Goal: Task Accomplishment & Management: Use online tool/utility

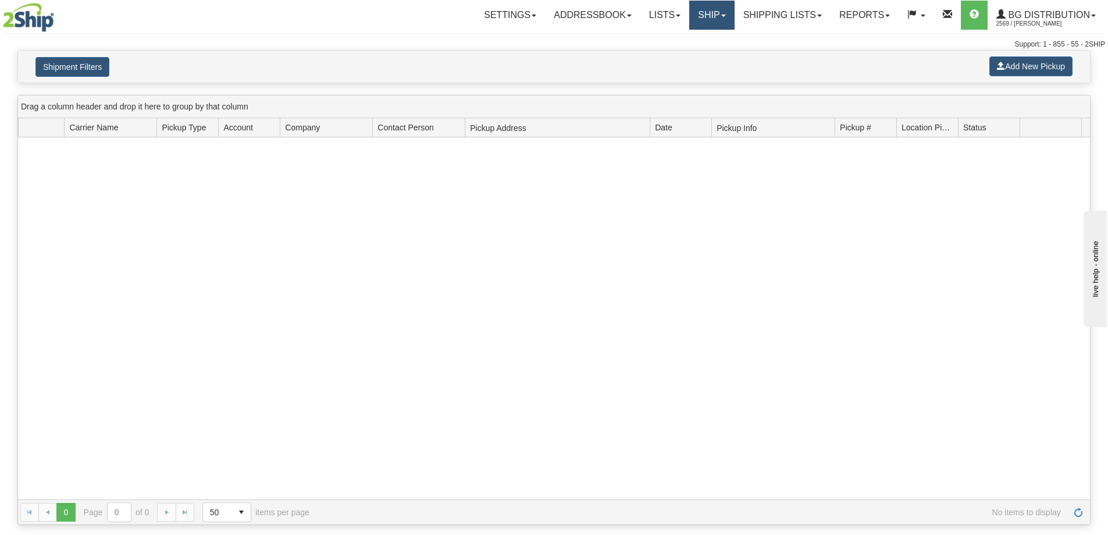
click at [713, 21] on link "Ship" at bounding box center [711, 15] width 45 height 29
click at [715, 37] on link "Ship Screen" at bounding box center [688, 40] width 92 height 15
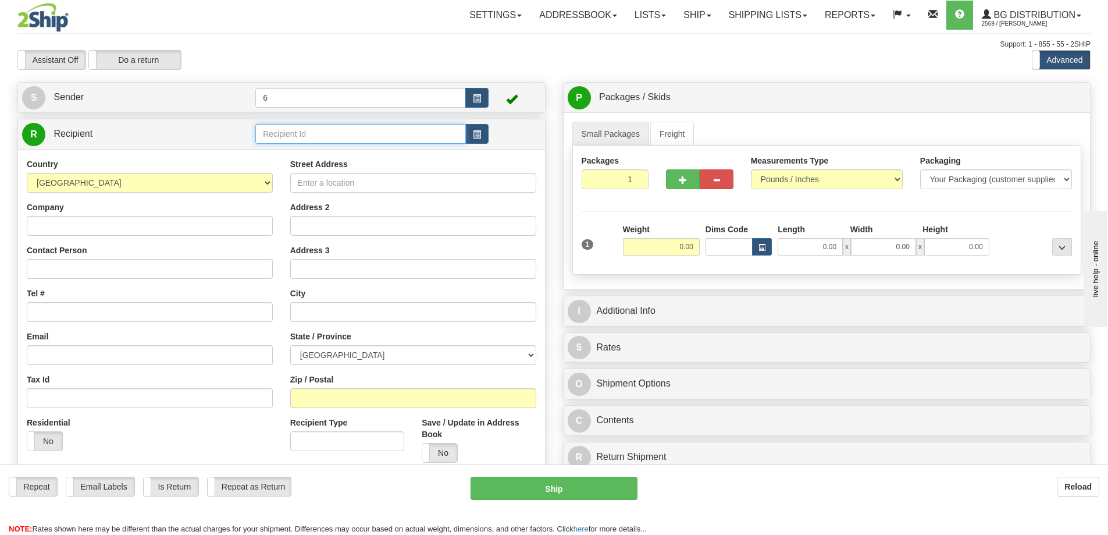
click at [344, 143] on input "text" at bounding box center [360, 134] width 211 height 20
click at [330, 168] on div "46030 - KELOWNA" at bounding box center [359, 168] width 200 height 13
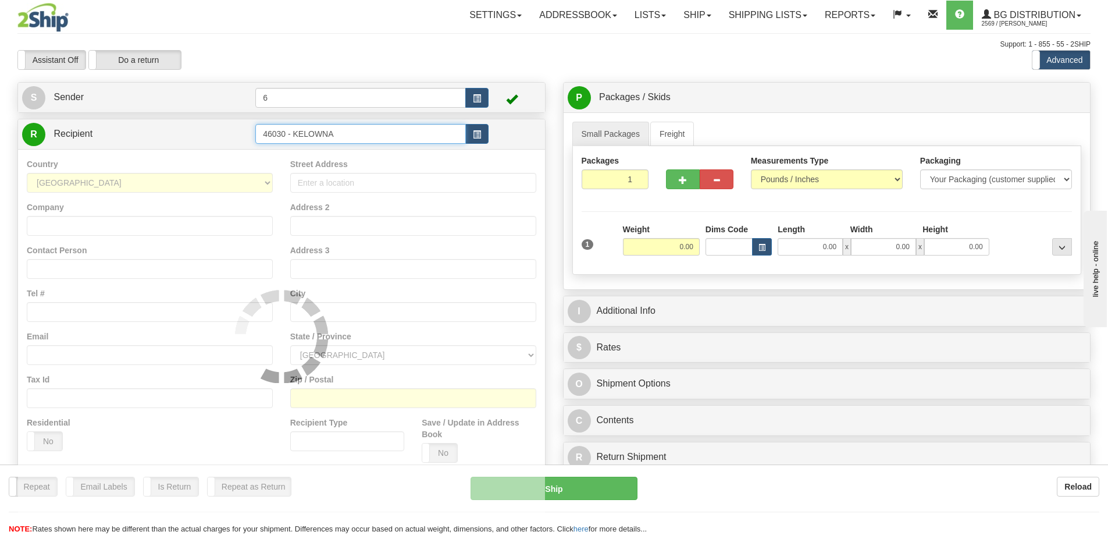
type input "46030 - KELOWNA"
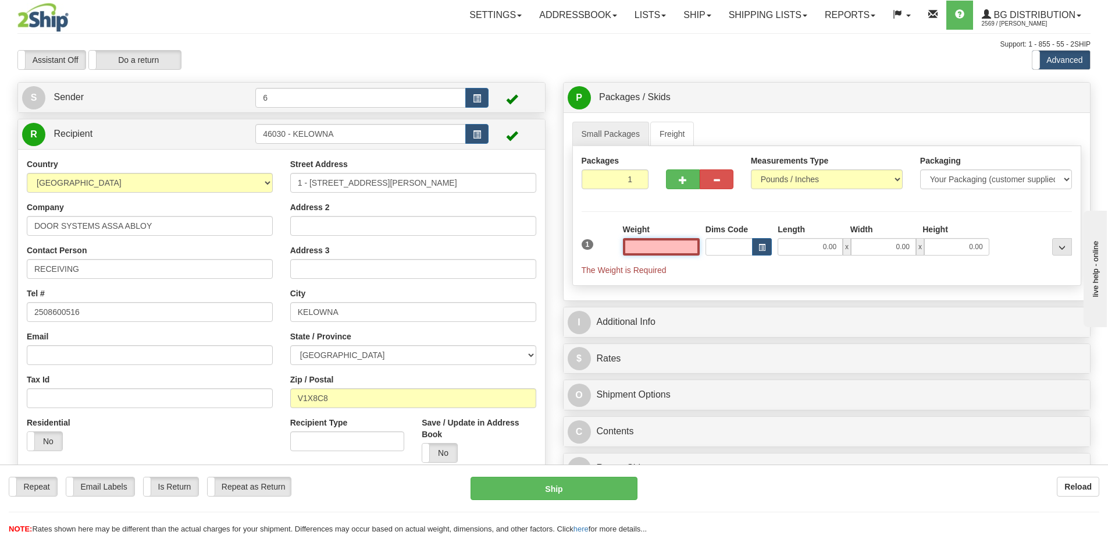
click at [685, 255] on input "text" at bounding box center [661, 246] width 77 height 17
type input "3.00"
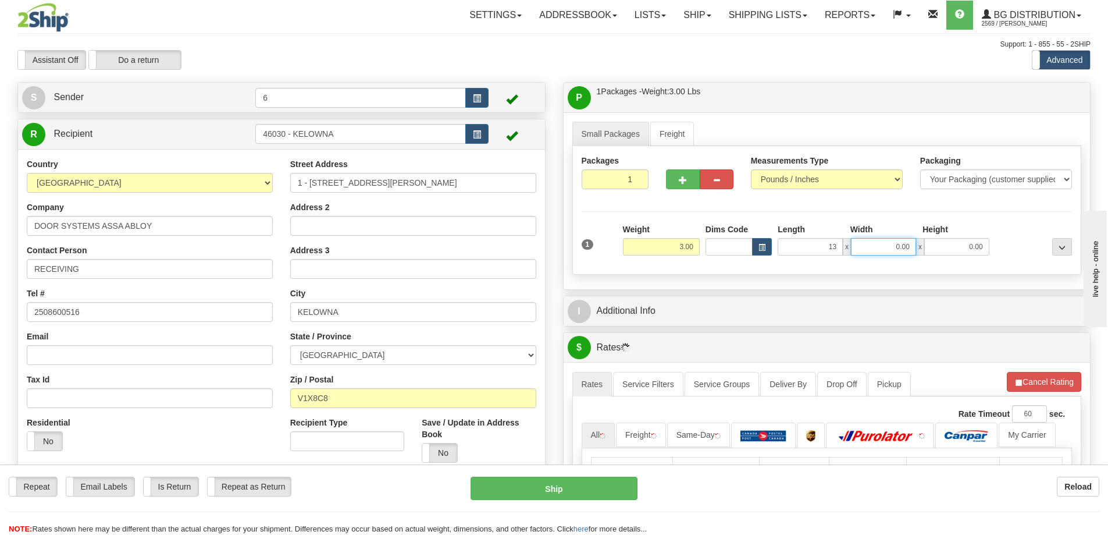
type input "13.00"
type input "7.00"
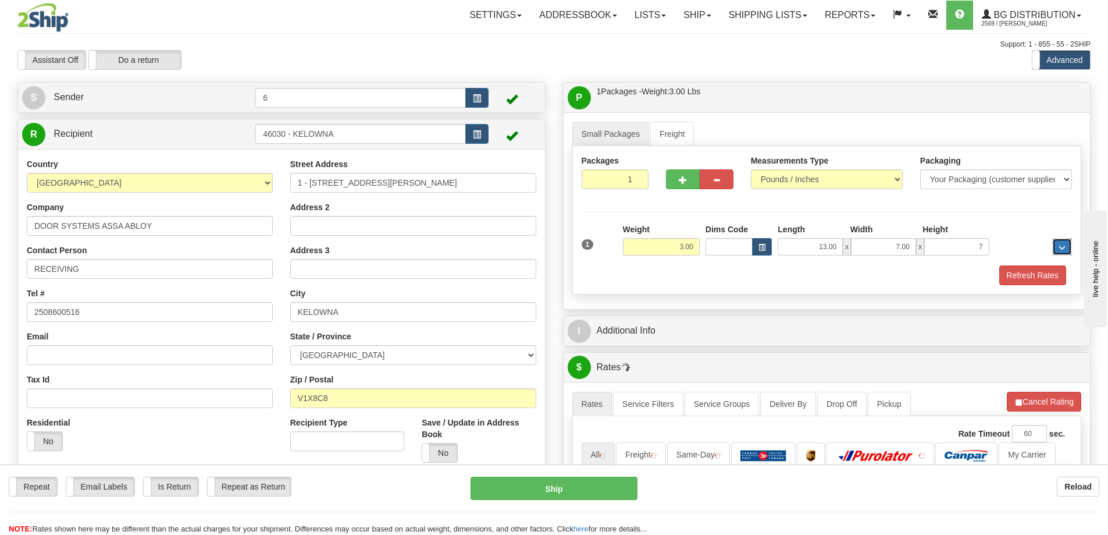
type input "7.00"
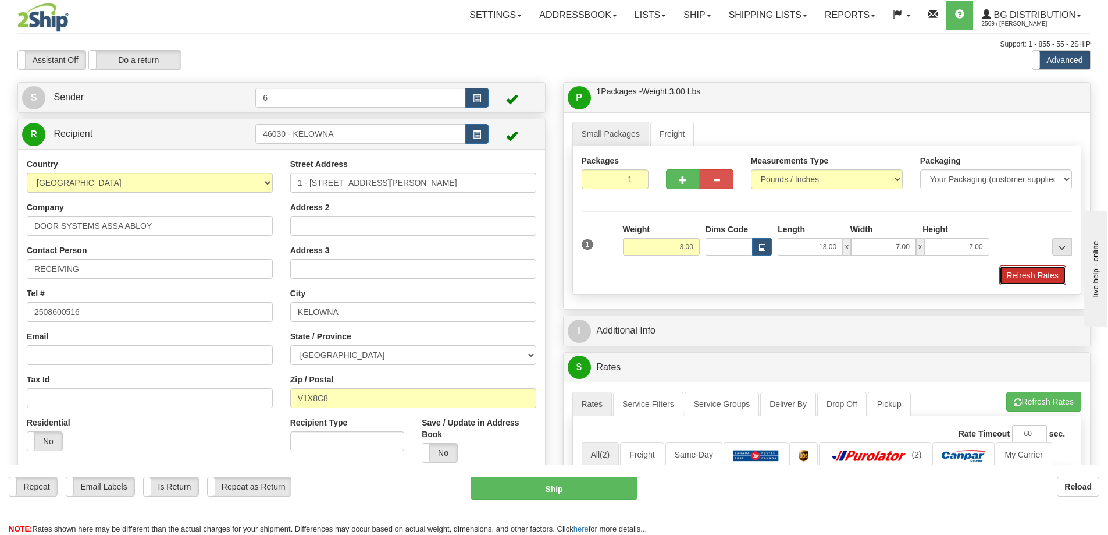
click at [1001, 275] on button "Refresh Rates" at bounding box center [1033, 275] width 67 height 20
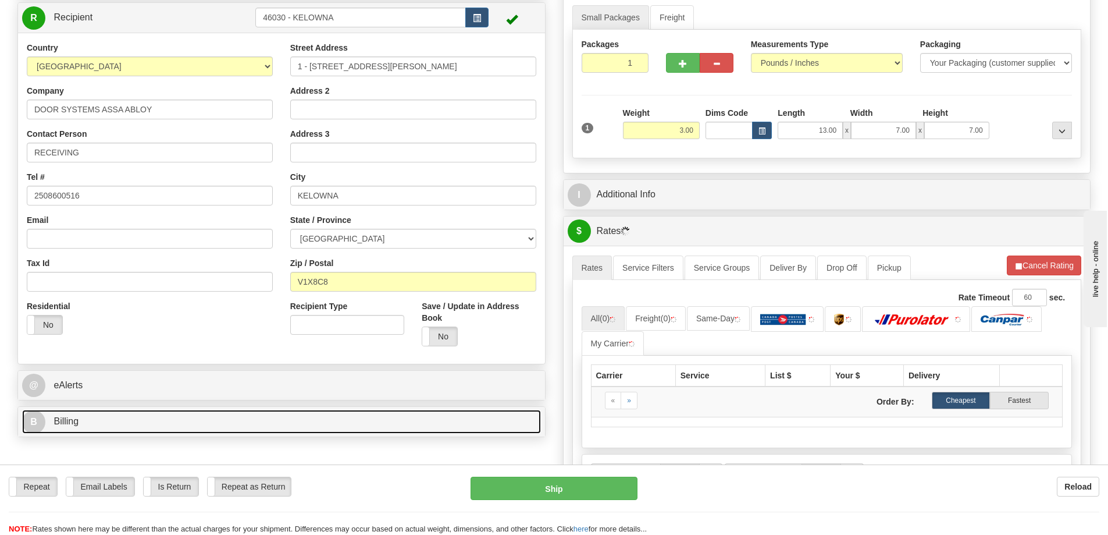
click at [124, 417] on link "B Billing" at bounding box center [281, 422] width 519 height 24
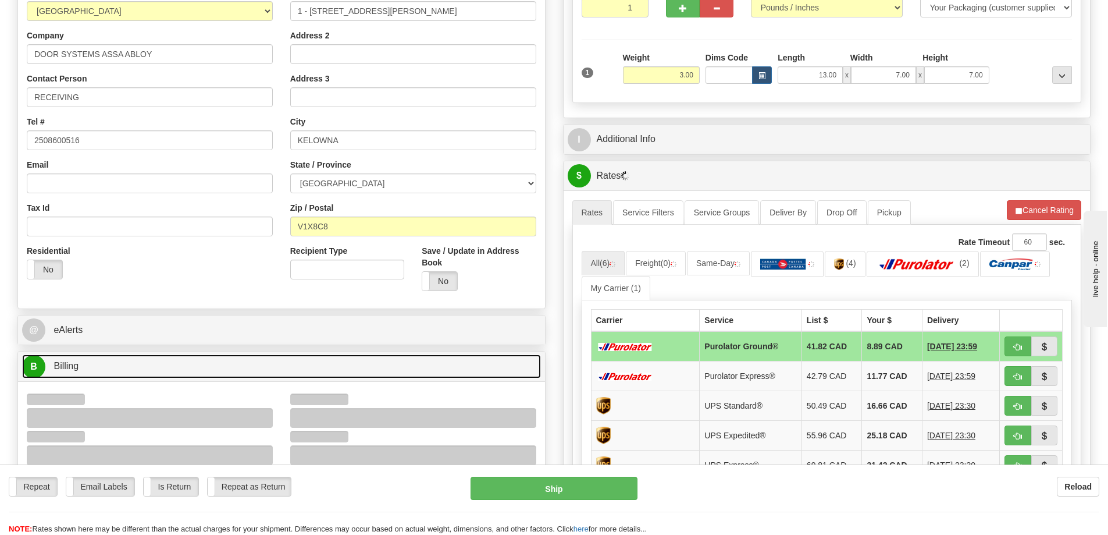
scroll to position [233, 0]
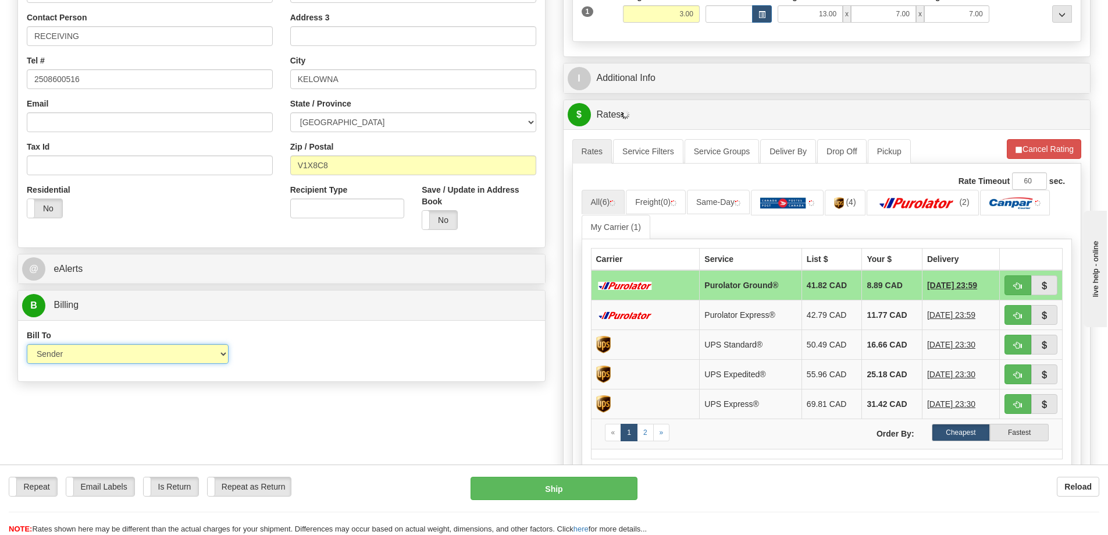
click at [143, 355] on select "Sender Recipient Third Party Collect" at bounding box center [128, 354] width 202 height 20
select select "2"
click at [27, 346] on select "Sender Recipient Third Party Collect" at bounding box center [128, 354] width 202 height 20
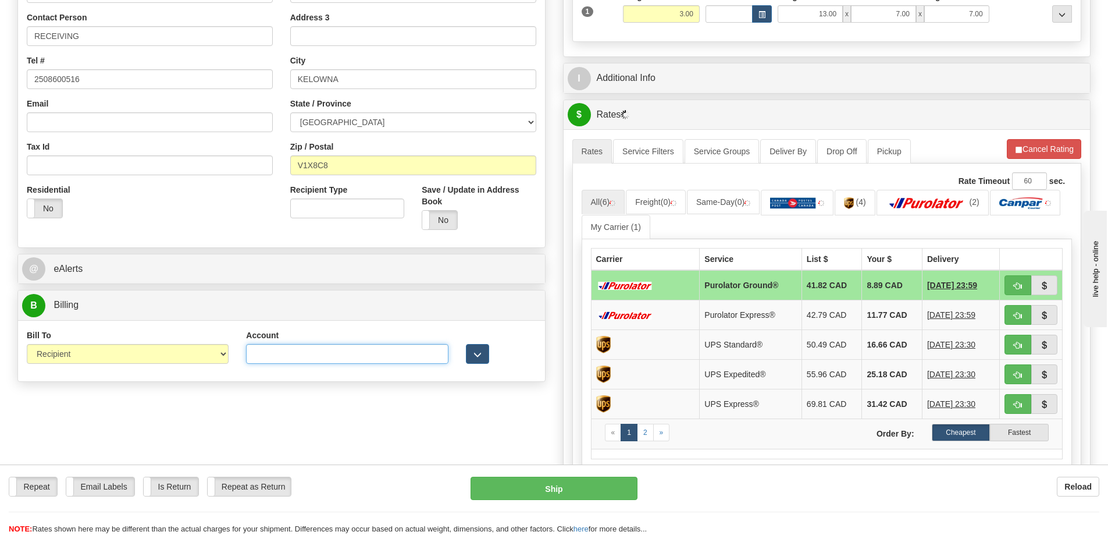
click at [268, 361] on input "Account" at bounding box center [347, 354] width 202 height 20
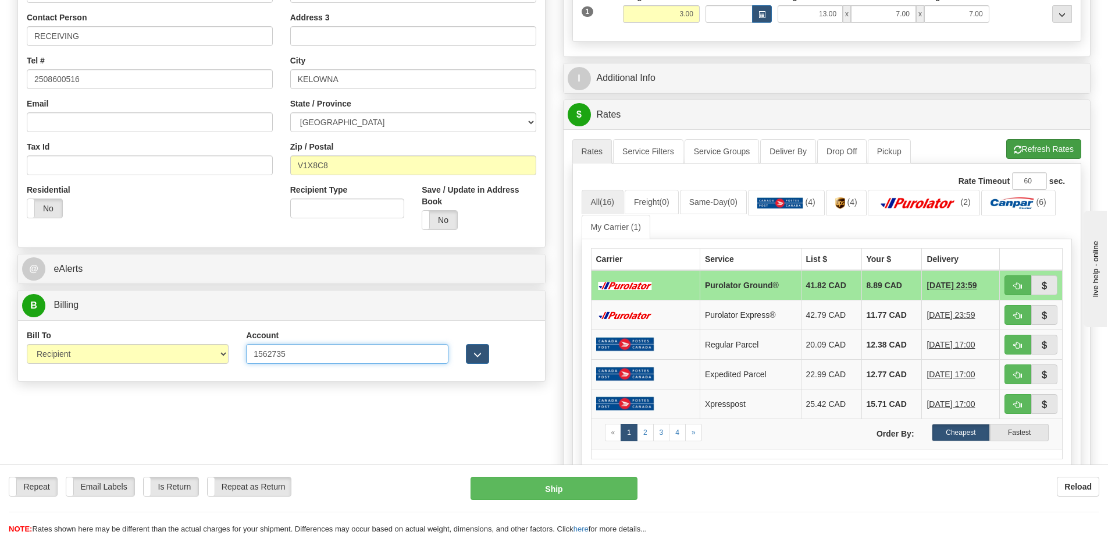
type input "1562735"
click at [1032, 148] on button "Refresh Rates" at bounding box center [1044, 149] width 75 height 20
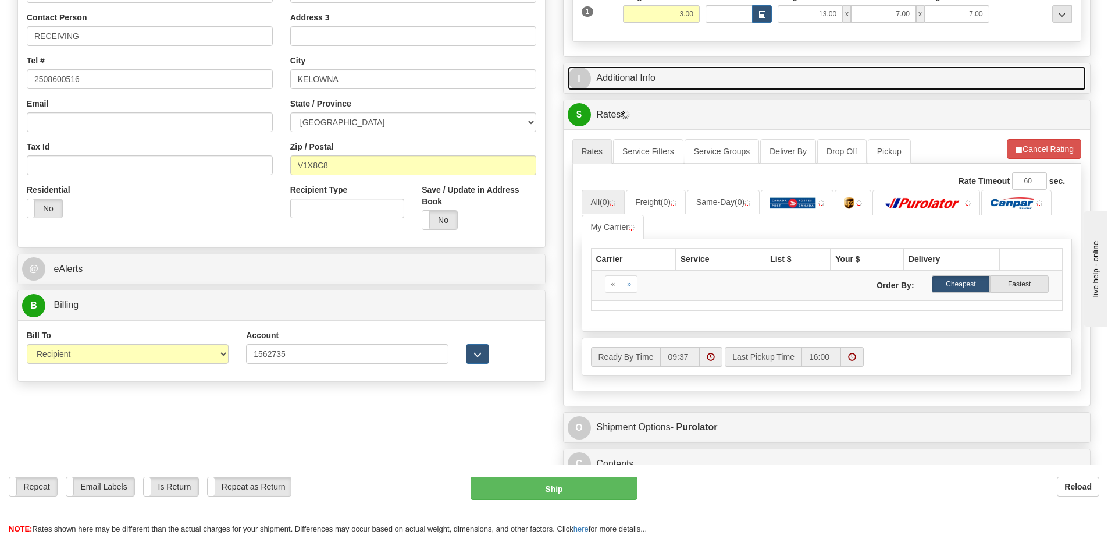
click at [765, 81] on link "I Additional Info" at bounding box center [827, 78] width 519 height 24
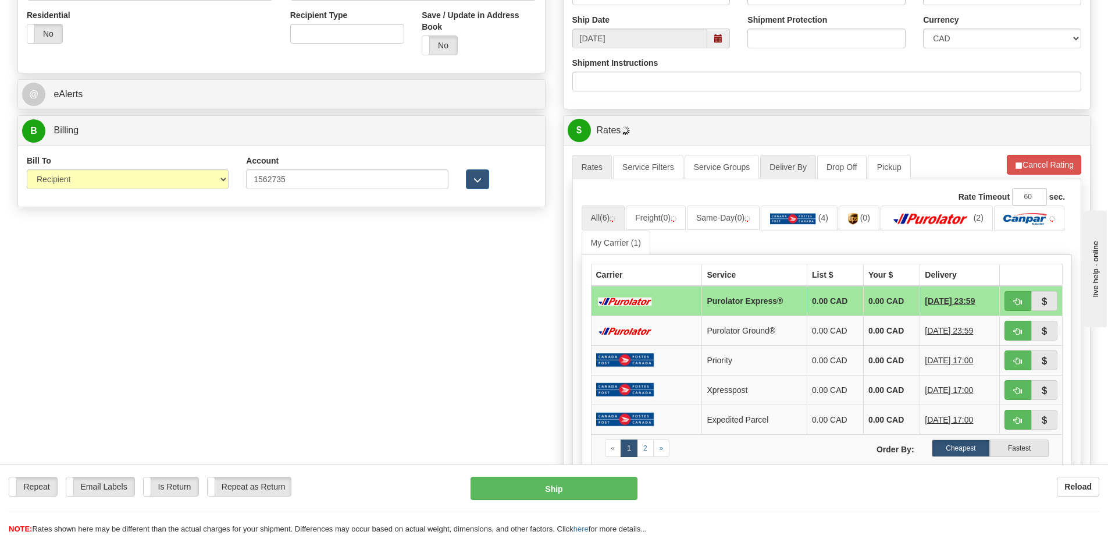
scroll to position [175, 0]
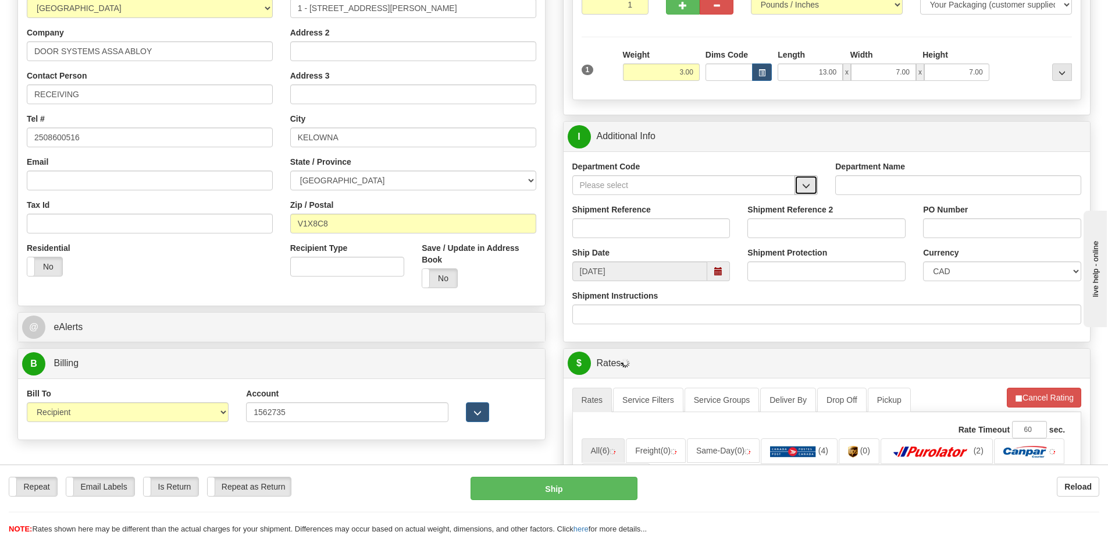
click at [812, 187] on button "button" at bounding box center [806, 185] width 23 height 20
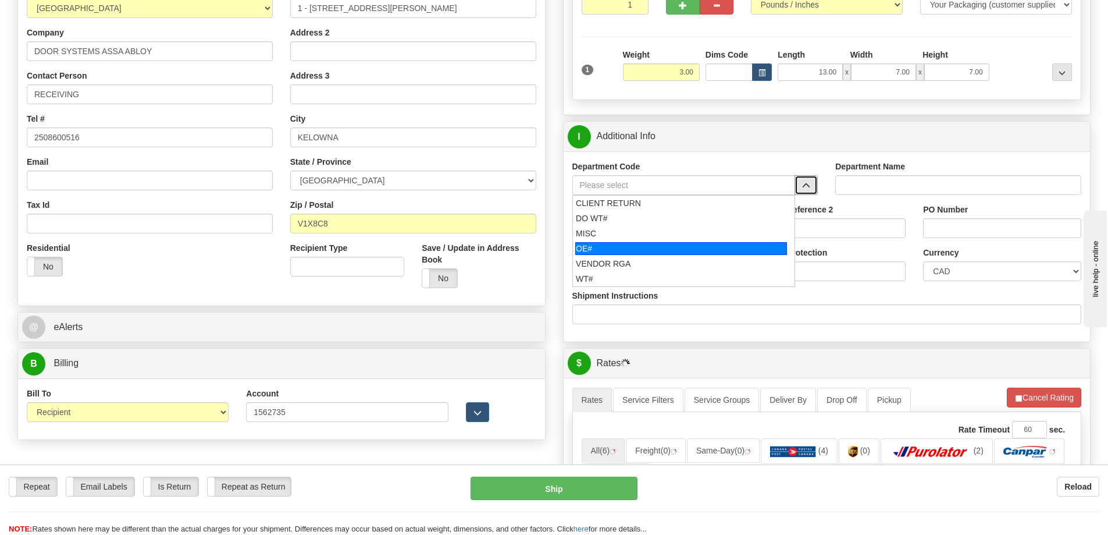
drag, startPoint x: 631, startPoint y: 257, endPoint x: 622, endPoint y: 229, distance: 28.9
click at [630, 255] on li "OE#" at bounding box center [684, 248] width 222 height 15
type input "OE#"
type input "ORDERS"
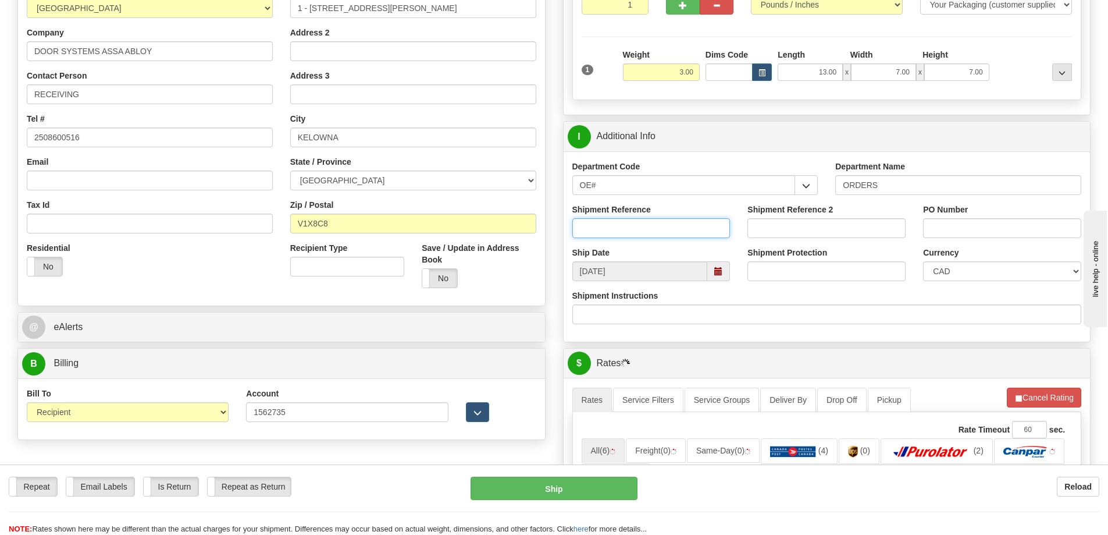
click at [622, 229] on input "Shipment Reference" at bounding box center [652, 228] width 158 height 20
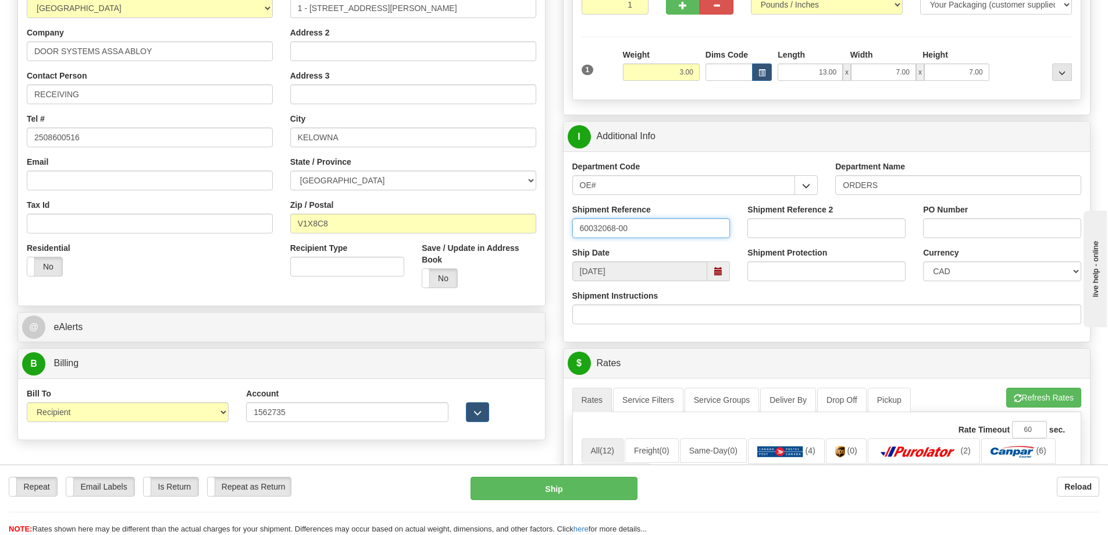
type input "60032068-00"
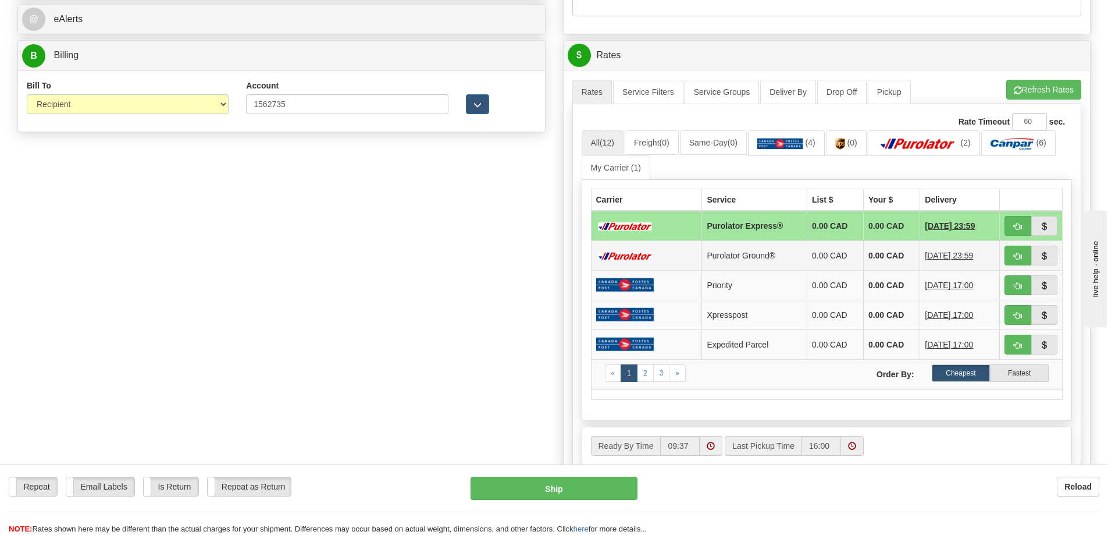
scroll to position [524, 0]
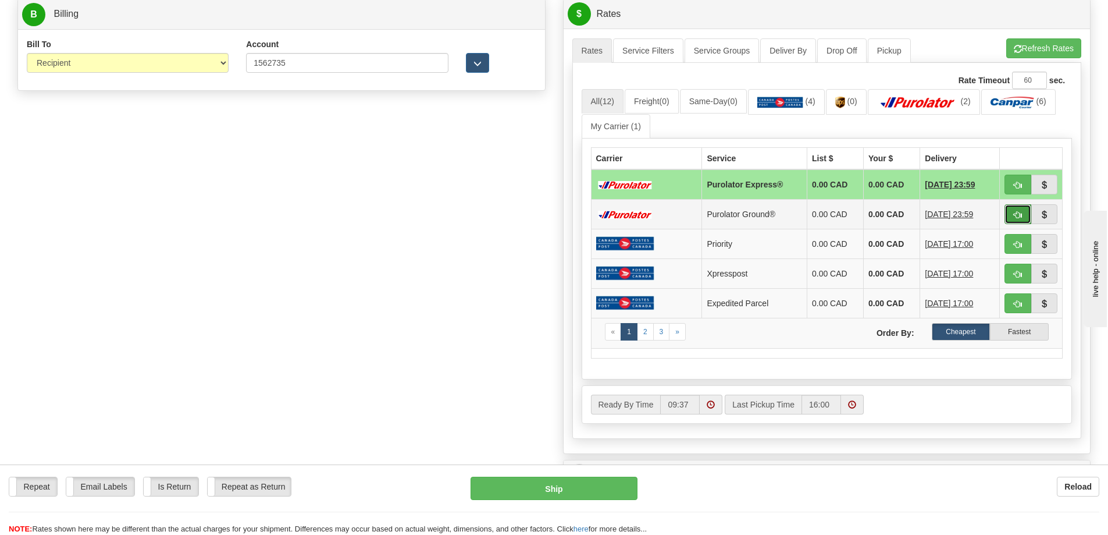
click at [1013, 219] on button "button" at bounding box center [1018, 214] width 27 height 20
type input "260"
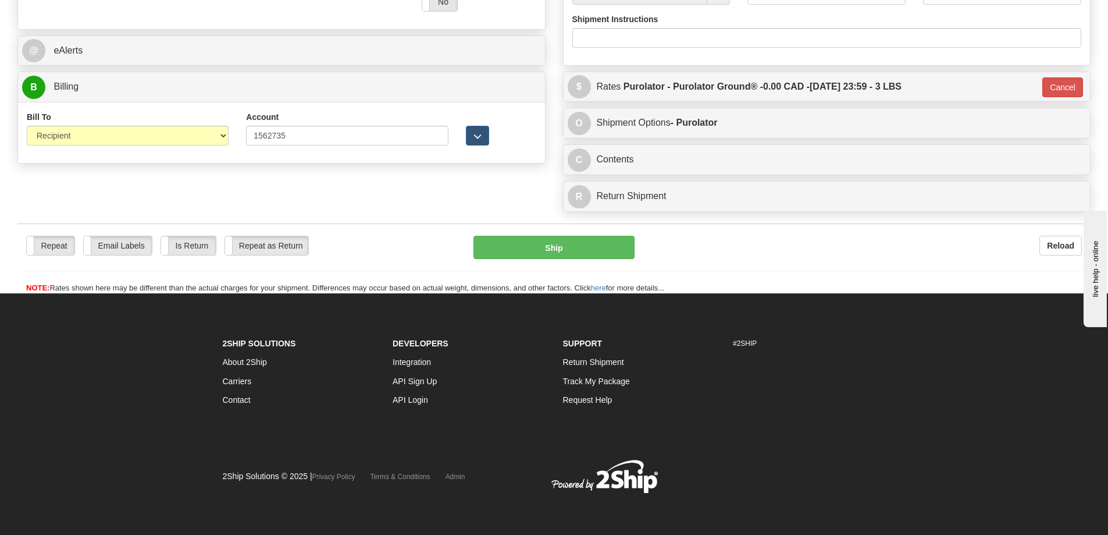
scroll to position [488, 0]
click at [1072, 77] on button "Cancel" at bounding box center [1063, 87] width 41 height 20
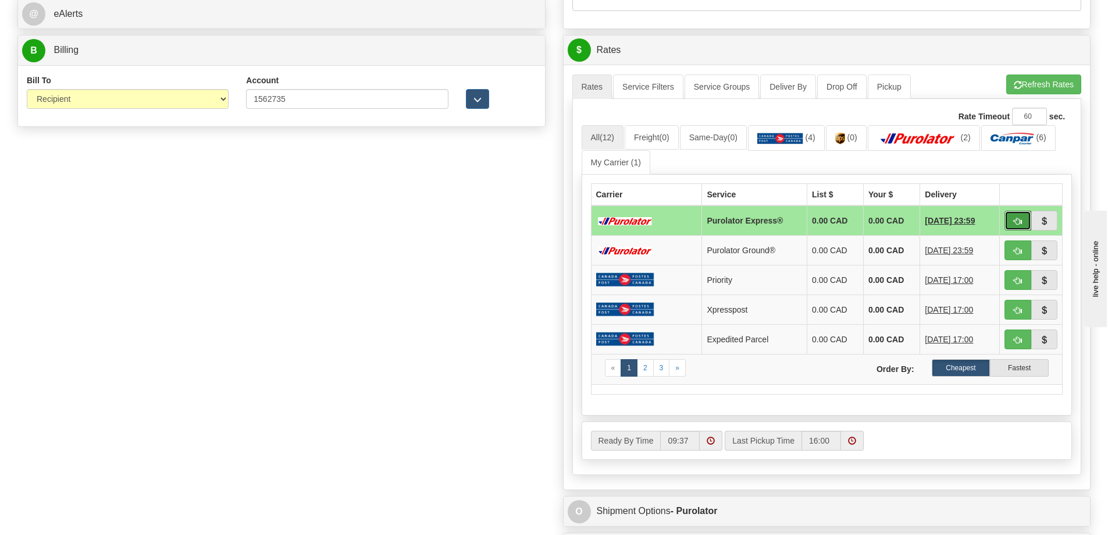
click at [1023, 223] on button "button" at bounding box center [1018, 221] width 27 height 20
type input "202"
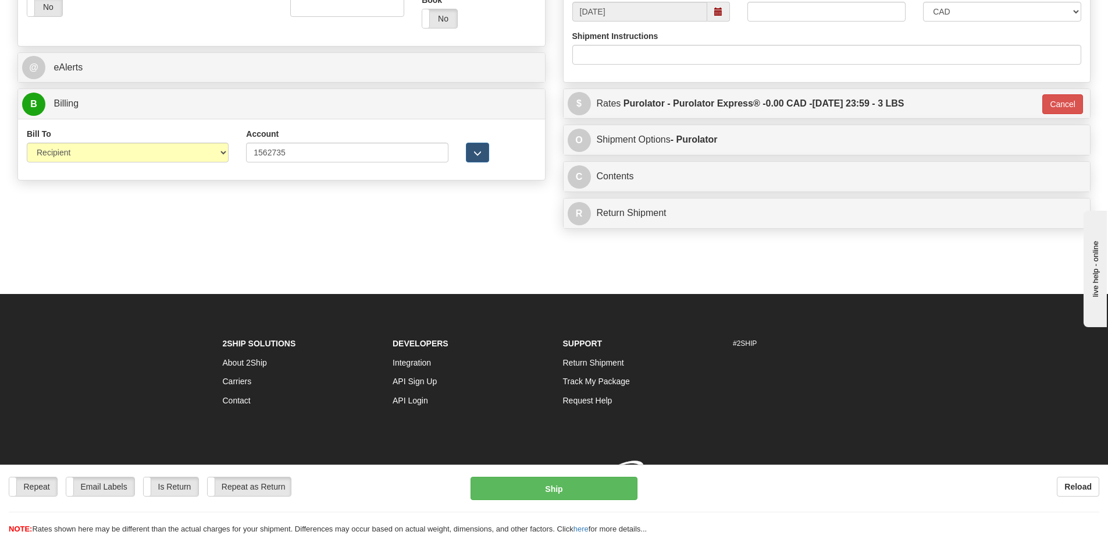
scroll to position [485, 0]
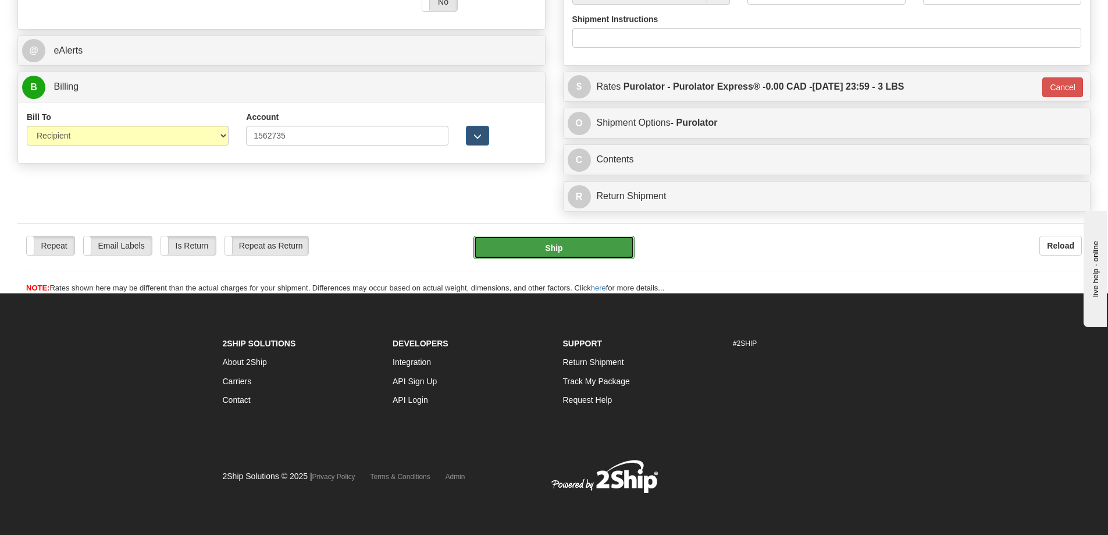
click at [587, 236] on button "Ship" at bounding box center [554, 247] width 161 height 23
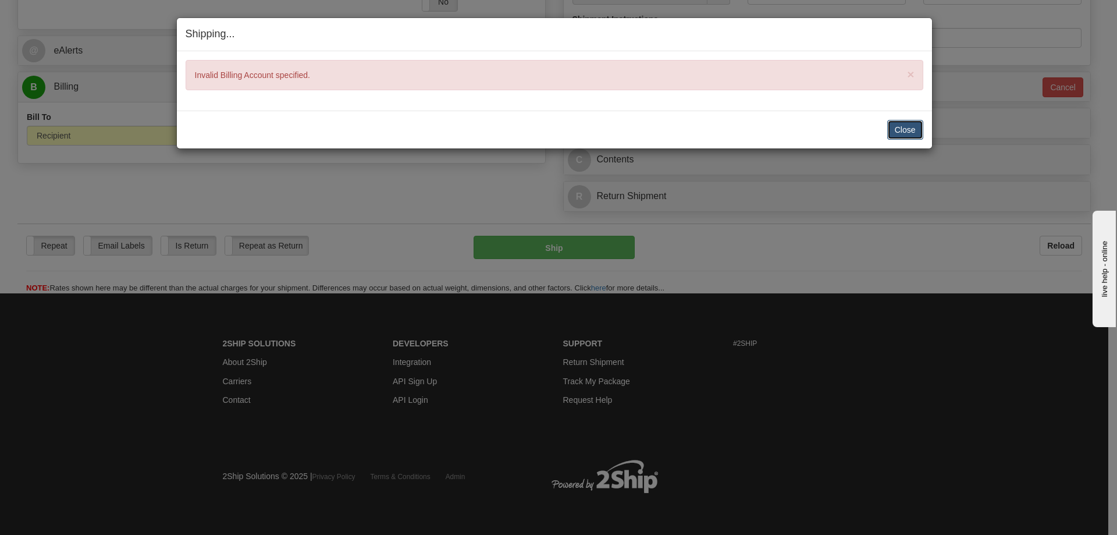
click at [891, 129] on button "Close" at bounding box center [905, 130] width 36 height 20
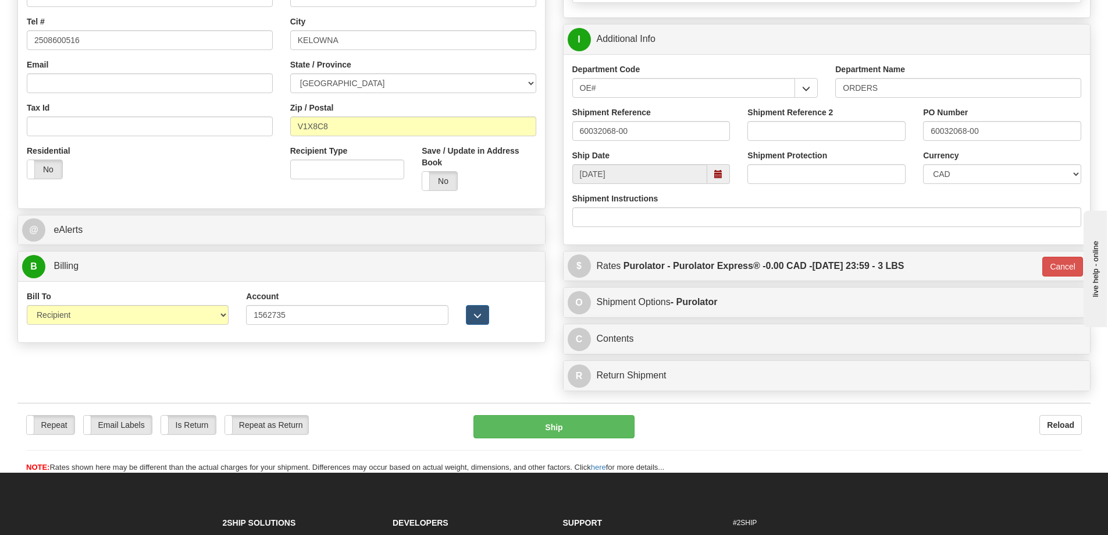
scroll to position [253, 0]
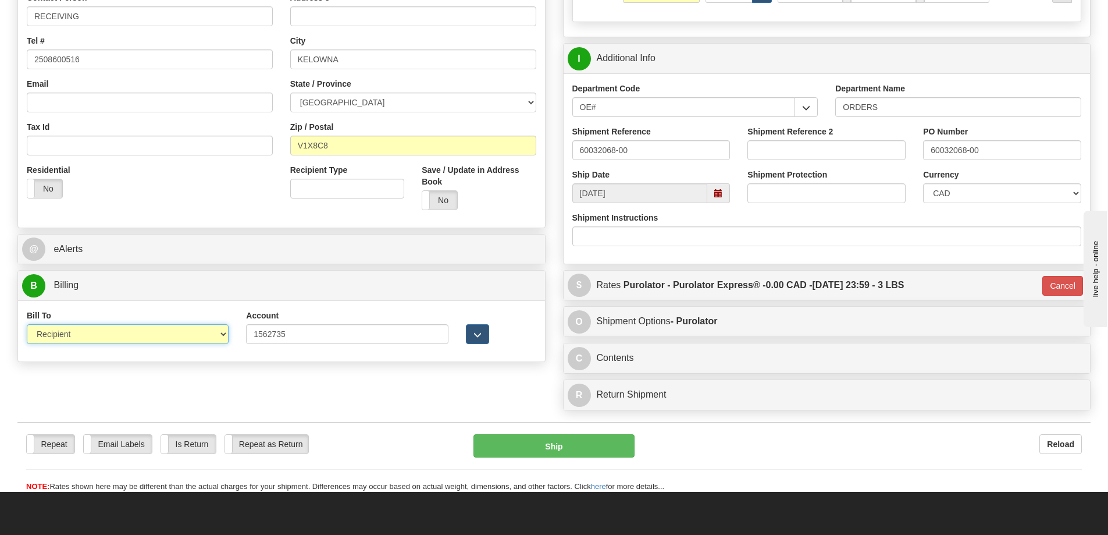
click at [184, 336] on select "Sender Recipient Third Party Collect" at bounding box center [128, 334] width 202 height 20
select select "3"
click at [27, 326] on select "Sender Recipient Third Party Collect" at bounding box center [128, 334] width 202 height 20
type input "202"
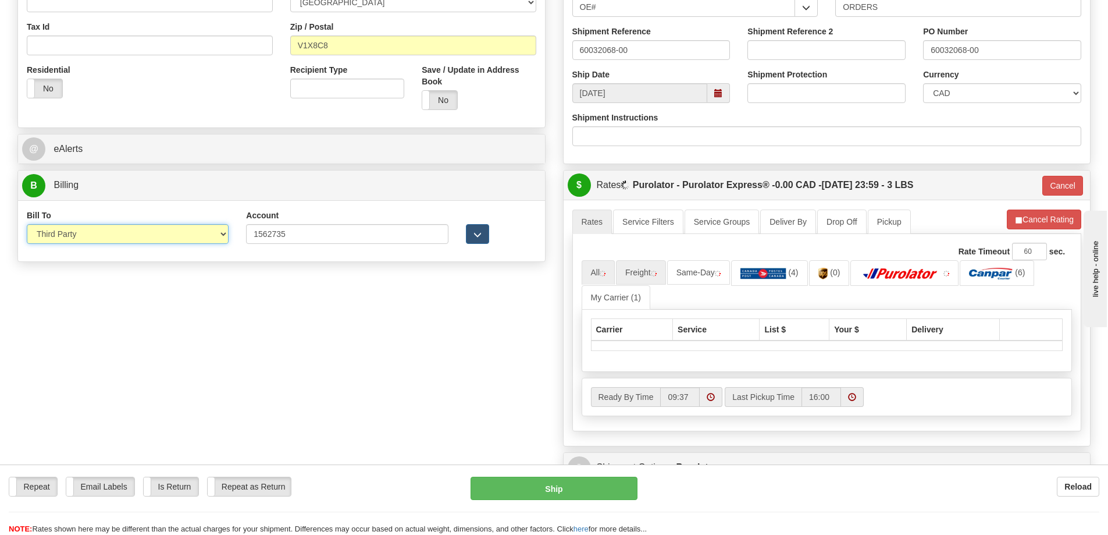
scroll to position [369, 0]
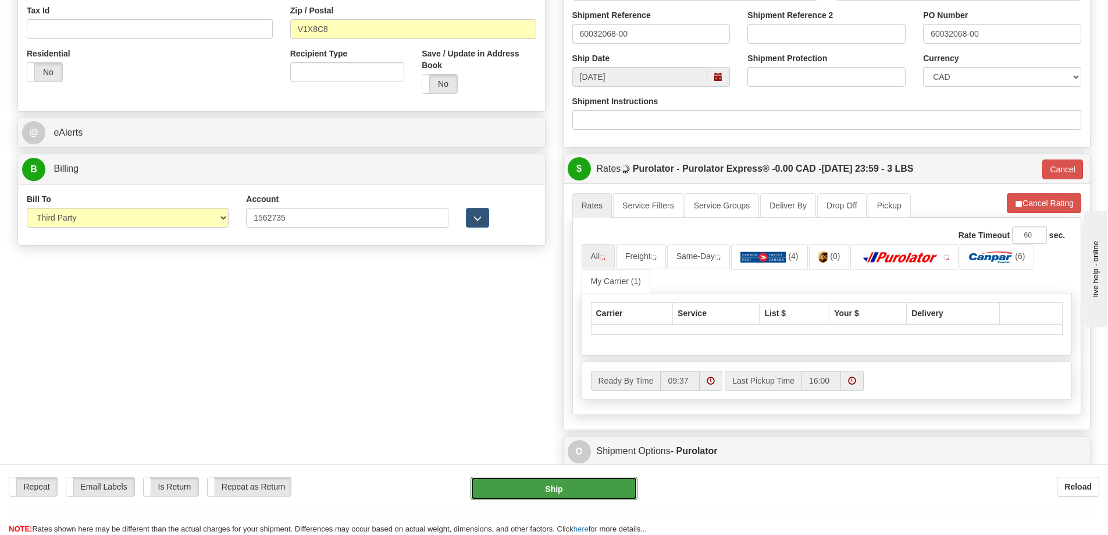
click at [549, 493] on button "Ship" at bounding box center [554, 488] width 167 height 23
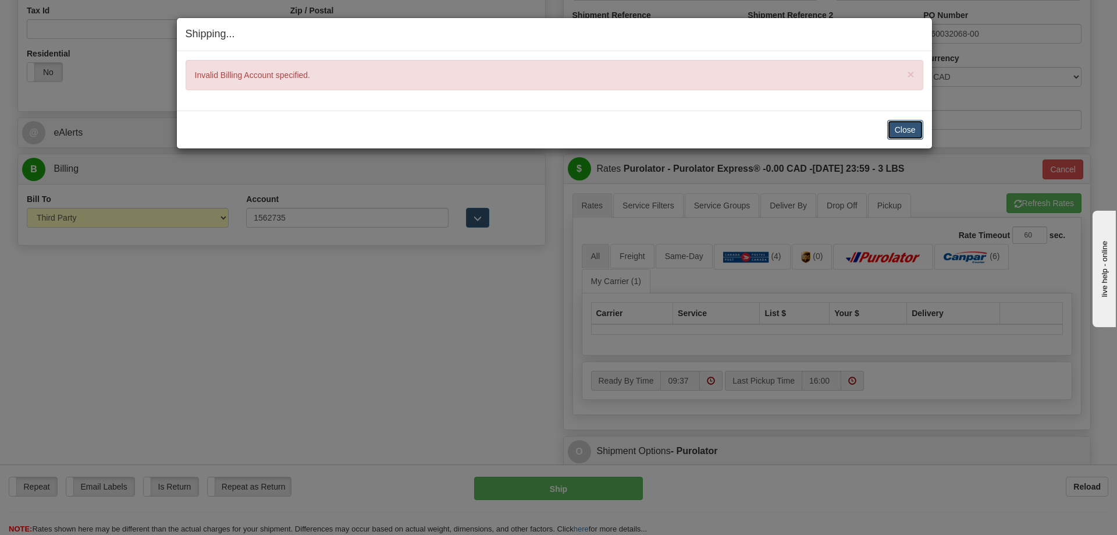
click at [897, 125] on button "Close" at bounding box center [905, 130] width 36 height 20
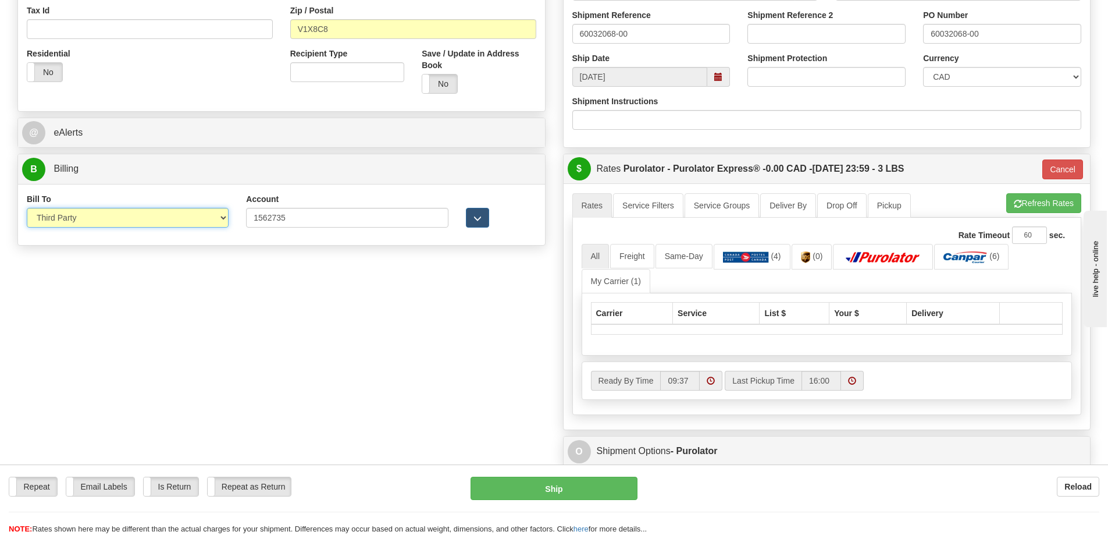
drag, startPoint x: 100, startPoint y: 219, endPoint x: 100, endPoint y: 226, distance: 6.4
click at [100, 219] on select "Sender Recipient Third Party Collect" at bounding box center [128, 218] width 202 height 20
select select "2"
click at [27, 209] on select "Sender Recipient Third Party Collect" at bounding box center [128, 218] width 202 height 20
type input "202"
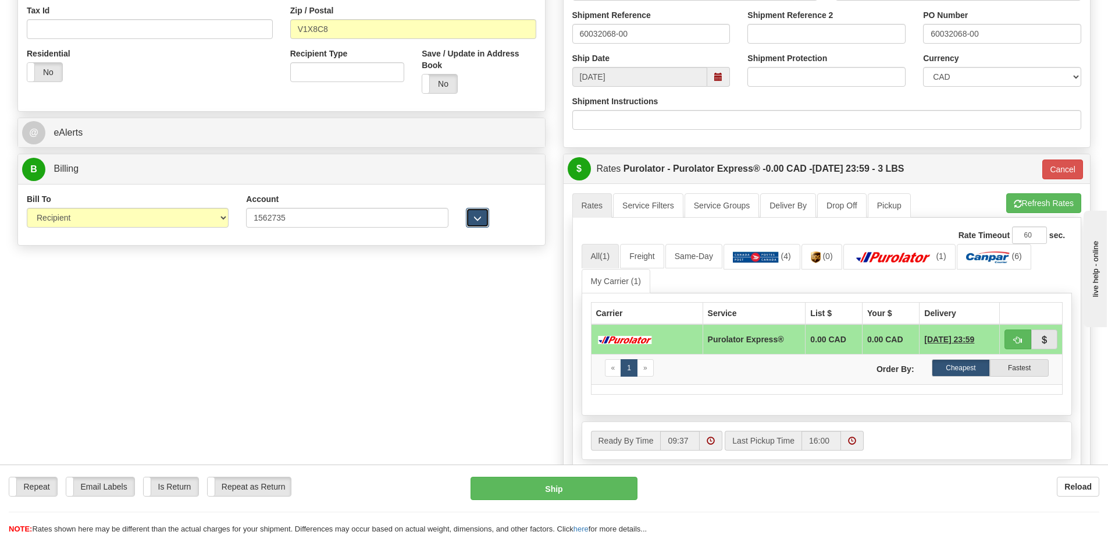
click at [472, 226] on button "button" at bounding box center [477, 218] width 23 height 20
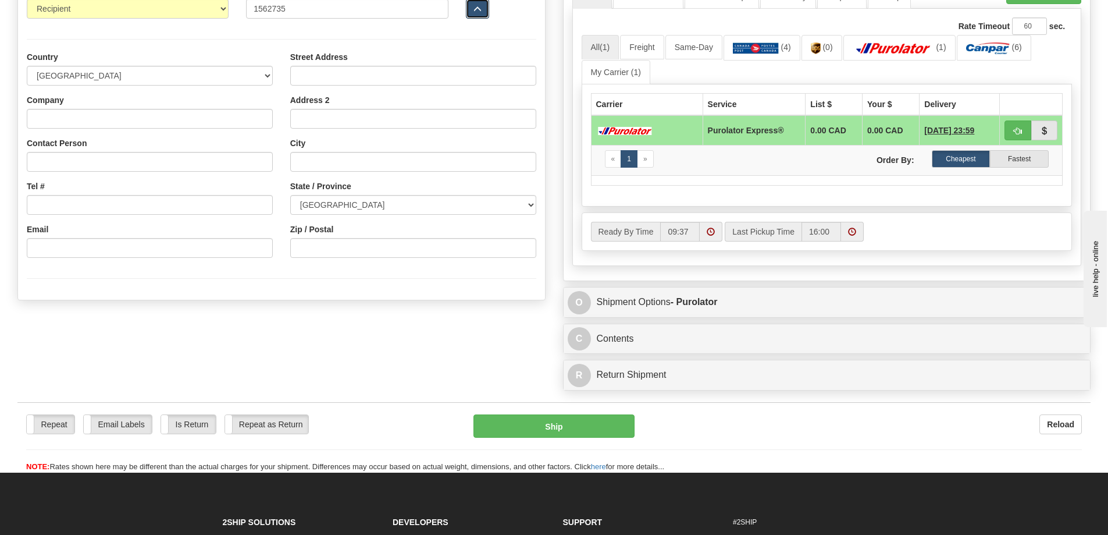
scroll to position [660, 0]
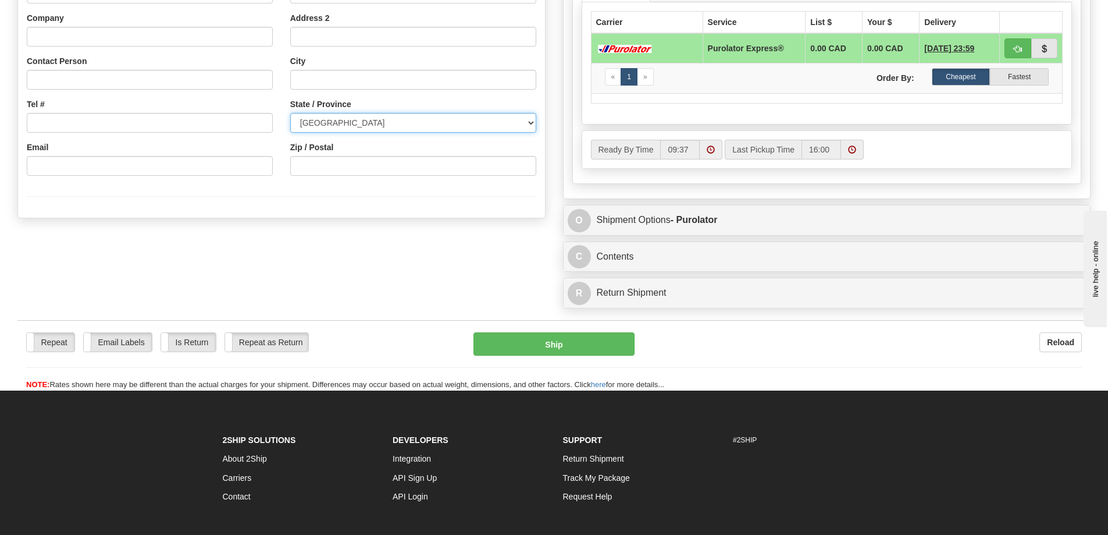
click at [328, 124] on select "ALBERTA BRITISH COLUMBIA MANITOBA NEW BRUNSWICK NEWFOUNDLAND NOVA SCOTIA NUNAVU…" at bounding box center [413, 123] width 246 height 20
select select "BC"
click at [290, 115] on select "ALBERTA BRITISH COLUMBIA MANITOBA NEW BRUNSWICK NEWFOUNDLAND NOVA SCOTIA NUNAVU…" at bounding box center [413, 123] width 246 height 20
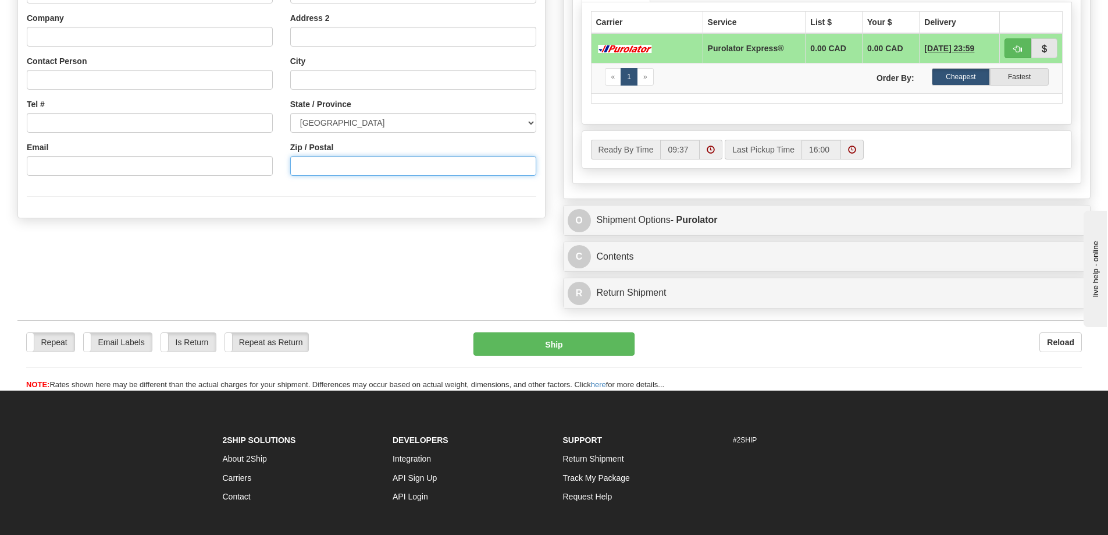
click at [324, 171] on input "Zip / Postal" at bounding box center [413, 166] width 246 height 20
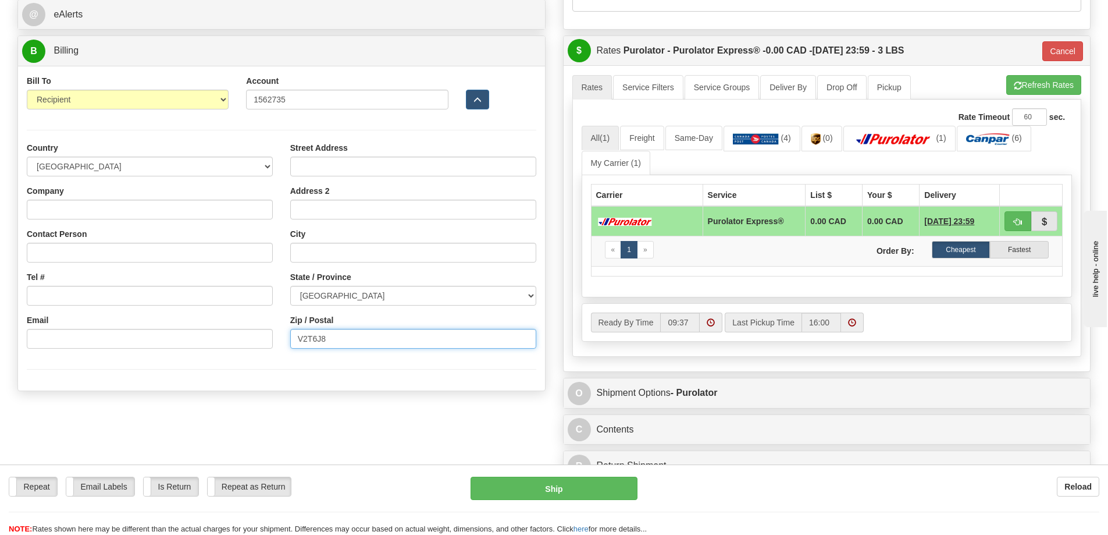
scroll to position [485, 0]
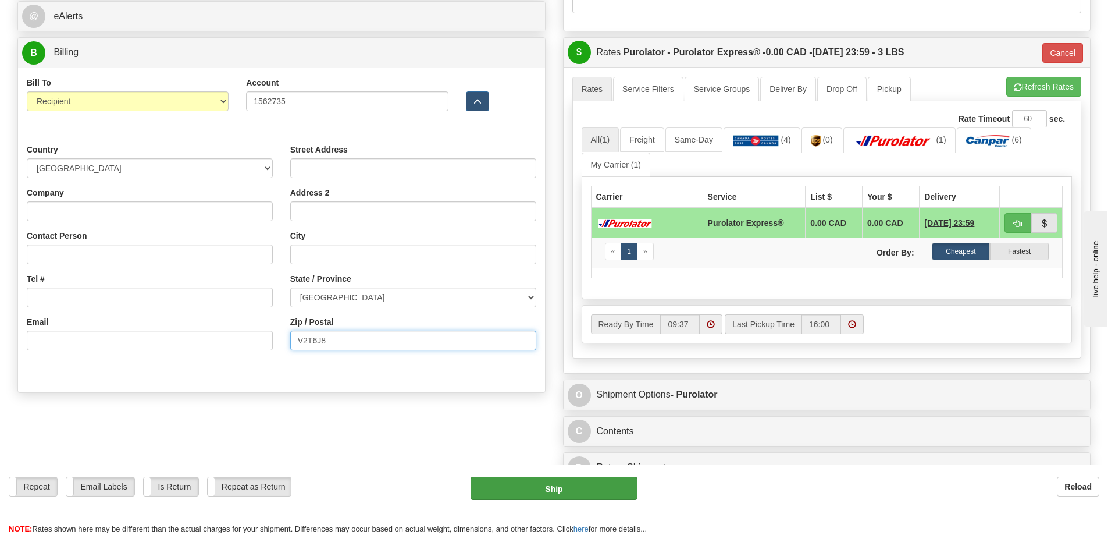
type input "V2T6J8"
click at [539, 489] on button "Ship" at bounding box center [554, 488] width 167 height 23
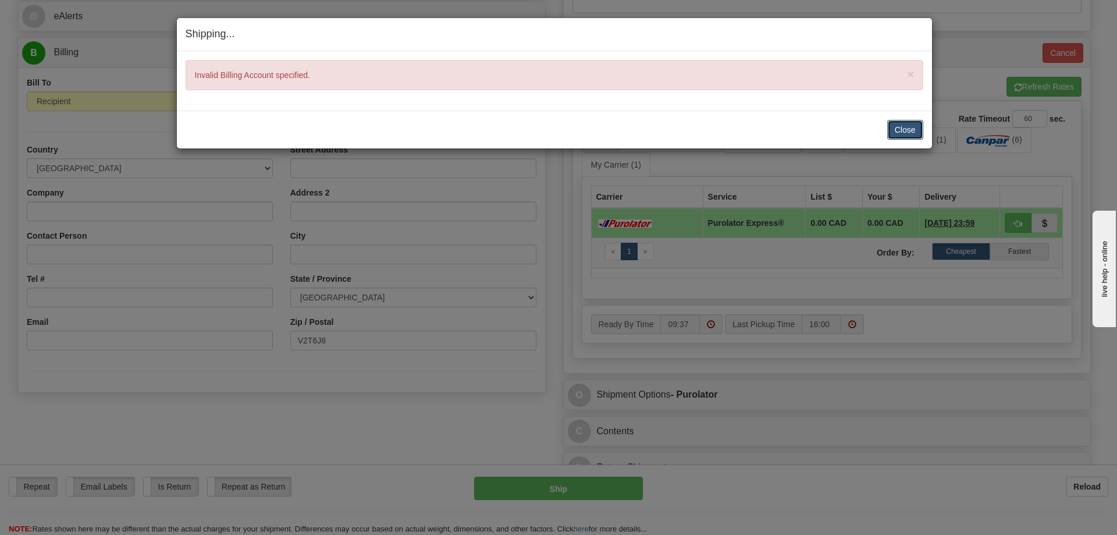
click at [912, 126] on button "Close" at bounding box center [905, 130] width 36 height 20
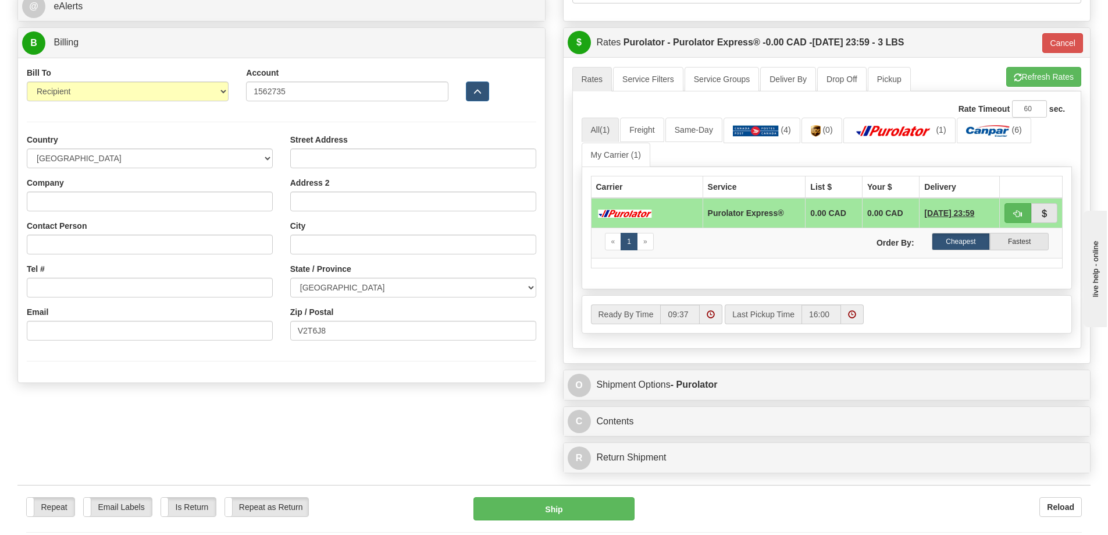
scroll to position [369, 0]
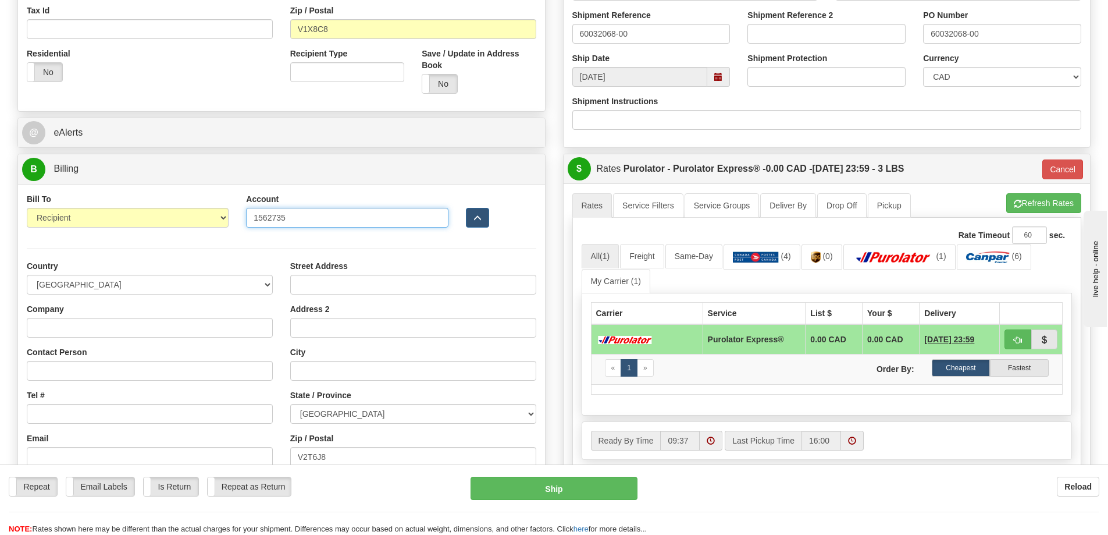
click at [306, 218] on input "1562735" at bounding box center [347, 218] width 202 height 20
click at [912, 498] on div "Repeat Repeat Email Labels Email Labels Edit Is Return Is Return Repeat as Retu…" at bounding box center [554, 488] width 1108 height 23
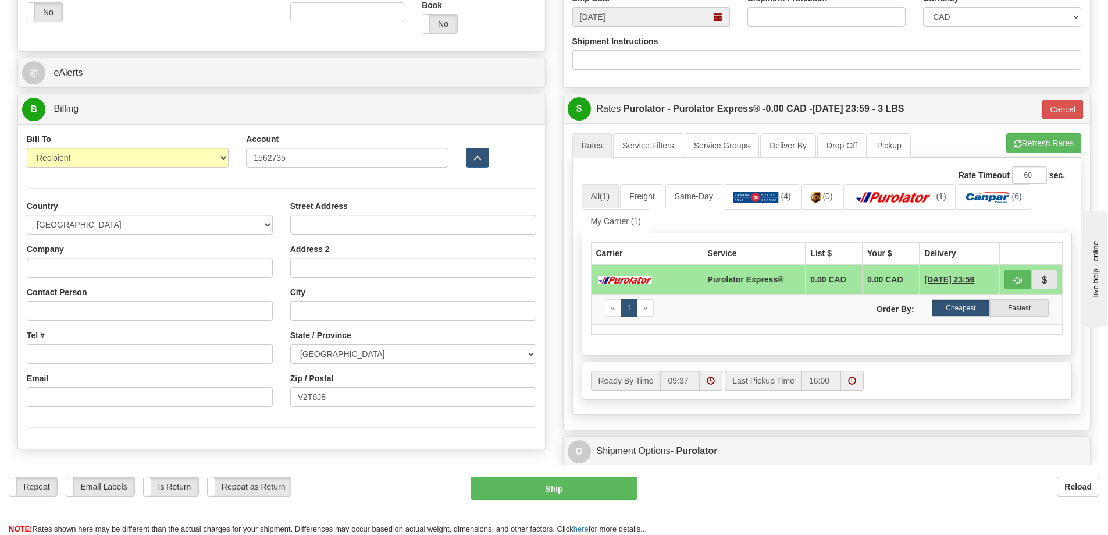
scroll to position [485, 0]
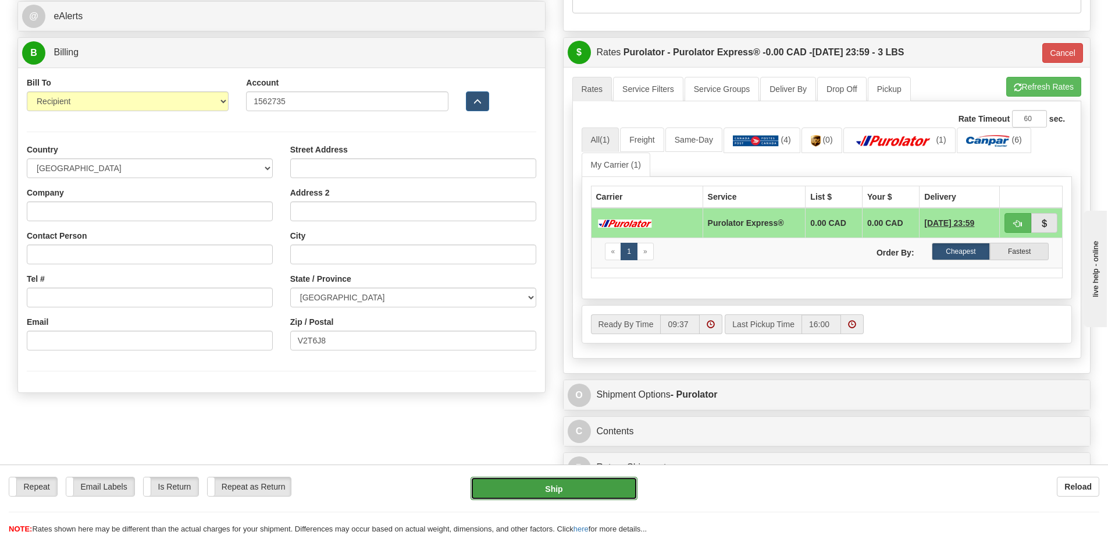
click at [557, 486] on button "Ship" at bounding box center [554, 488] width 167 height 23
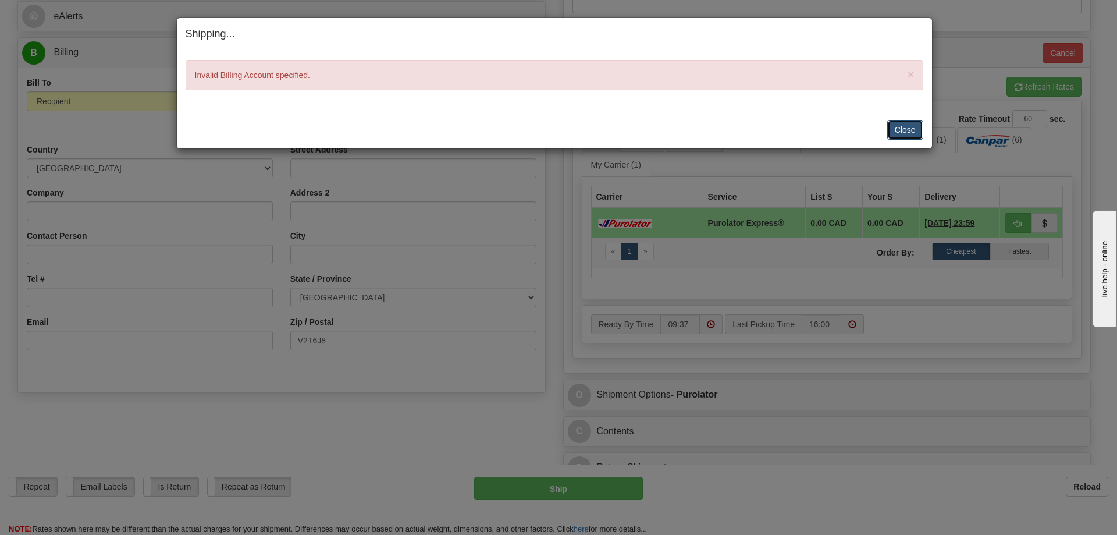
click at [914, 127] on button "Close" at bounding box center [905, 130] width 36 height 20
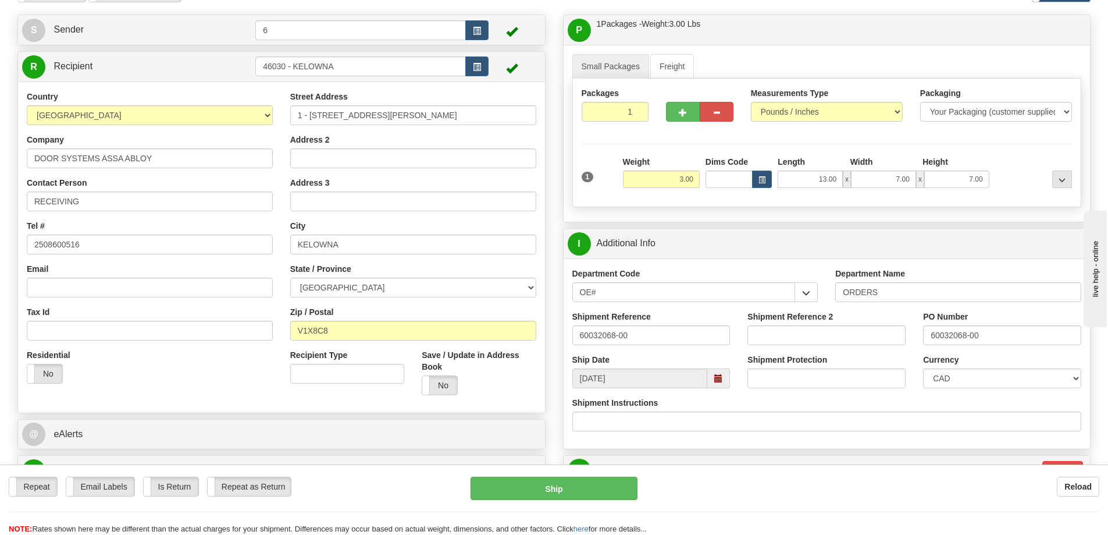
scroll to position [0, 0]
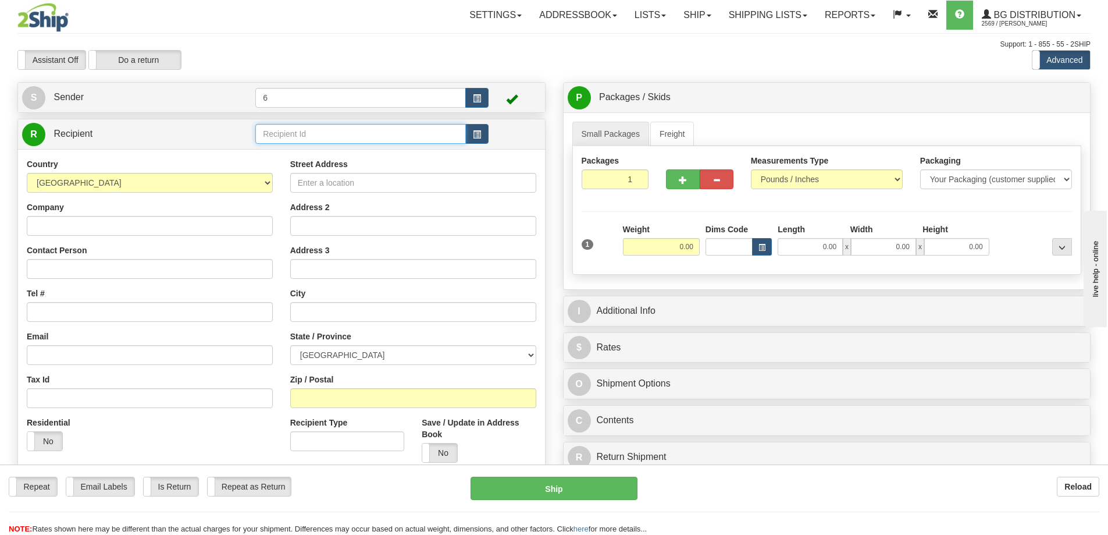
click at [292, 141] on input "text" at bounding box center [360, 134] width 211 height 20
click at [293, 154] on div "44008" at bounding box center [359, 153] width 200 height 13
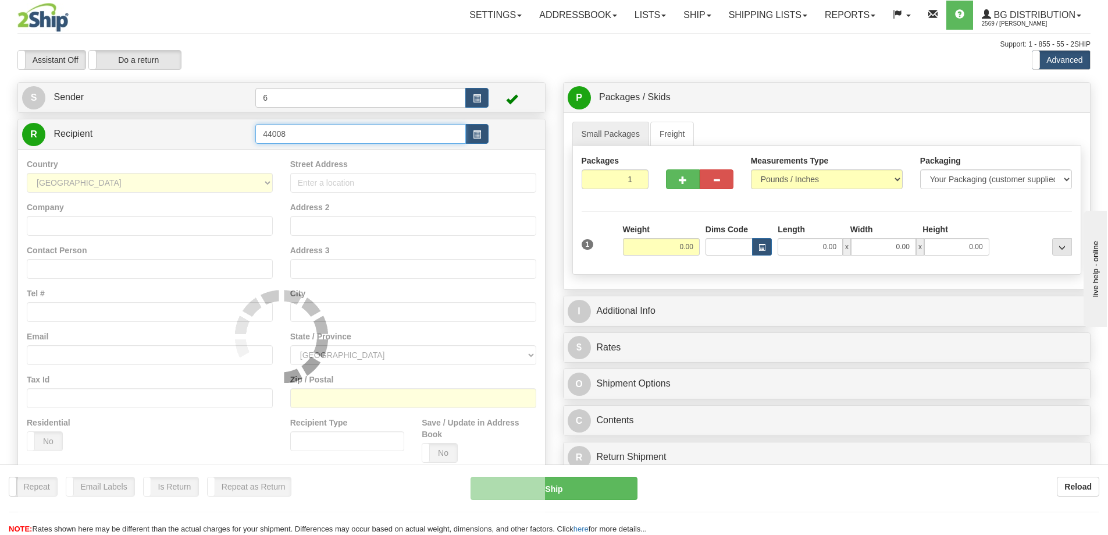
type input "44008"
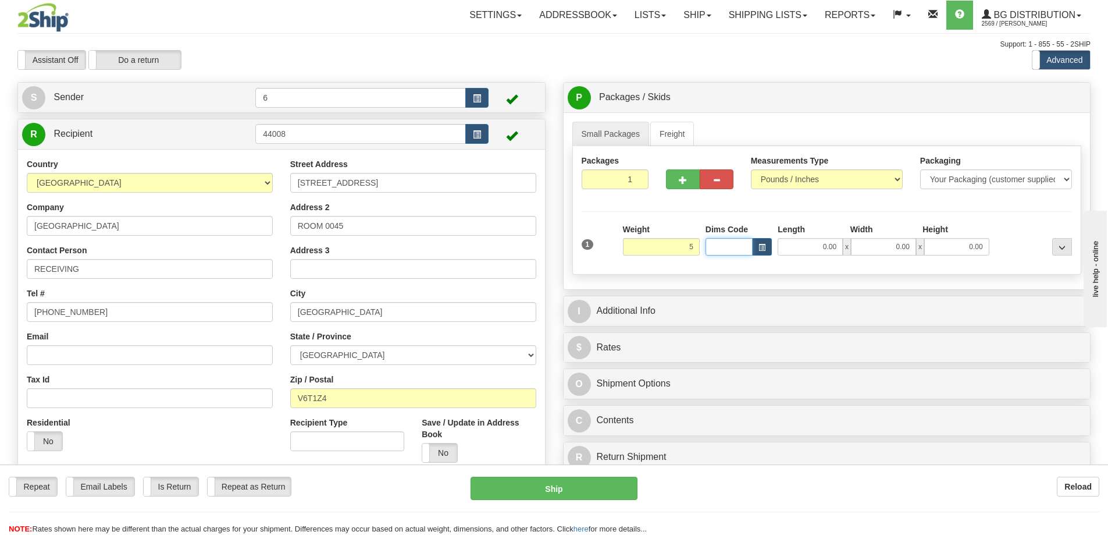
type input "5.00"
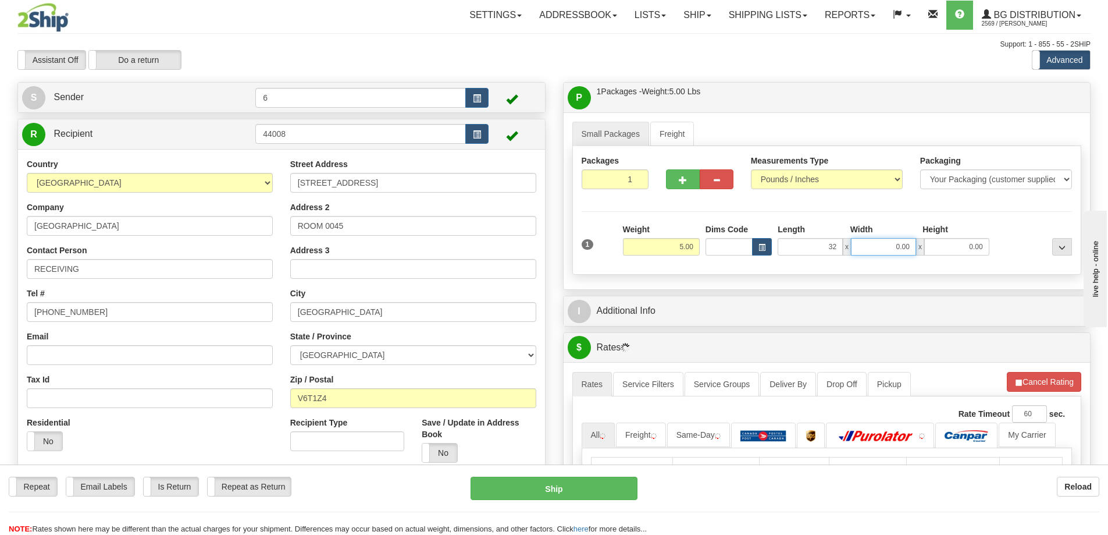
type input "32.00"
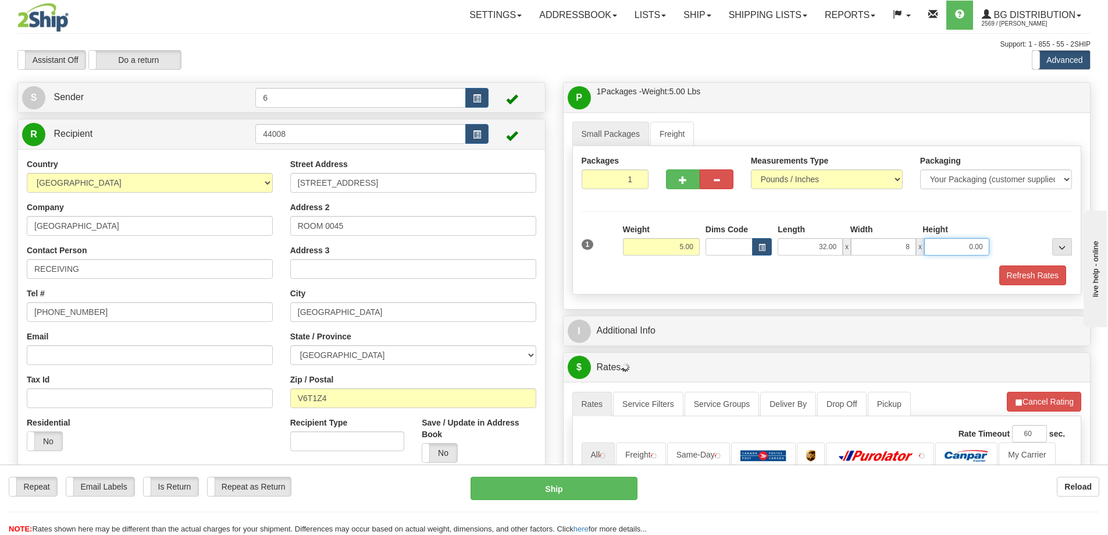
type input "8.00"
type input "3.00"
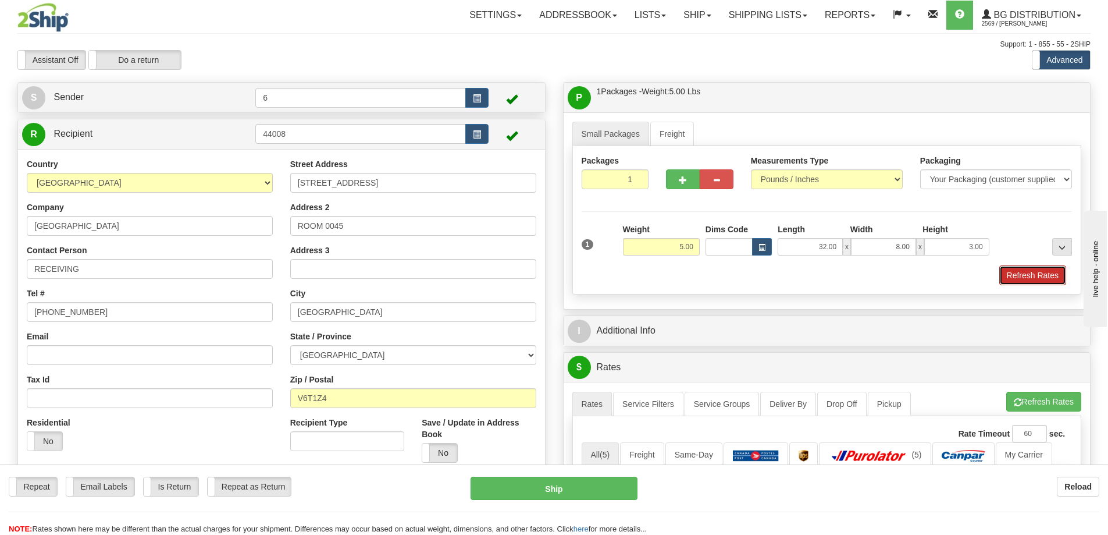
click at [1021, 280] on button "Refresh Rates" at bounding box center [1033, 275] width 67 height 20
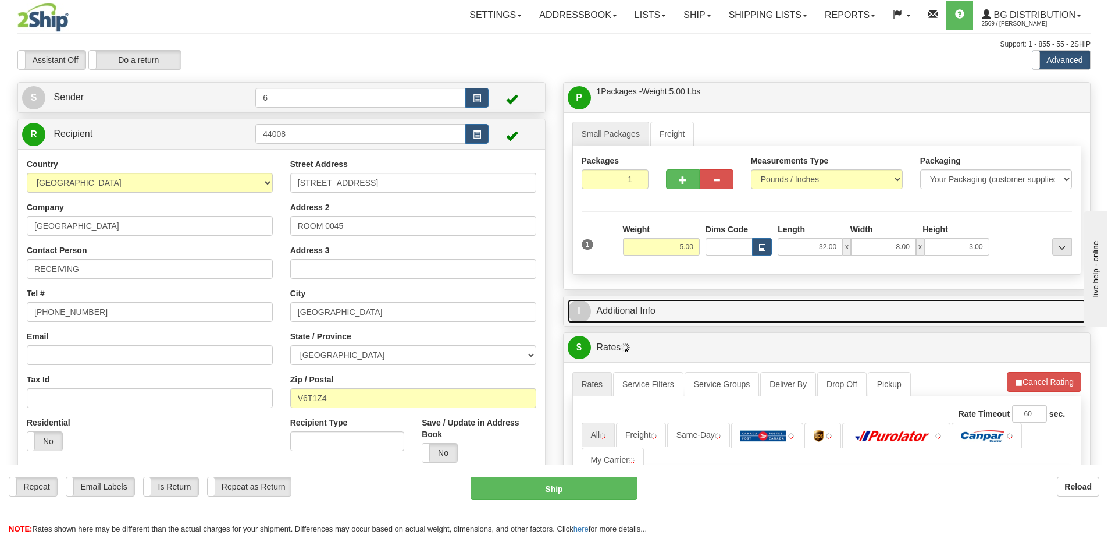
click at [946, 308] on link "I Additional Info" at bounding box center [827, 311] width 519 height 24
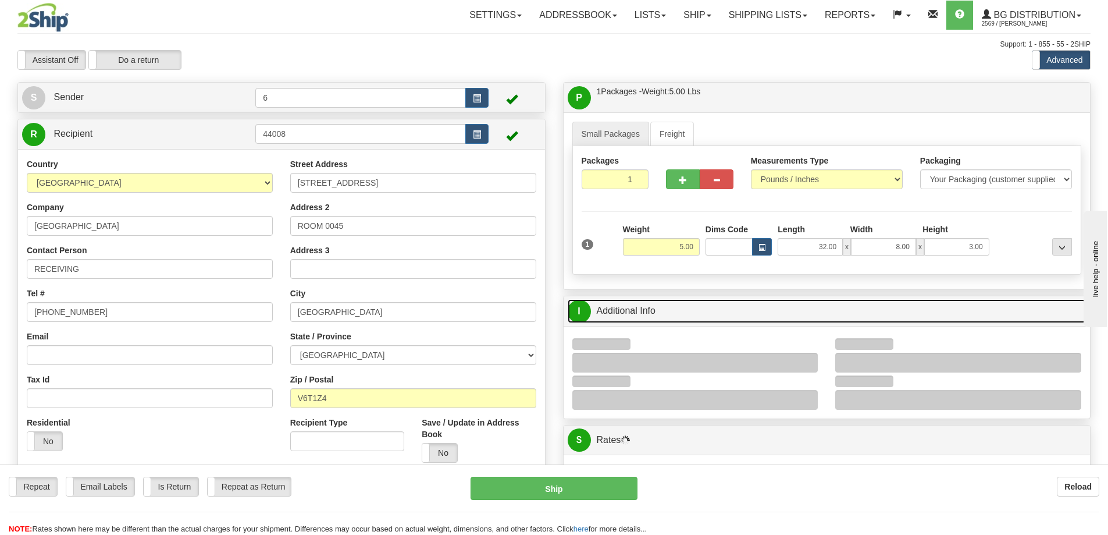
scroll to position [175, 0]
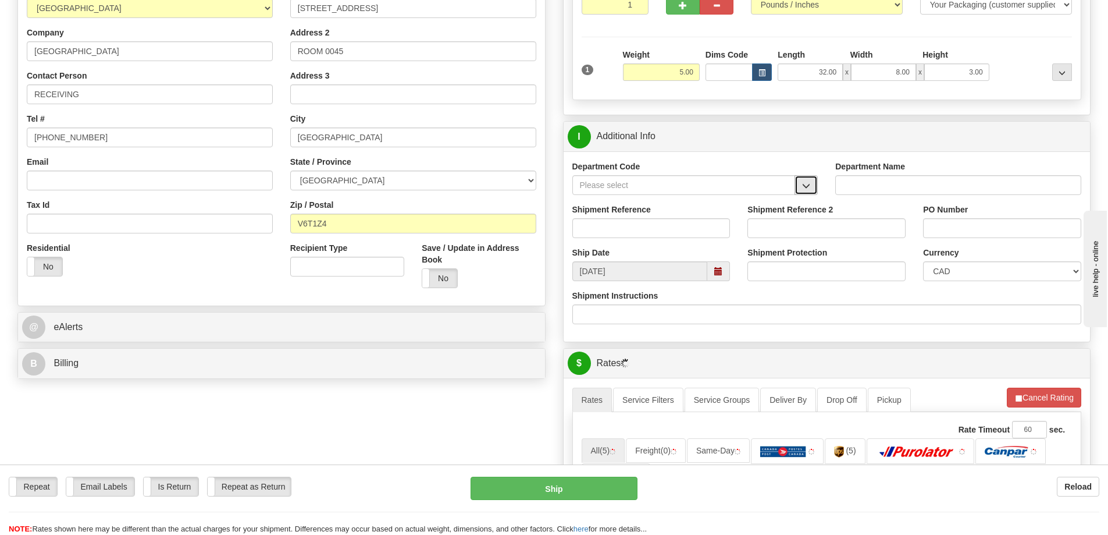
click at [811, 190] on span "button" at bounding box center [806, 186] width 8 height 8
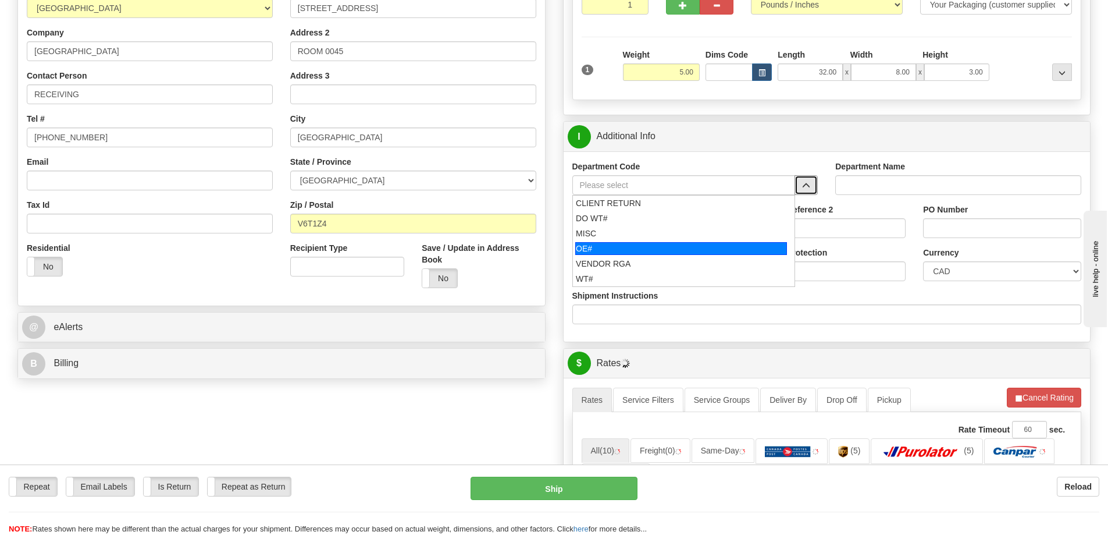
click at [637, 250] on div "OE#" at bounding box center [681, 248] width 212 height 13
type input "OE#"
type input "ORDERS"
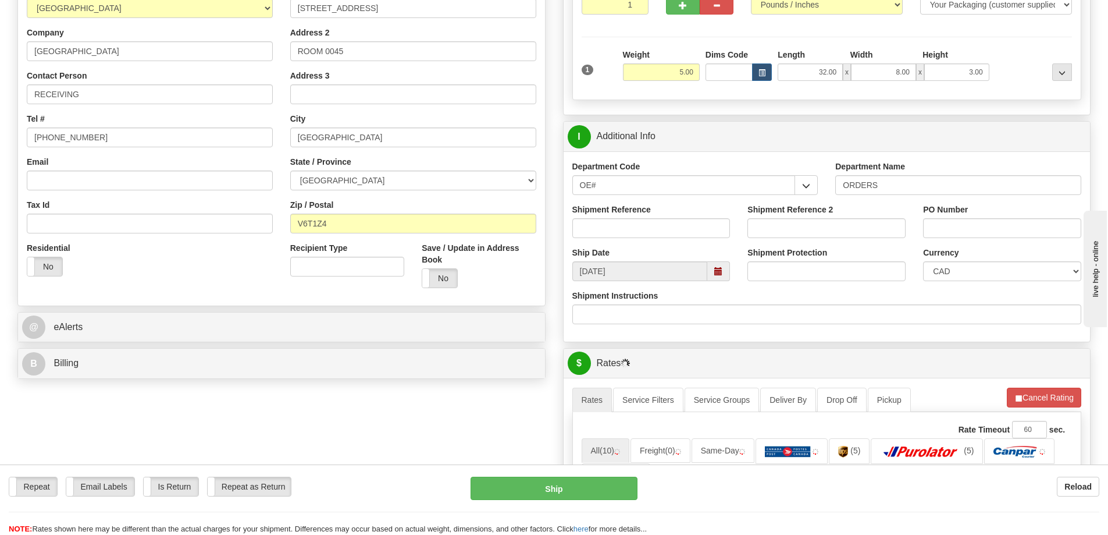
click at [634, 218] on div "Shipment Reference" at bounding box center [652, 221] width 158 height 34
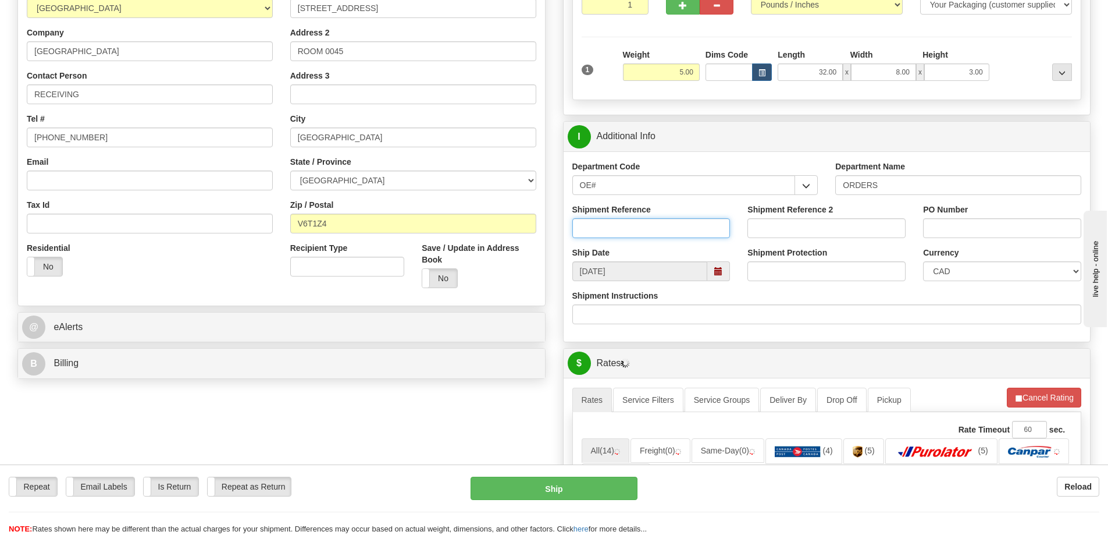
click at [636, 227] on input "Shipment Reference" at bounding box center [652, 228] width 158 height 20
type input "60032070-00"
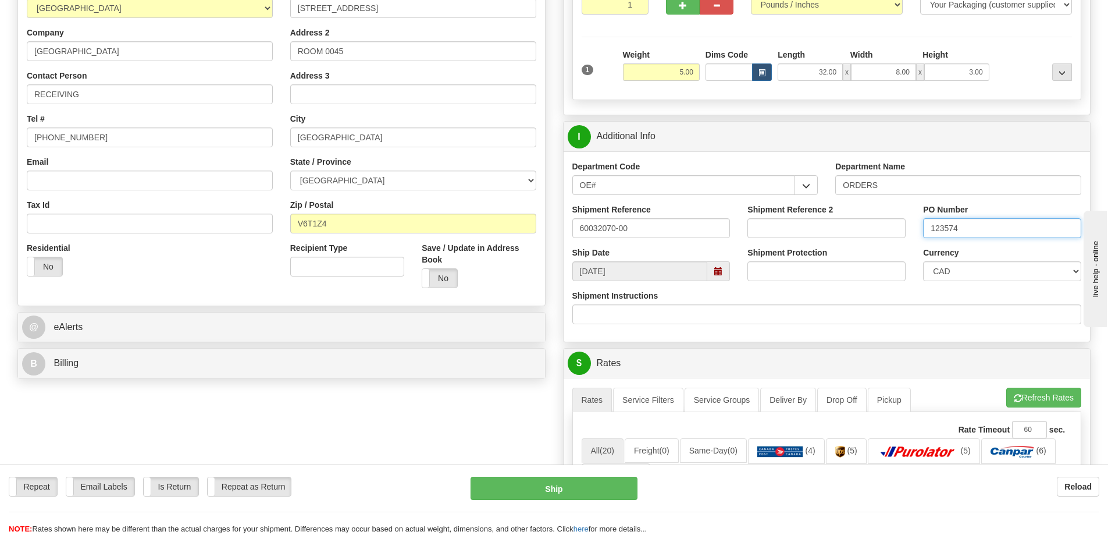
type input "123574"
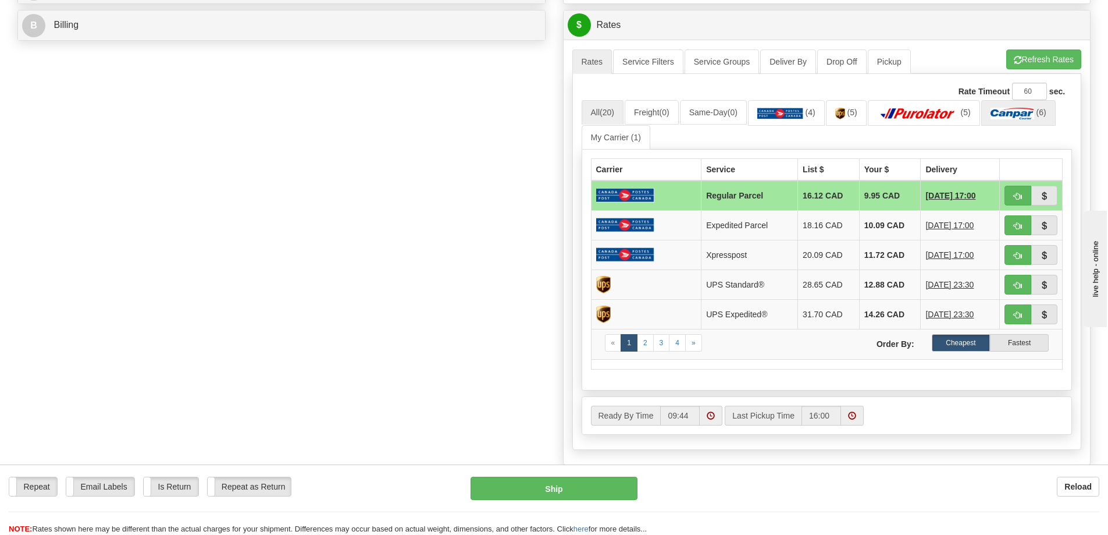
scroll to position [524, 0]
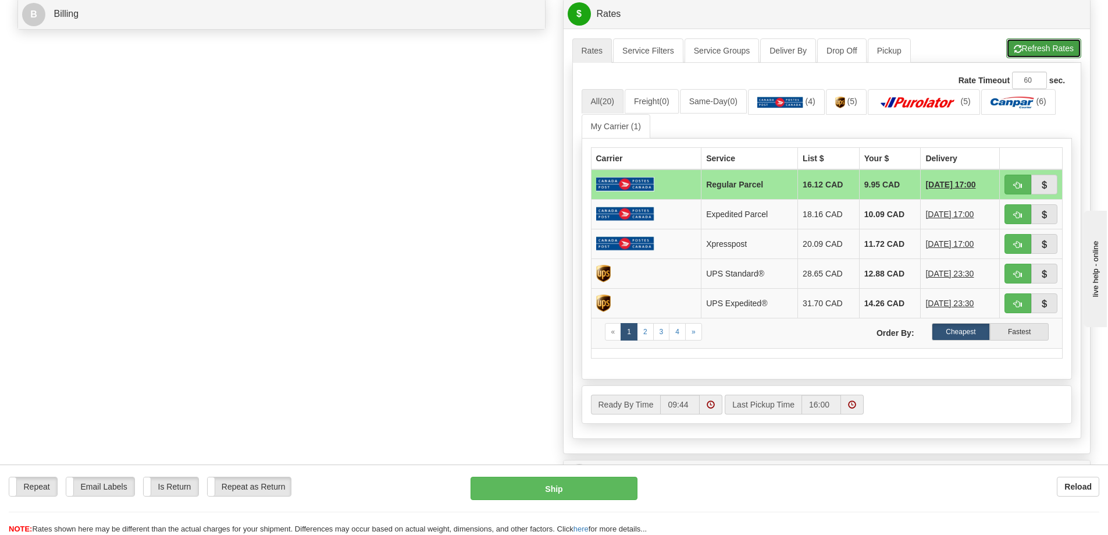
click at [1021, 51] on button "Refresh Rates" at bounding box center [1044, 48] width 75 height 20
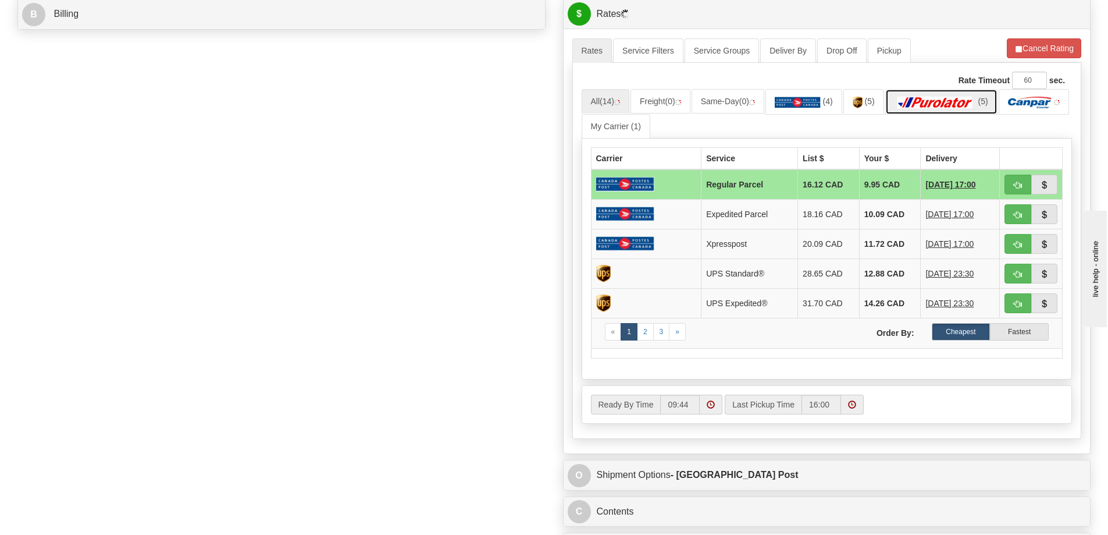
click at [952, 101] on img at bounding box center [935, 103] width 81 height 12
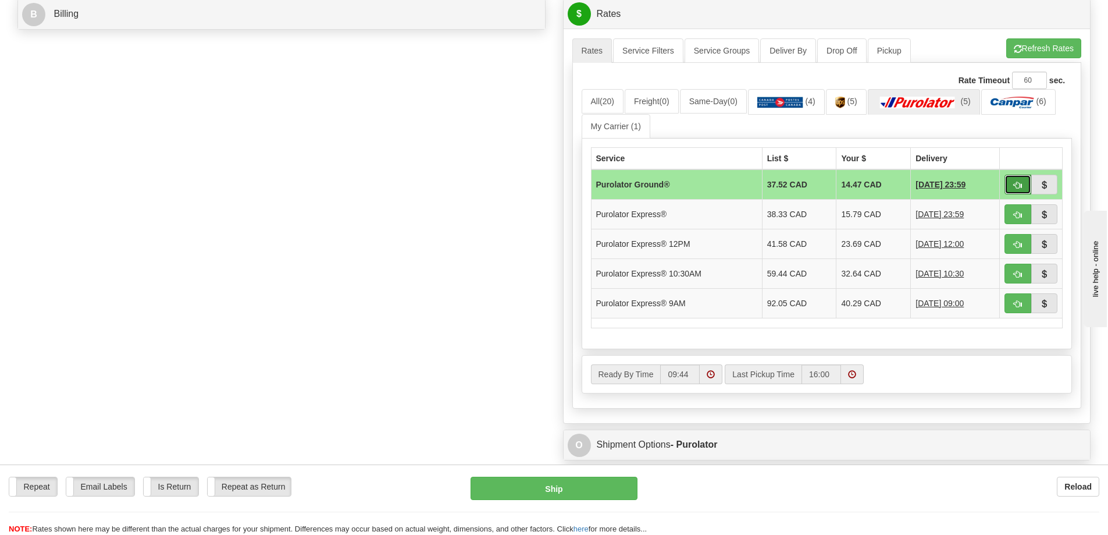
click at [1021, 184] on span "button" at bounding box center [1018, 186] width 8 height 8
type input "260"
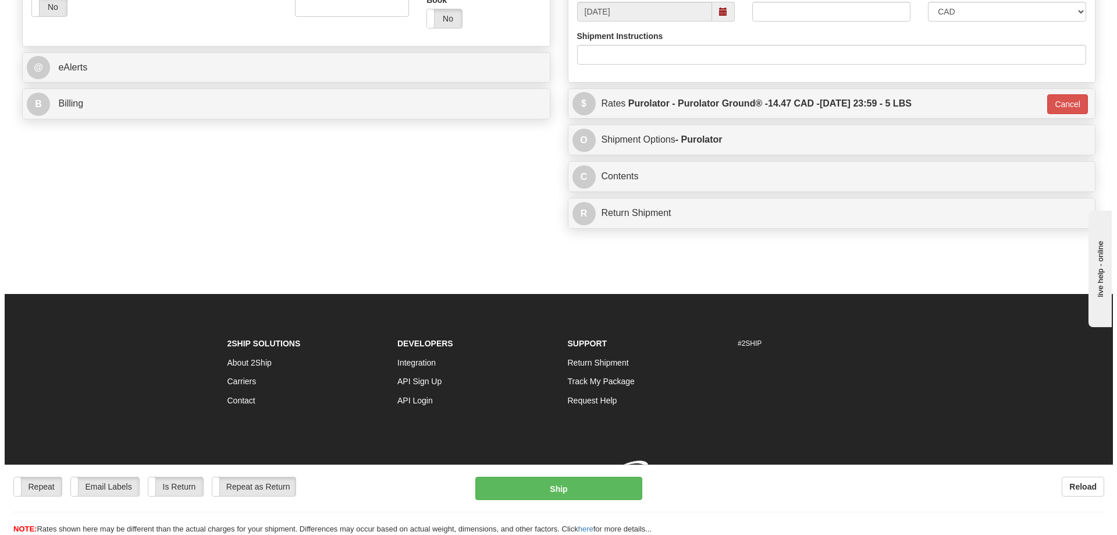
scroll to position [488, 0]
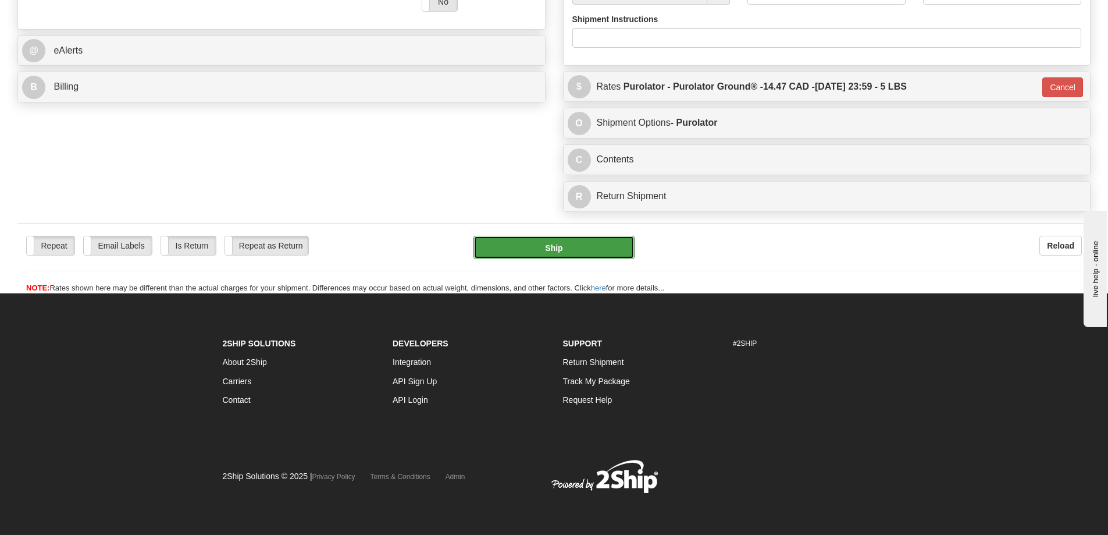
click at [549, 236] on button "Ship" at bounding box center [554, 247] width 161 height 23
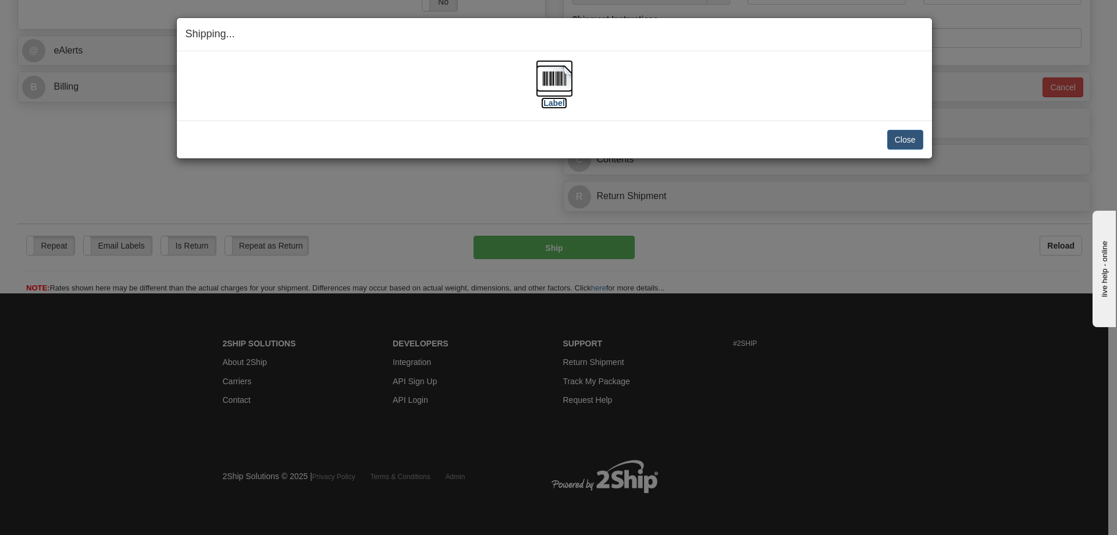
click at [559, 104] on label "[Label]" at bounding box center [554, 103] width 27 height 12
click at [892, 143] on button "Close" at bounding box center [905, 140] width 36 height 20
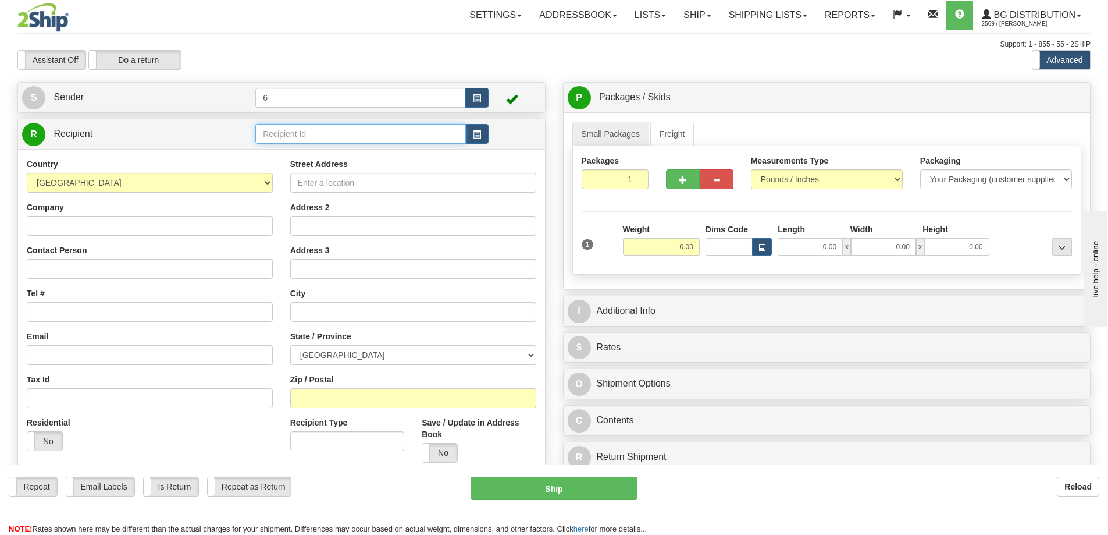
click at [351, 137] on input "text" at bounding box center [360, 134] width 211 height 20
type input "53002"
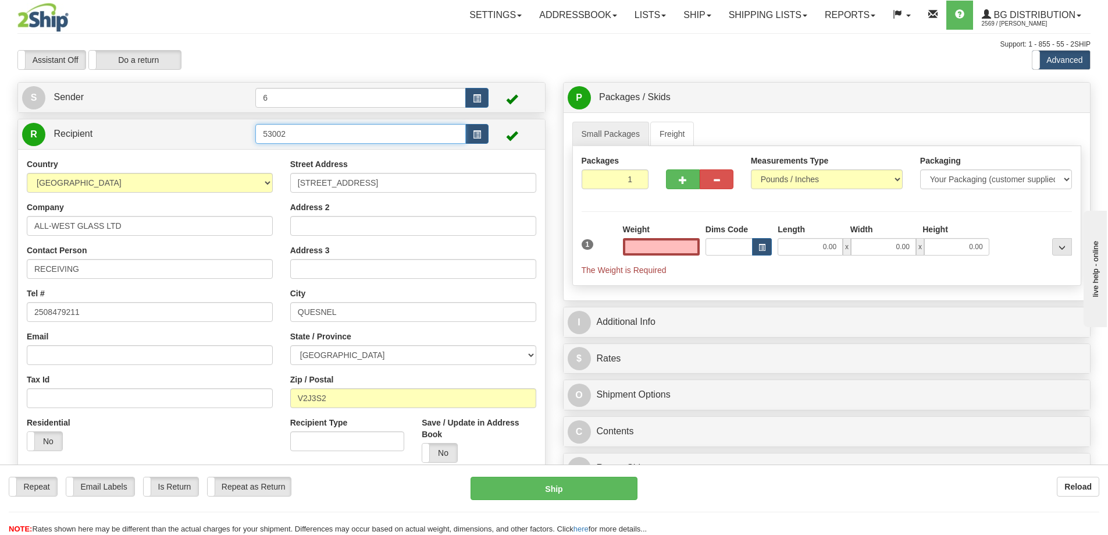
type input "0.00"
click at [305, 144] on input "53002" at bounding box center [360, 134] width 211 height 20
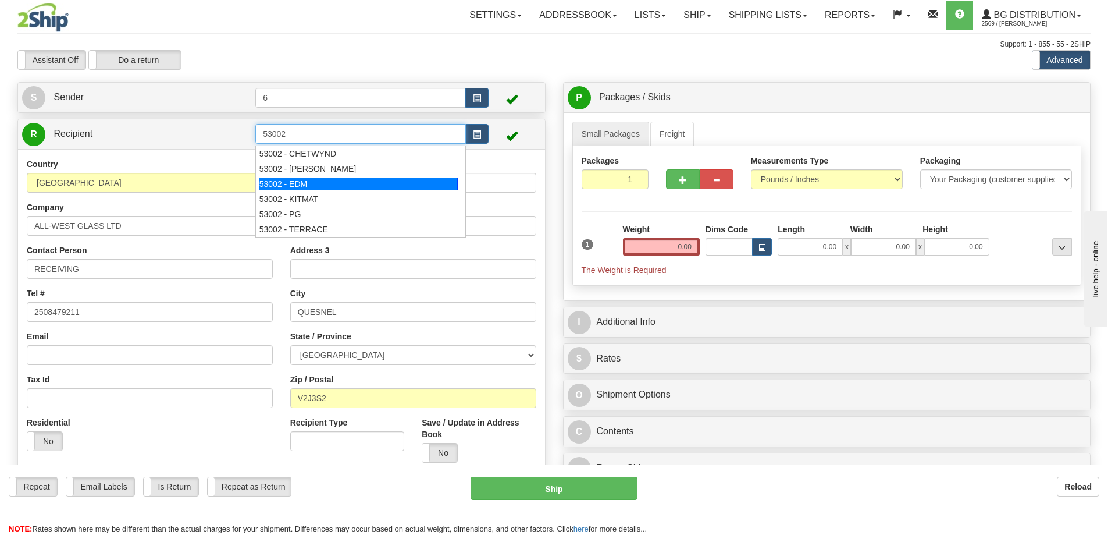
click at [310, 184] on div "53002 - EDM" at bounding box center [359, 183] width 200 height 13
type input "53002 - EDM"
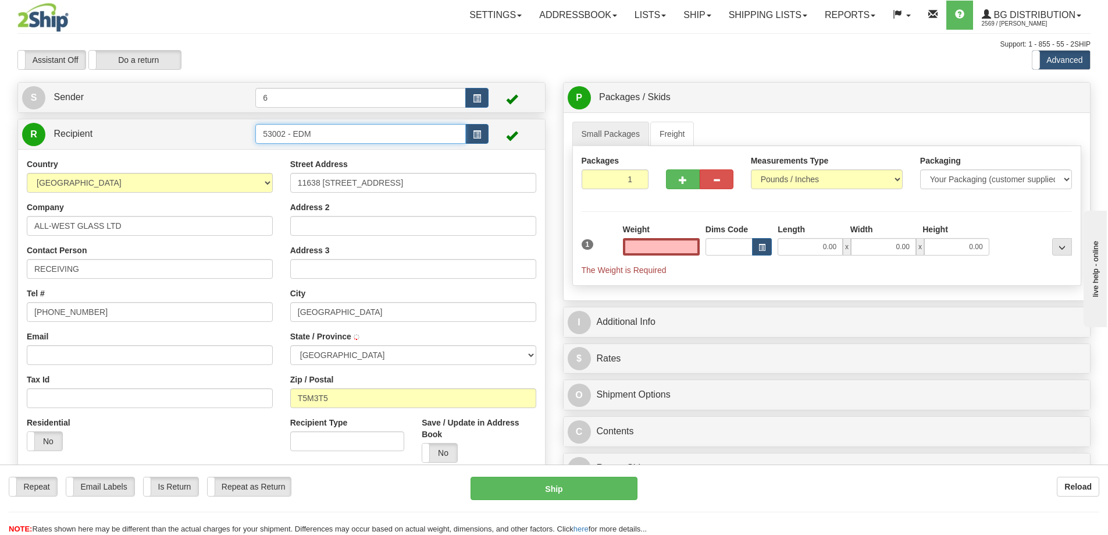
type input "0.00"
click at [338, 137] on input "53002 - EDM" at bounding box center [360, 134] width 211 height 20
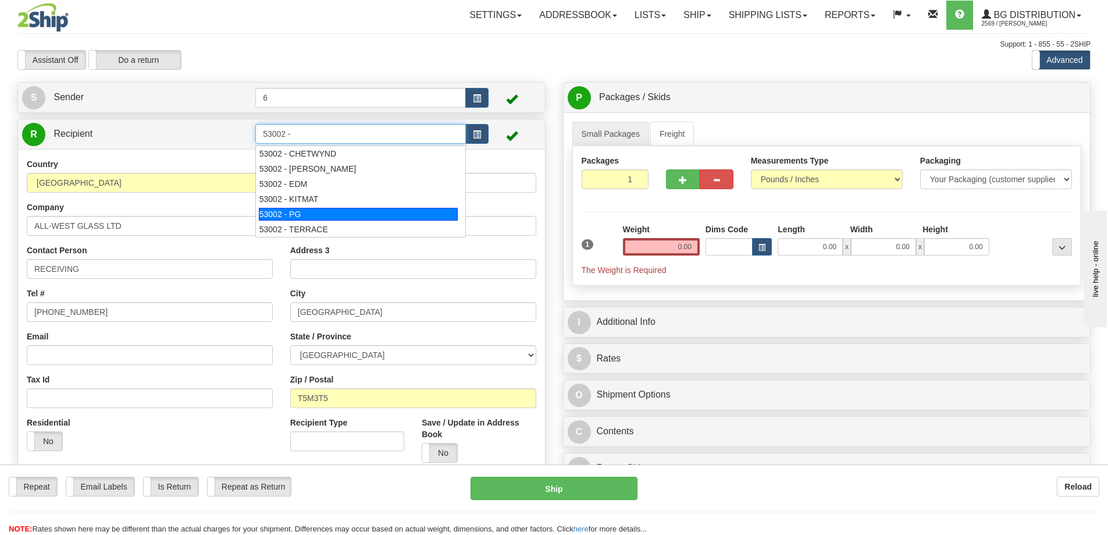
drag, startPoint x: 330, startPoint y: 215, endPoint x: 328, endPoint y: 206, distance: 9.8
click at [330, 215] on div "53002 - PG" at bounding box center [359, 214] width 200 height 13
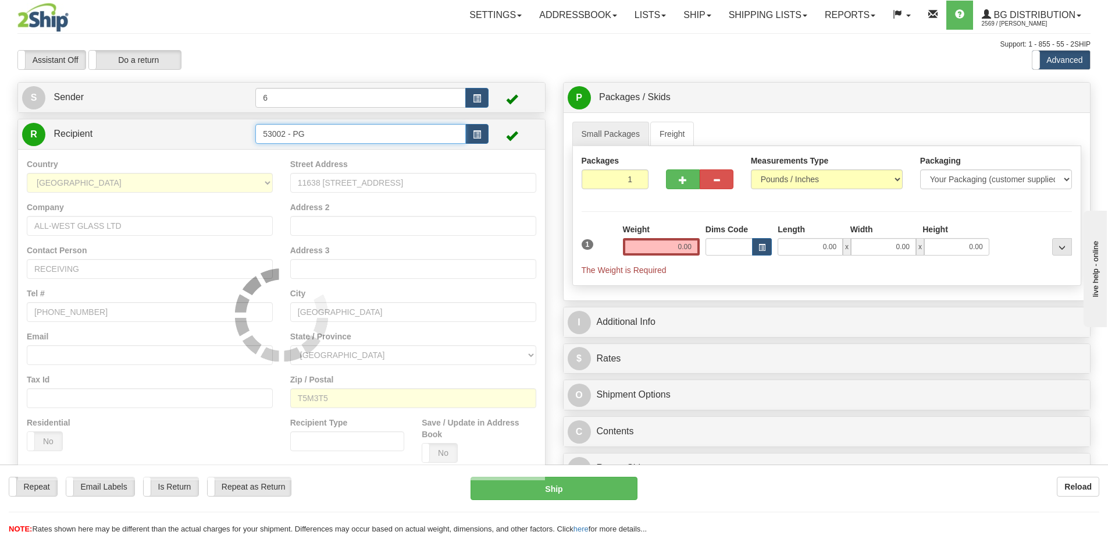
type input "53002 - PG"
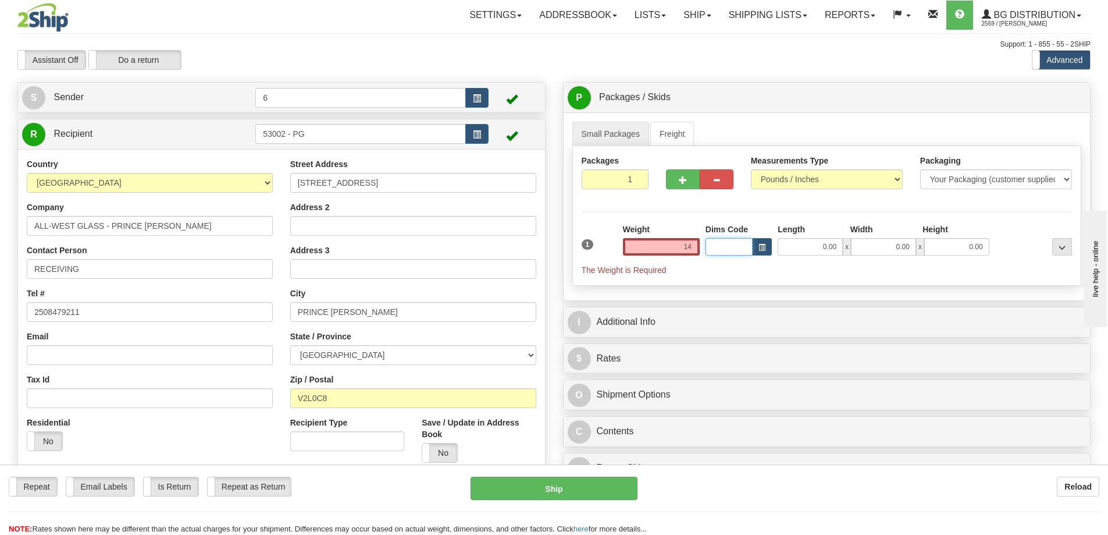
type input "14.00"
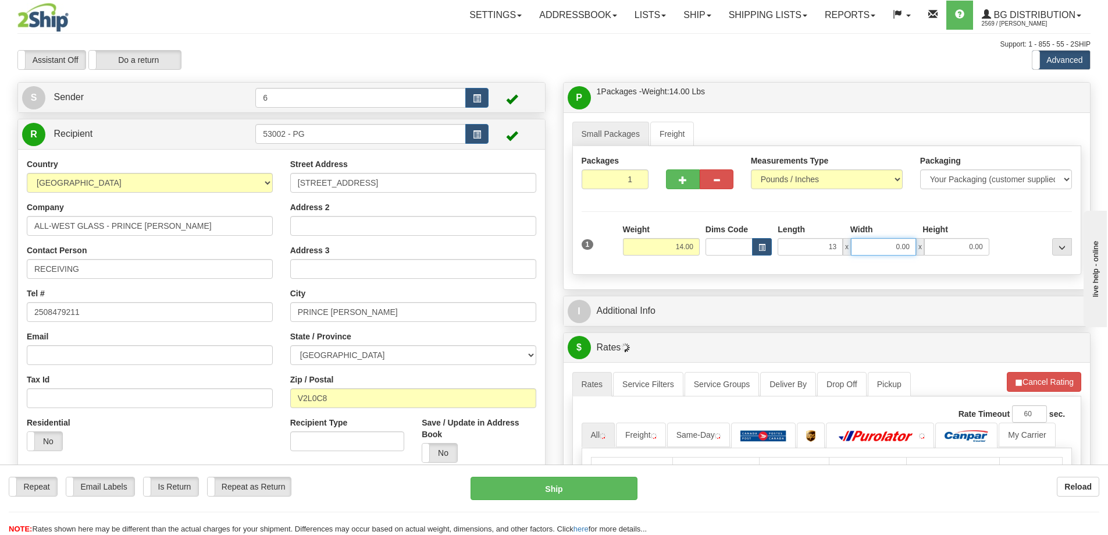
type input "13.00"
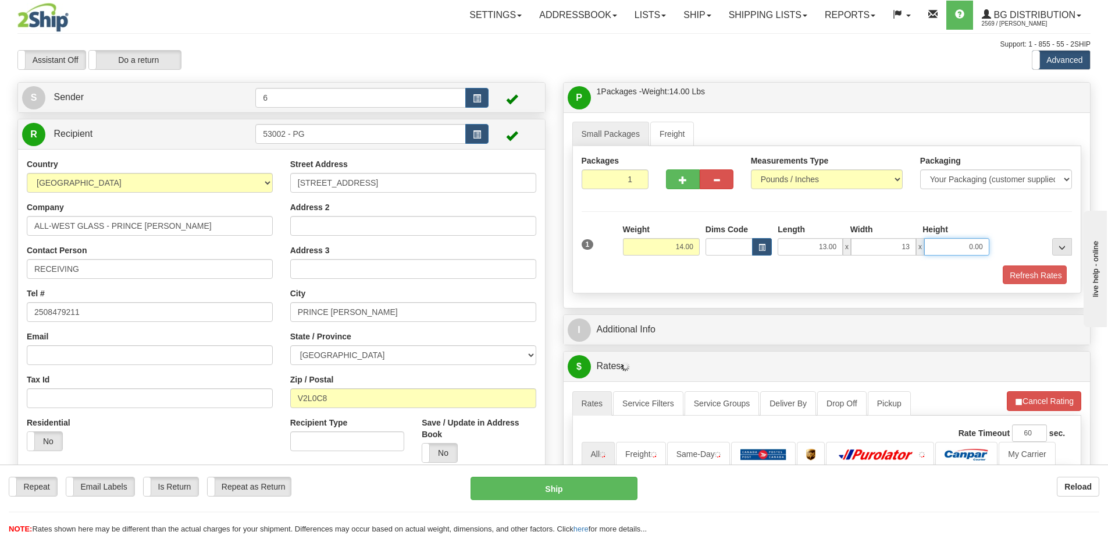
type input "13.00"
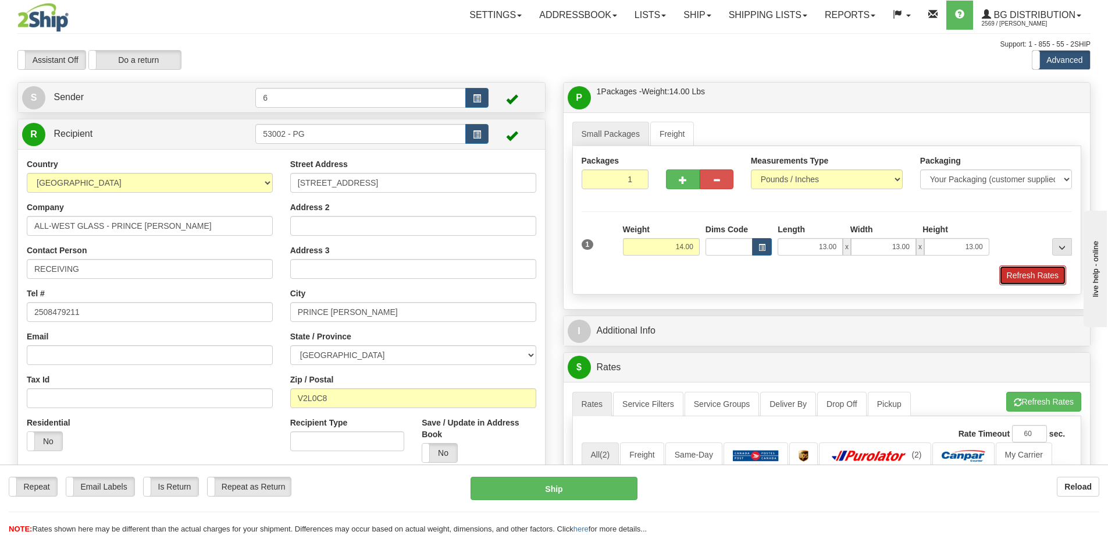
click at [1035, 277] on button "Refresh Rates" at bounding box center [1033, 275] width 67 height 20
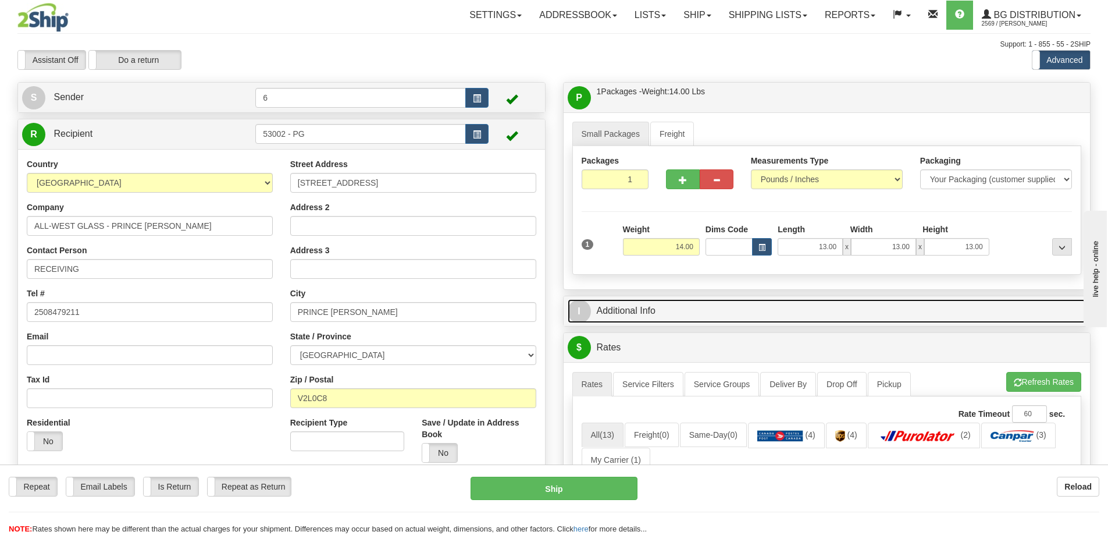
click at [703, 309] on link "I Additional Info" at bounding box center [827, 311] width 519 height 24
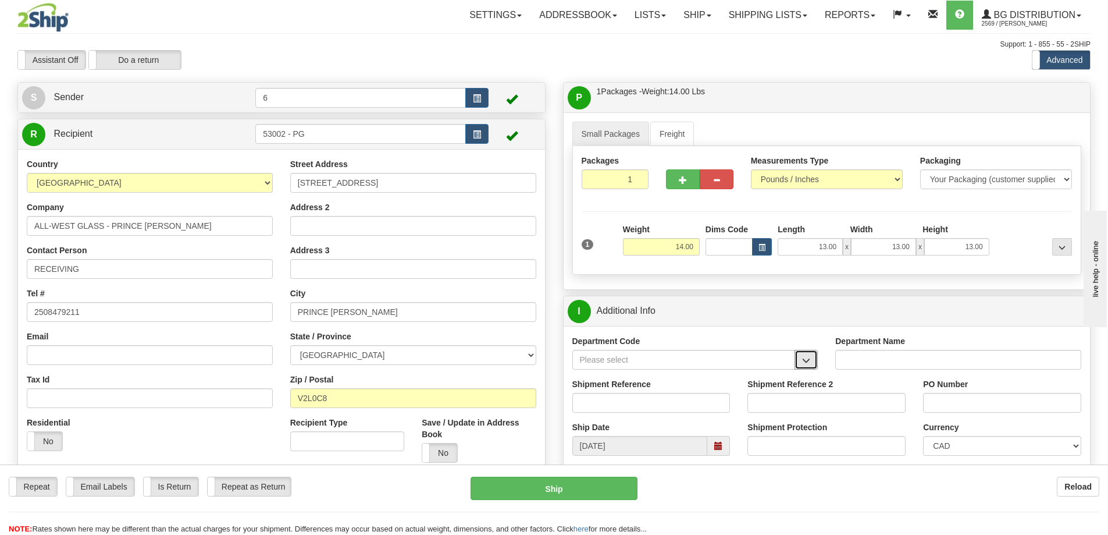
click at [808, 364] on span "button" at bounding box center [806, 361] width 8 height 8
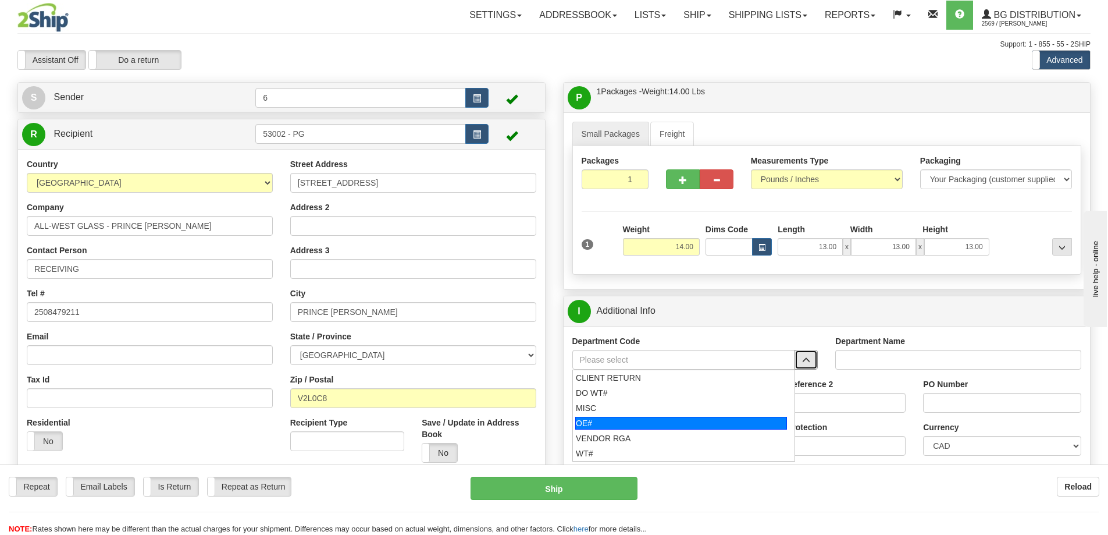
click at [598, 418] on div "OE#" at bounding box center [681, 423] width 212 height 13
type input "OE#"
type input "ORDERS"
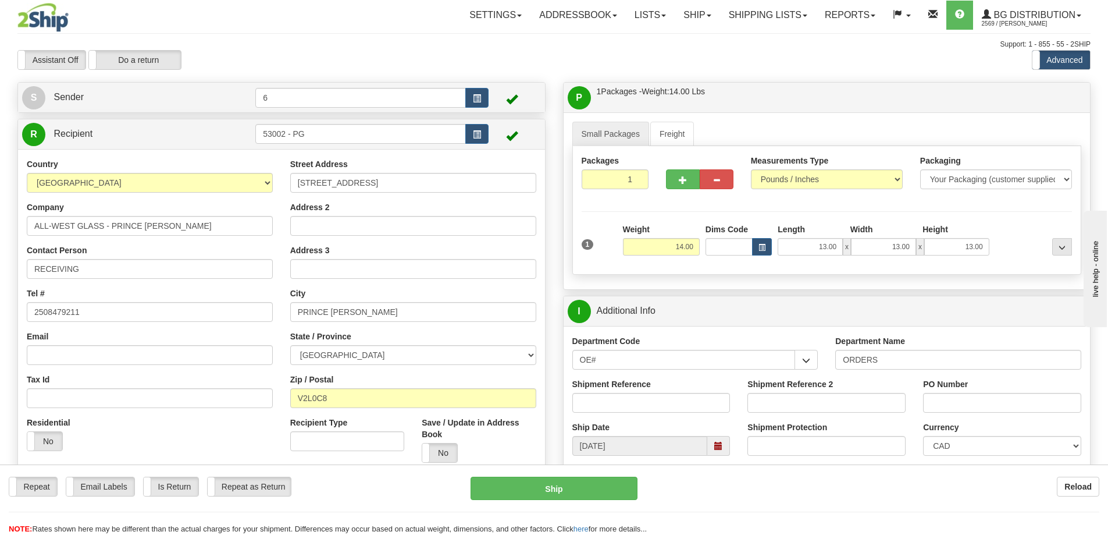
click at [613, 416] on div "Shipment Reference" at bounding box center [652, 399] width 176 height 43
click at [596, 400] on input "Shipment Reference" at bounding box center [652, 403] width 158 height 20
type input "60029419-00"
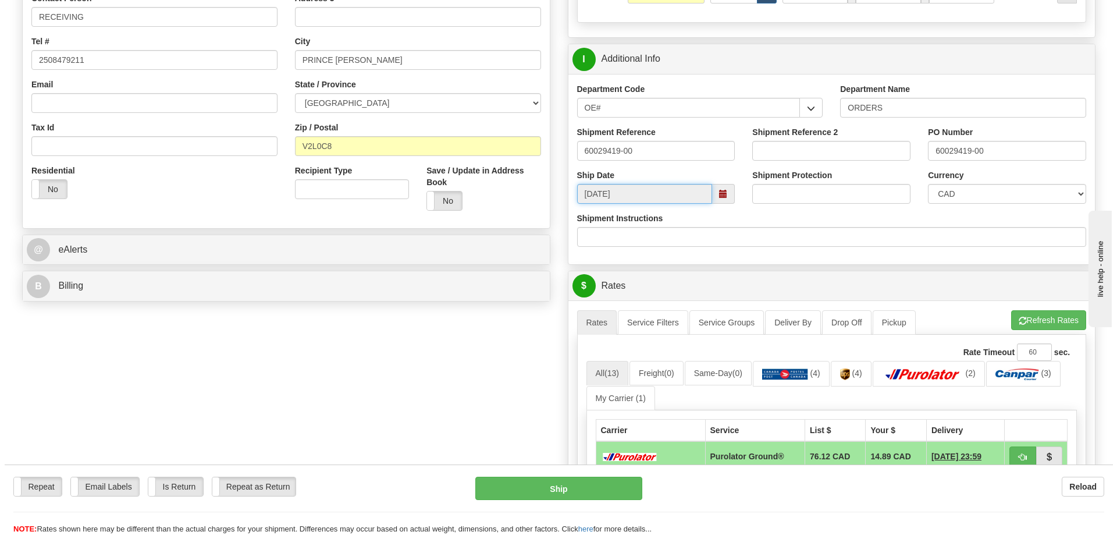
scroll to position [349, 0]
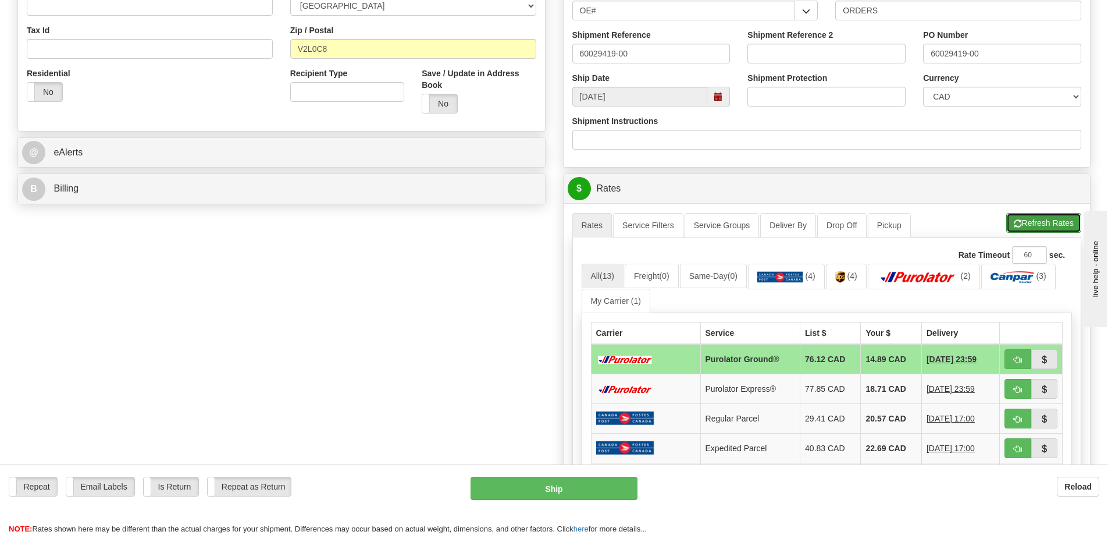
click at [1034, 228] on button "Refresh Rates" at bounding box center [1044, 223] width 75 height 20
click at [1021, 364] on span "button" at bounding box center [1018, 360] width 8 height 8
type input "260"
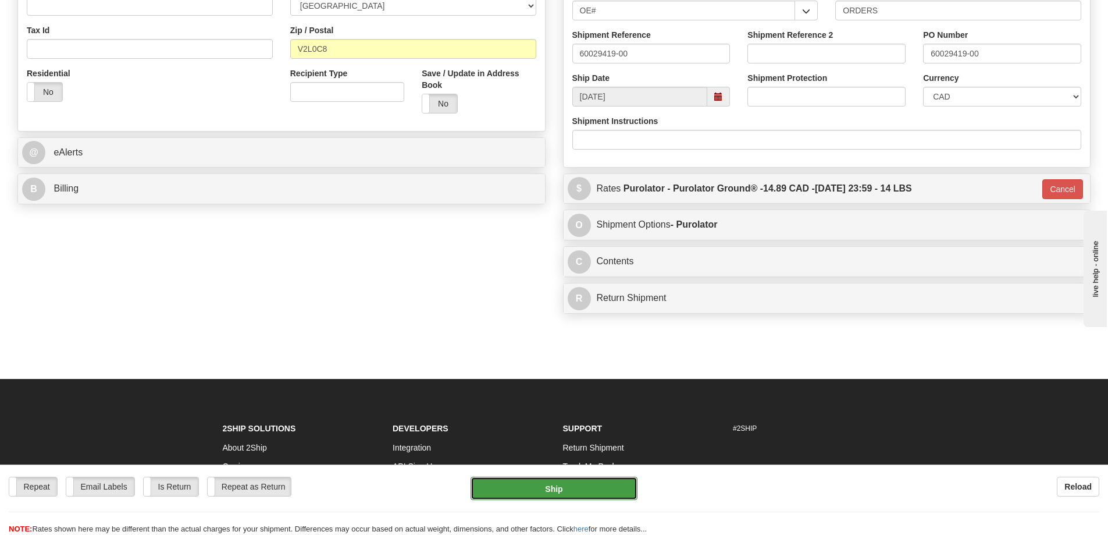
click at [588, 485] on button "Ship" at bounding box center [554, 488] width 167 height 23
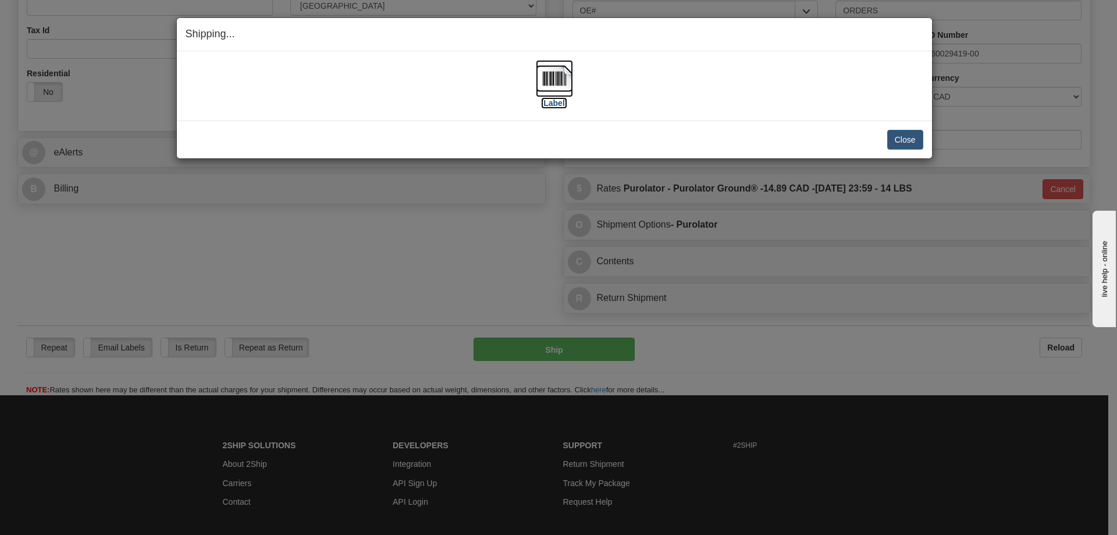
click at [562, 105] on label "[Label]" at bounding box center [554, 103] width 27 height 12
click at [912, 147] on button "Close" at bounding box center [905, 140] width 36 height 20
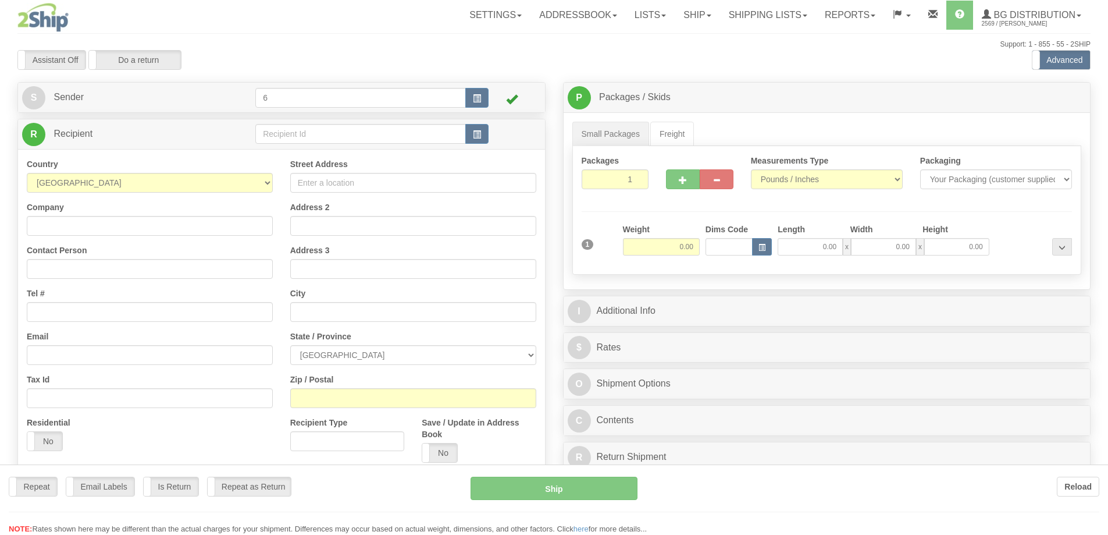
click at [302, 134] on div at bounding box center [554, 267] width 1108 height 535
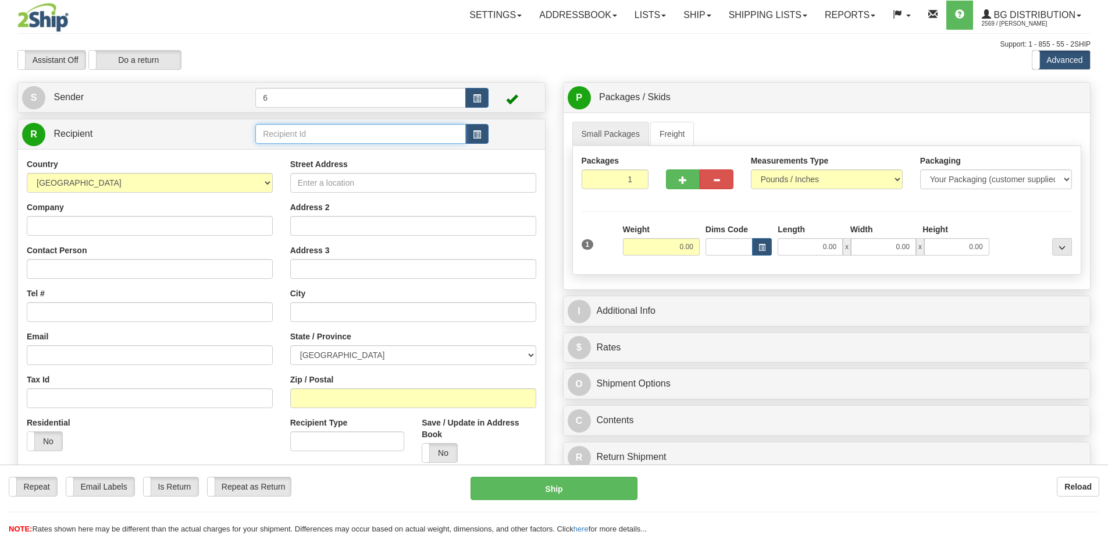
click at [302, 134] on input "text" at bounding box center [360, 134] width 211 height 20
type input "46030"
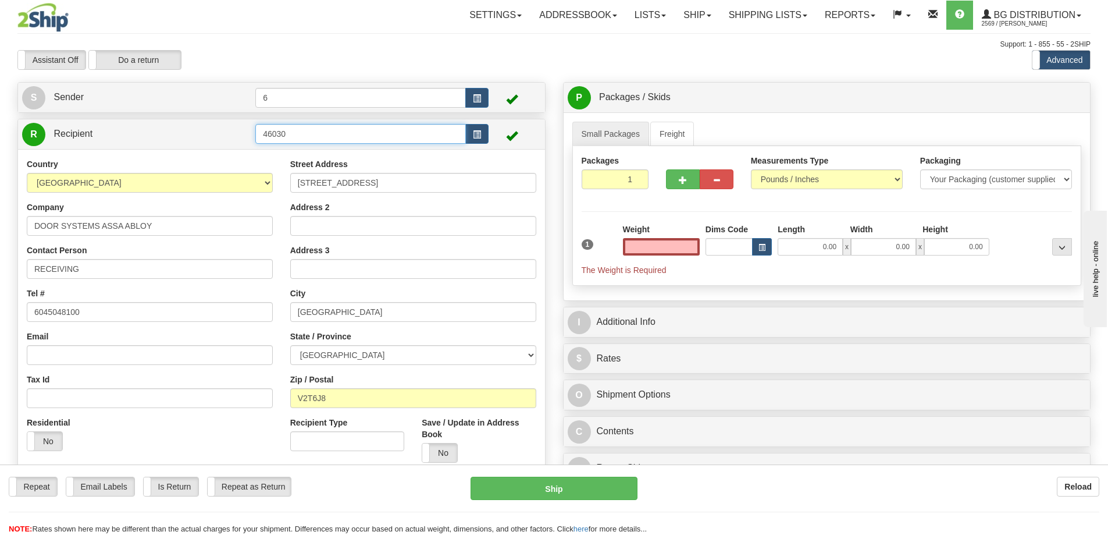
type input "0.00"
click at [312, 133] on input "46030" at bounding box center [360, 134] width 211 height 20
click at [332, 159] on div "46030 - KELOWNA" at bounding box center [359, 153] width 200 height 13
type input "46030 - KELOWNA"
click at [667, 244] on input "text" at bounding box center [661, 246] width 77 height 17
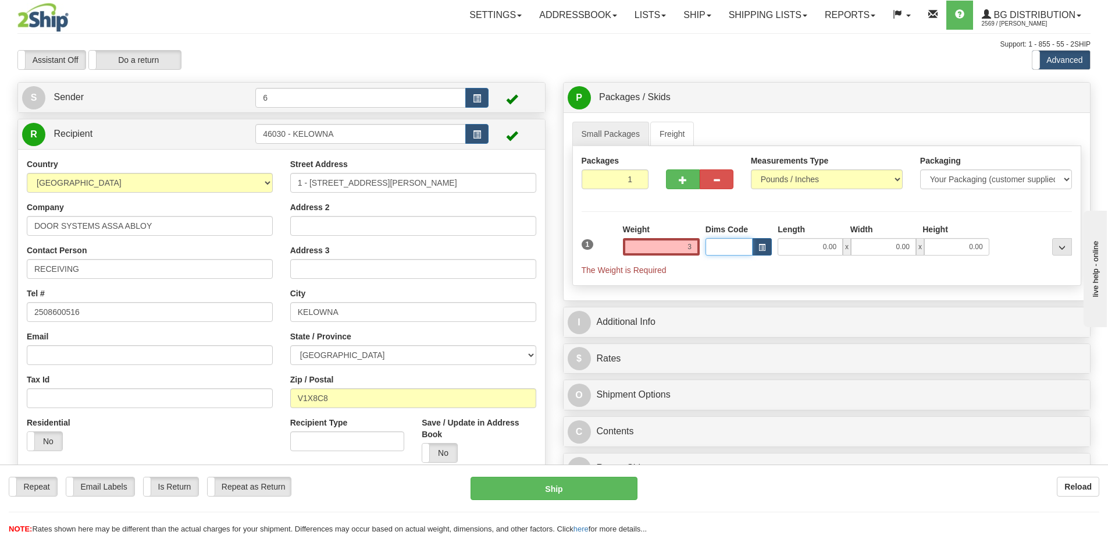
type input "3.00"
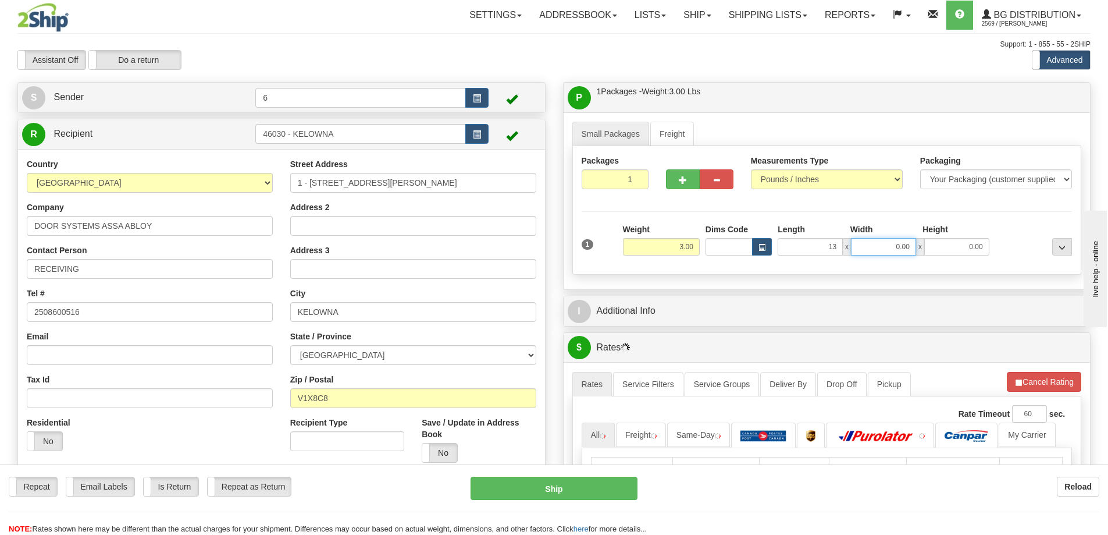
type input "13.00"
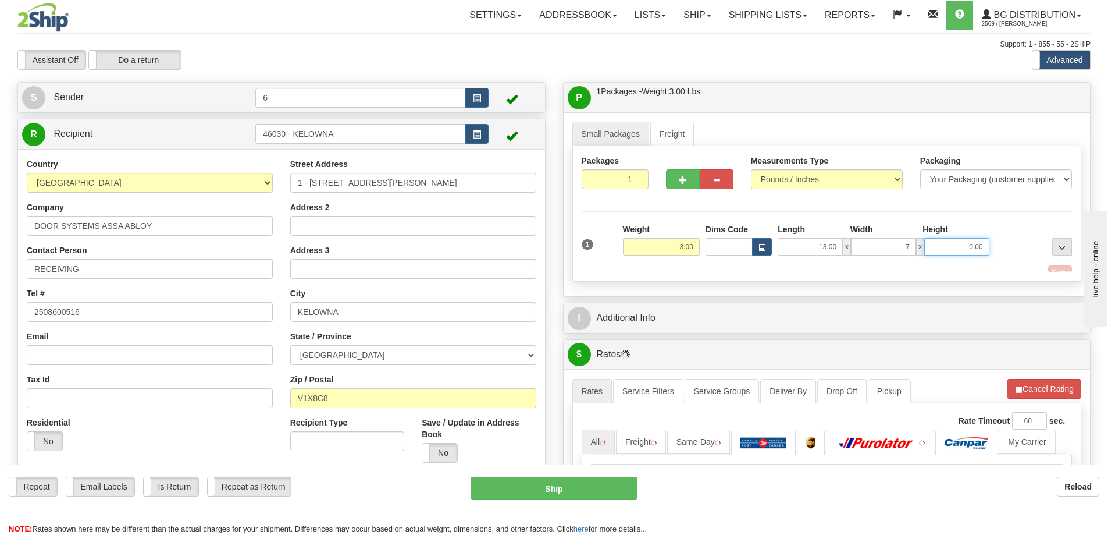
type input "7.00"
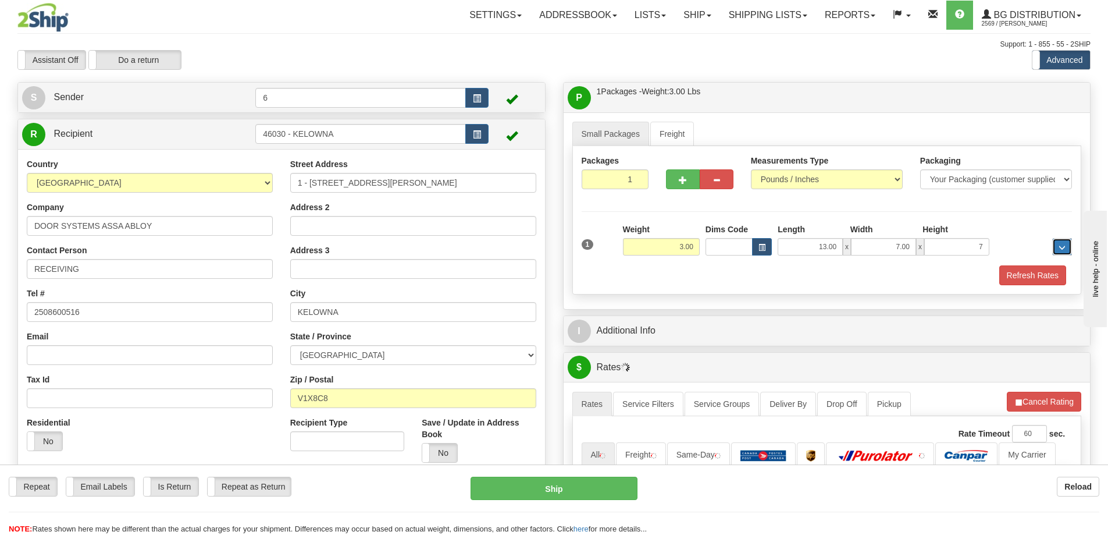
type input "7.00"
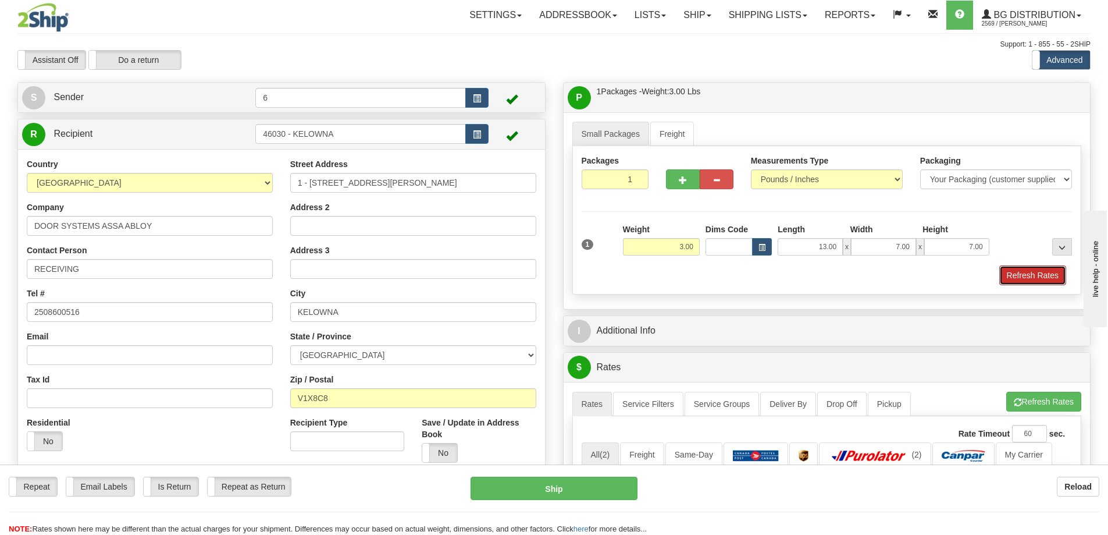
click at [1012, 282] on button "Refresh Rates" at bounding box center [1033, 275] width 67 height 20
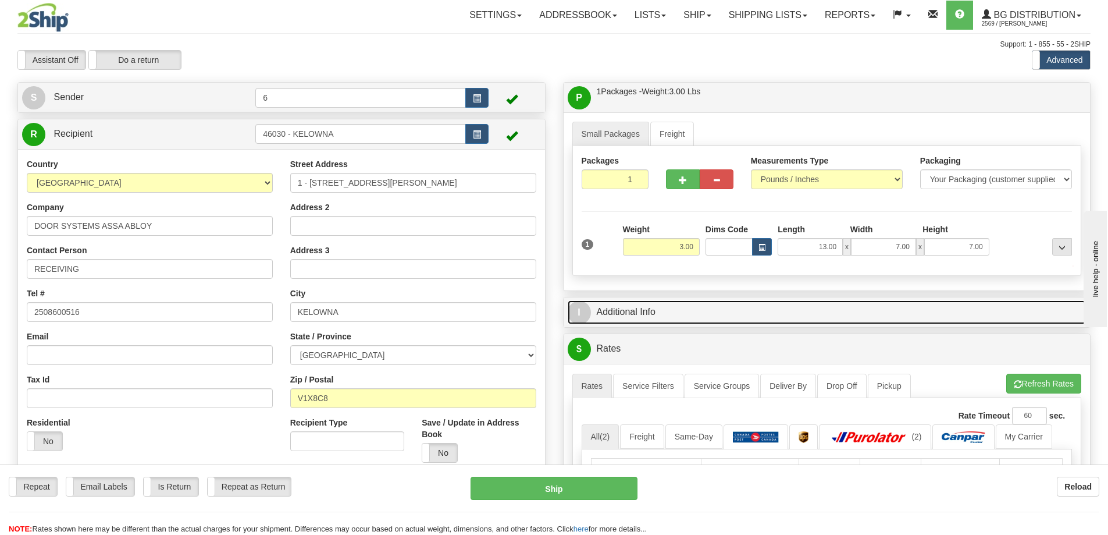
click at [952, 312] on link "I Additional Info" at bounding box center [827, 312] width 519 height 24
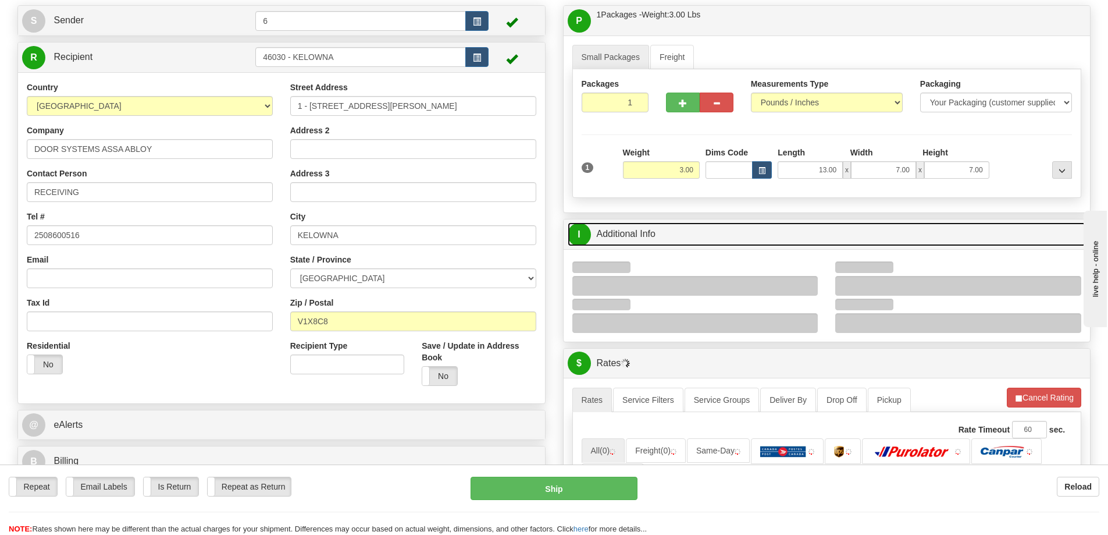
scroll to position [116, 0]
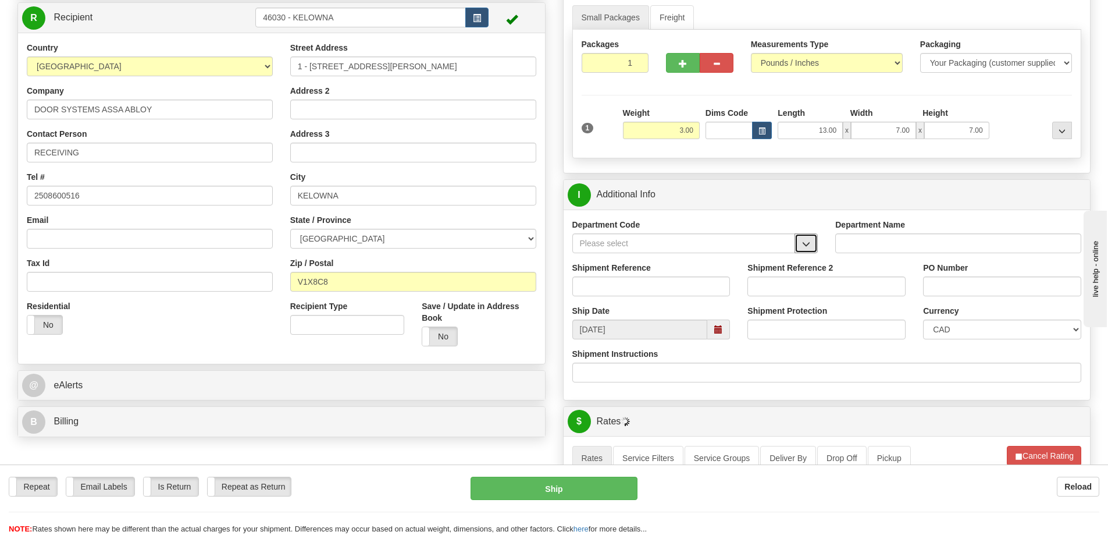
click at [811, 248] on span "button" at bounding box center [806, 244] width 8 height 8
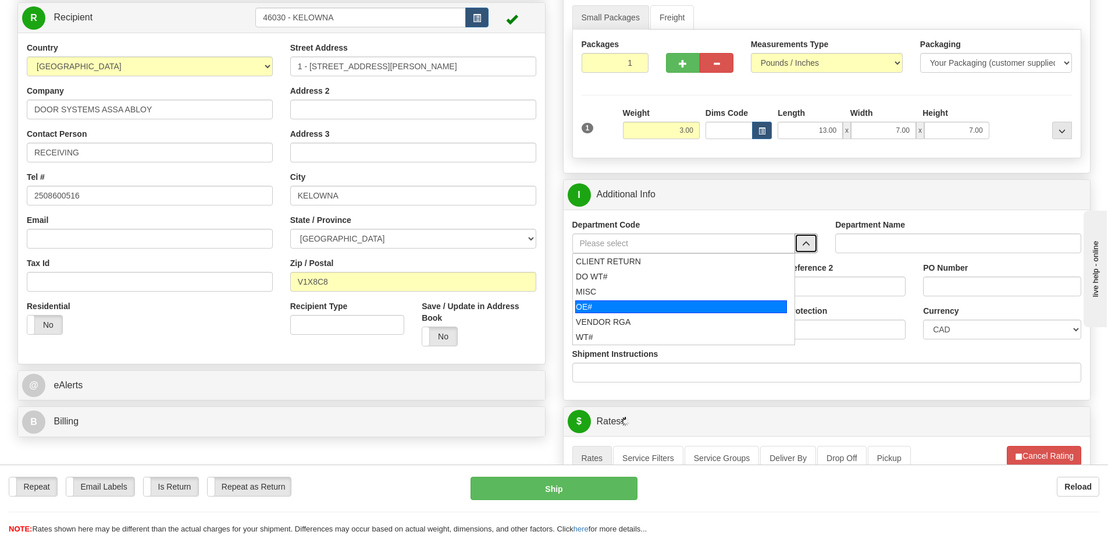
click at [621, 314] on li "OE#" at bounding box center [684, 306] width 222 height 15
type input "OE#"
type input "ORDERS"
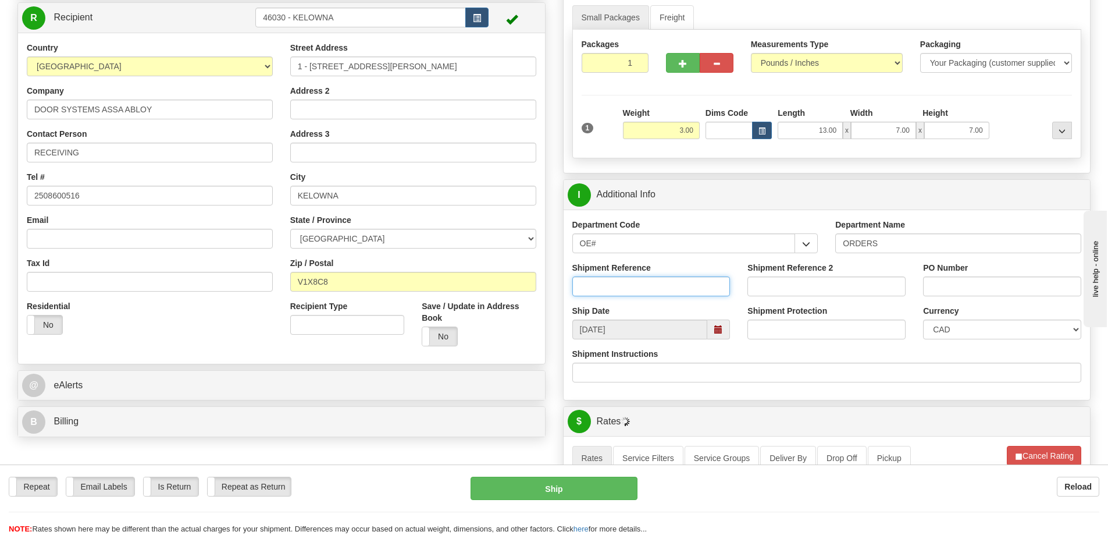
click at [617, 296] on input "Shipment Reference" at bounding box center [652, 286] width 158 height 20
type input "60032068-00"
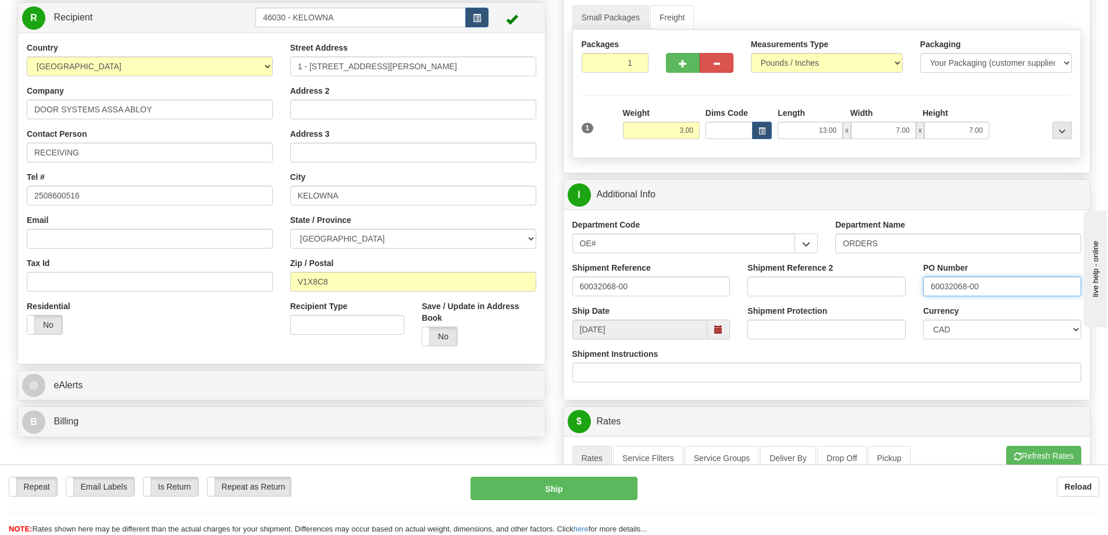
type input "60032068-00"
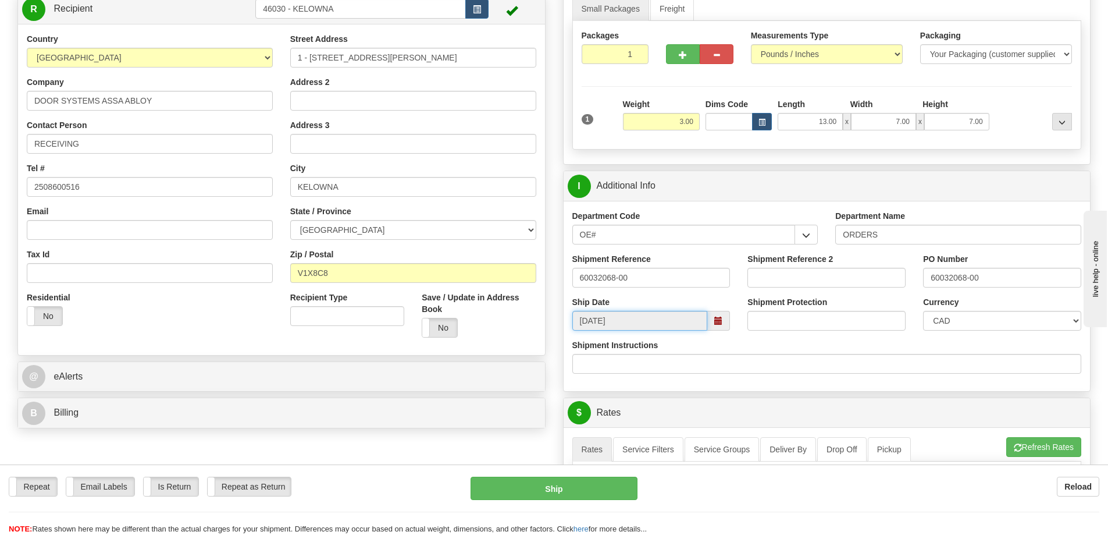
scroll to position [524, 0]
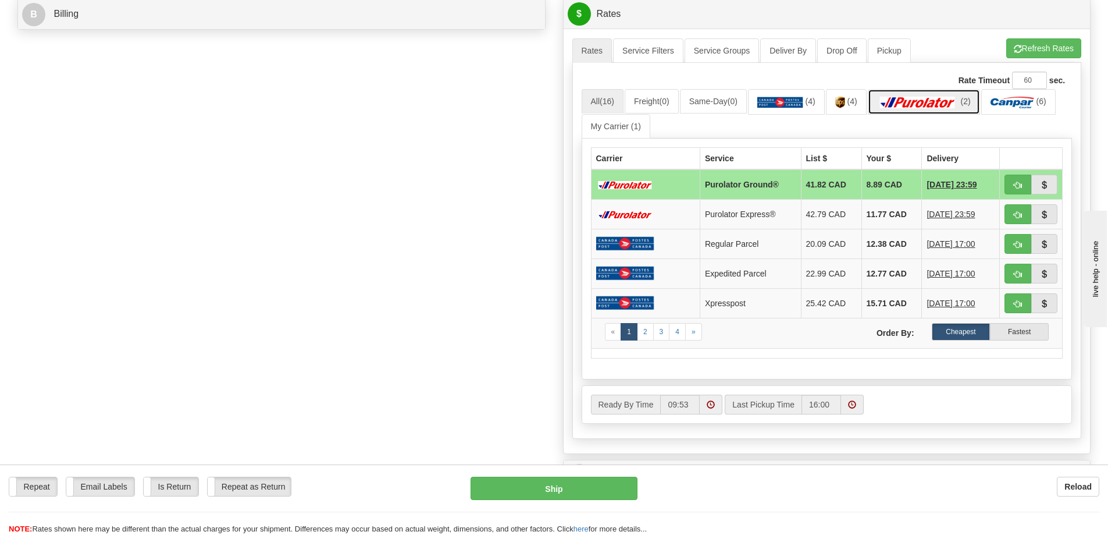
click at [949, 106] on img at bounding box center [917, 103] width 81 height 12
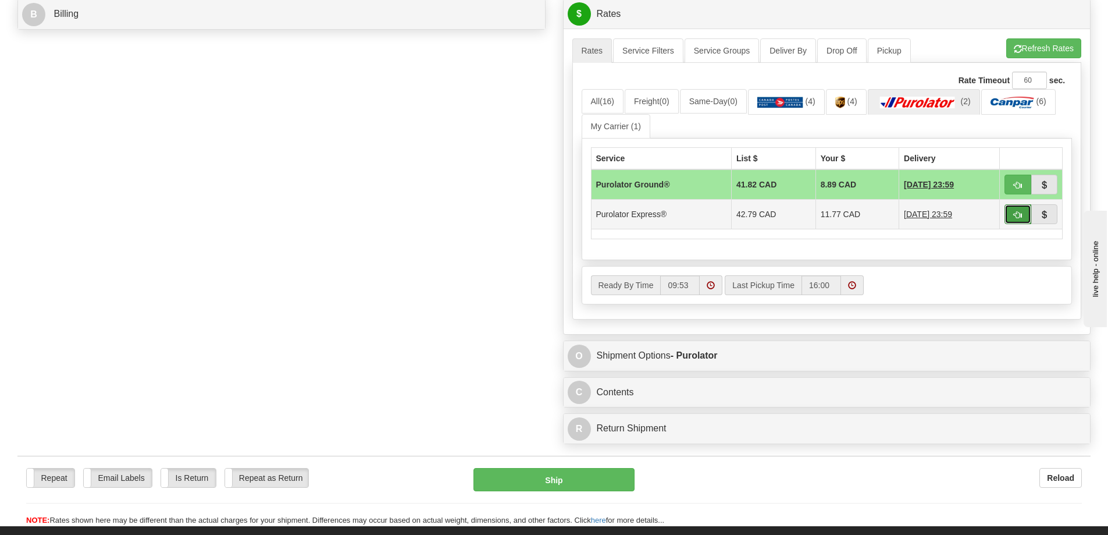
click at [1022, 216] on button "button" at bounding box center [1018, 214] width 27 height 20
type input "202"
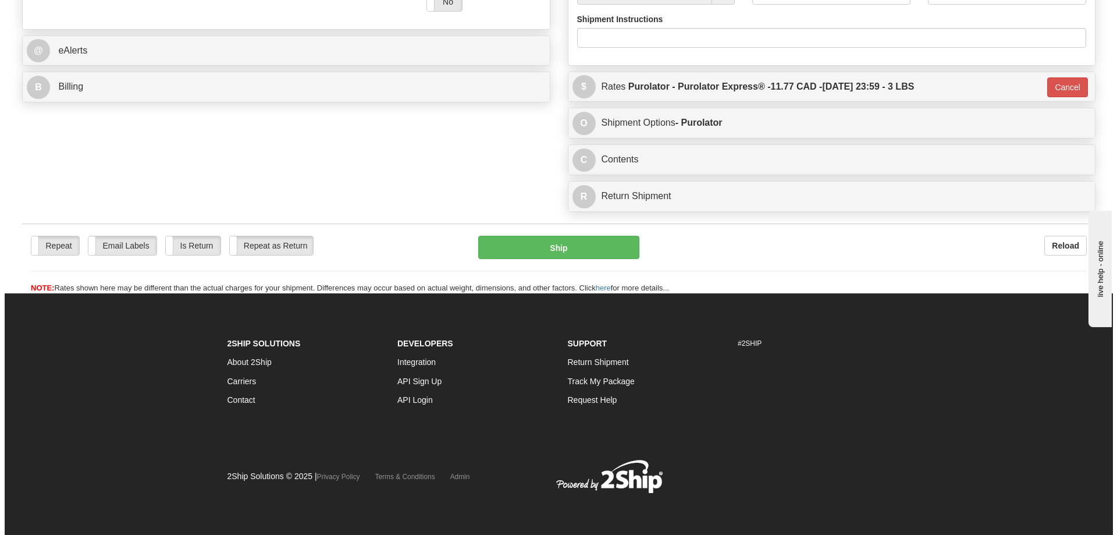
scroll to position [488, 0]
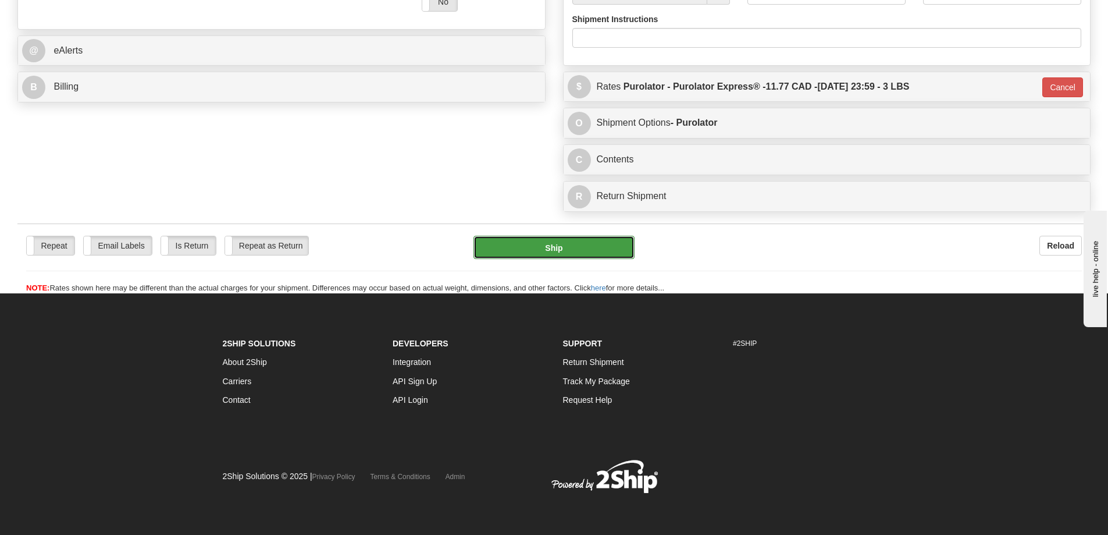
click at [581, 236] on button "Ship" at bounding box center [554, 247] width 161 height 23
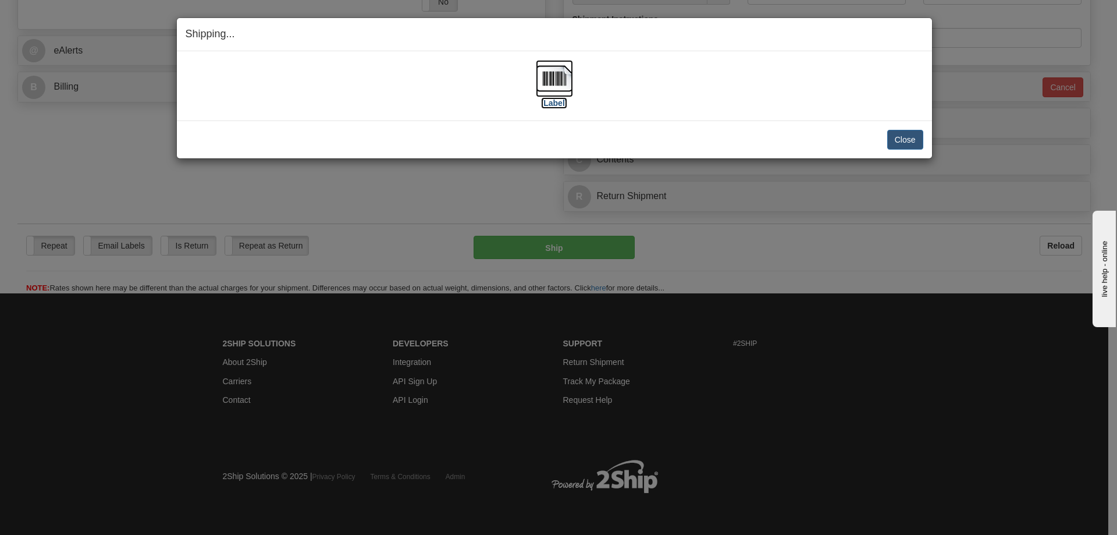
click at [557, 105] on label "[Label]" at bounding box center [554, 103] width 27 height 12
click at [888, 139] on button "Close" at bounding box center [905, 140] width 36 height 20
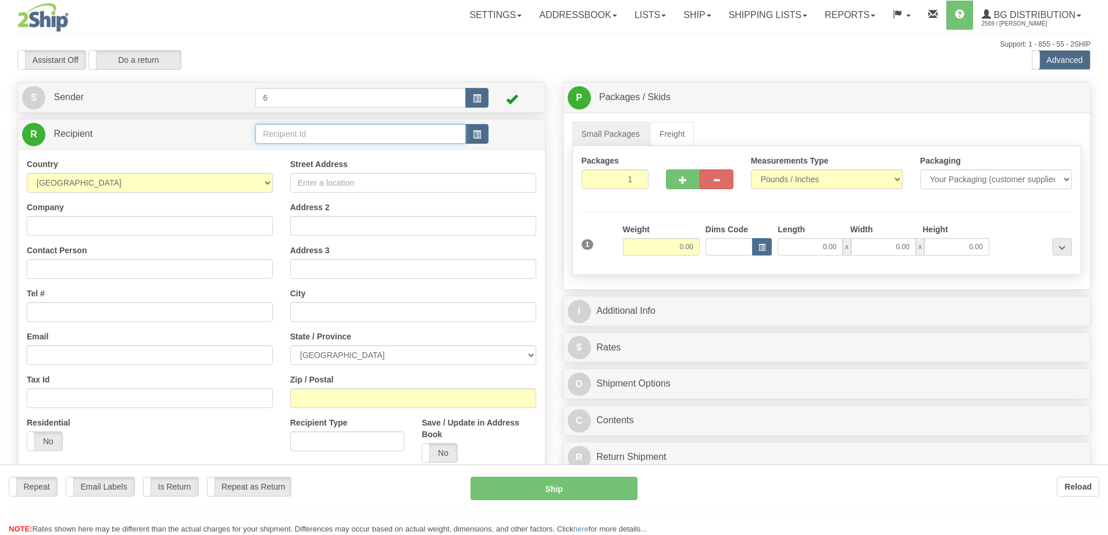
click at [358, 136] on input "text" at bounding box center [360, 134] width 211 height 20
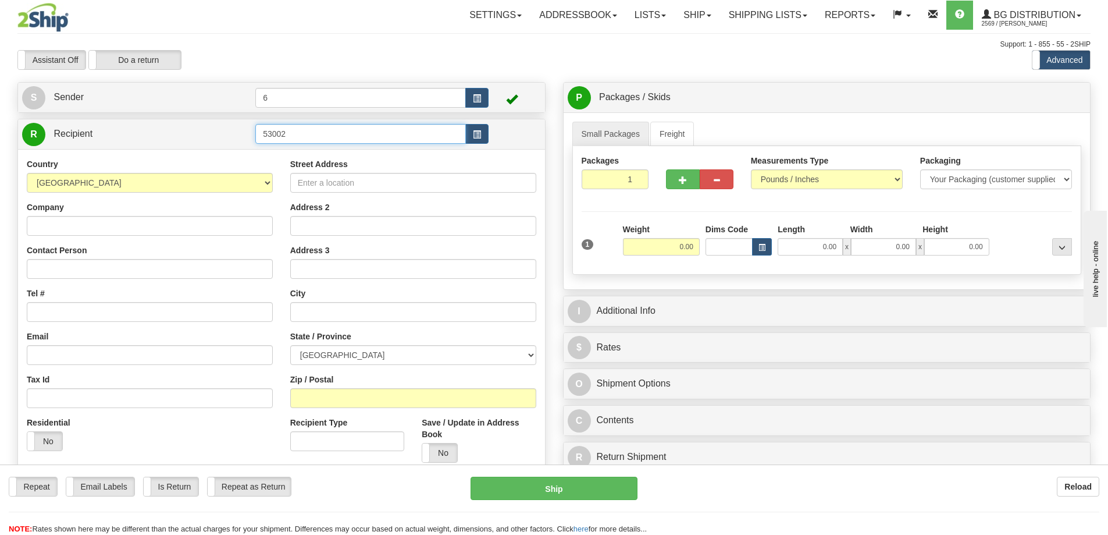
type input "53002"
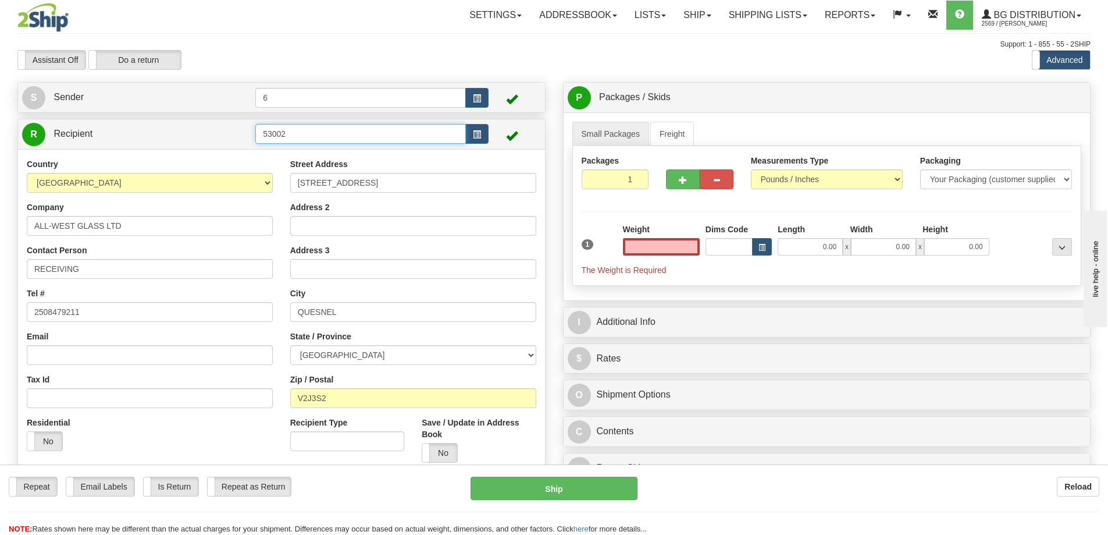
type input "0.00"
click at [332, 131] on input "53002" at bounding box center [360, 134] width 211 height 20
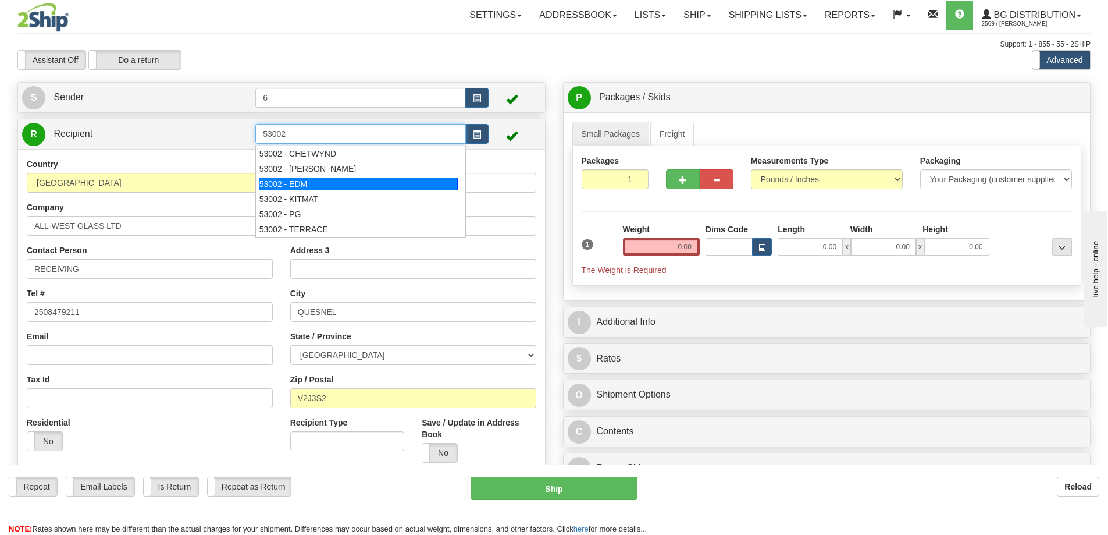
click at [311, 184] on div "53002 - EDM" at bounding box center [359, 183] width 200 height 13
type input "53002 - EDM"
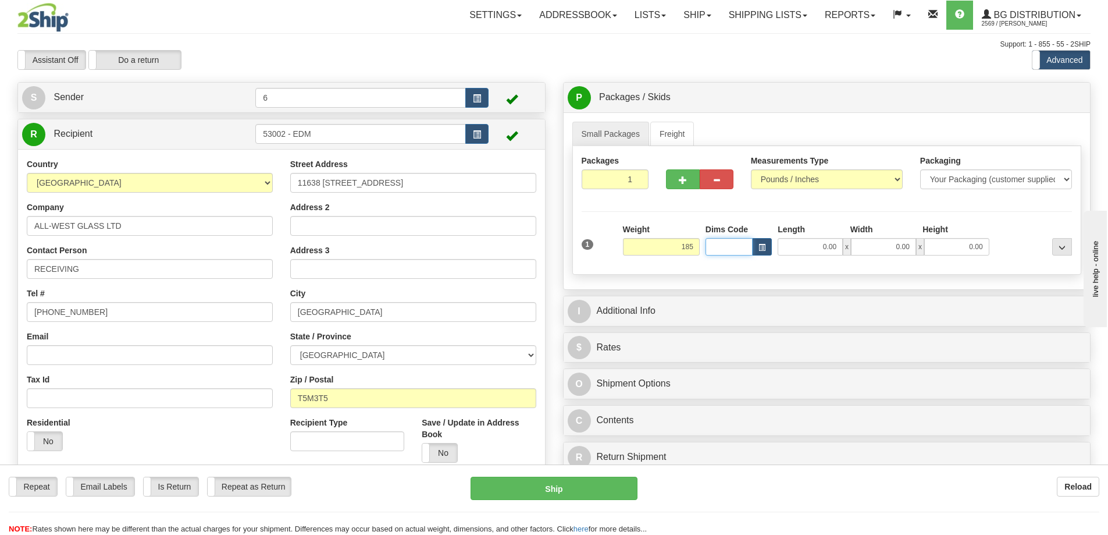
type input "185.00"
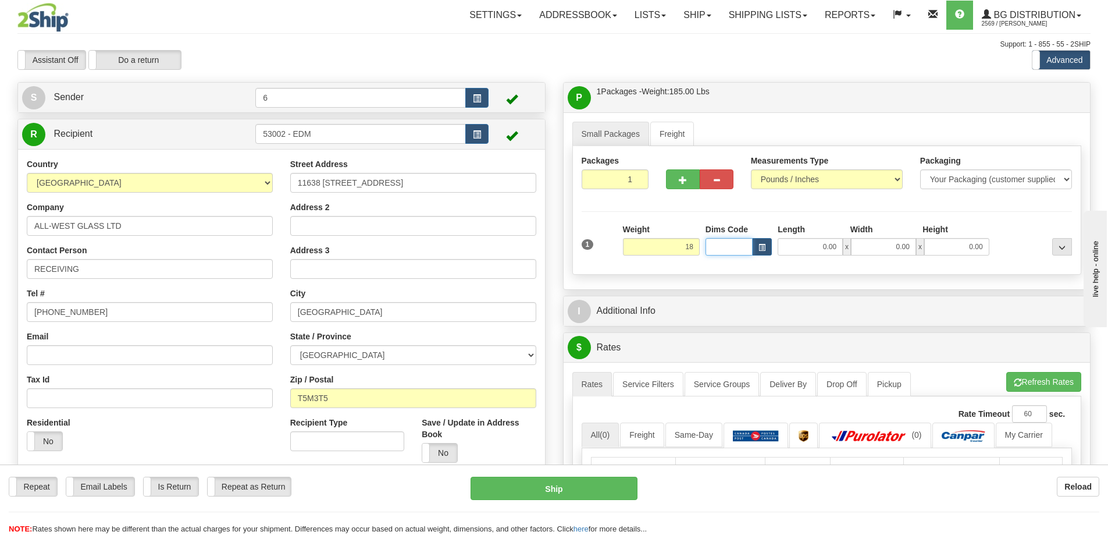
type input "18.00"
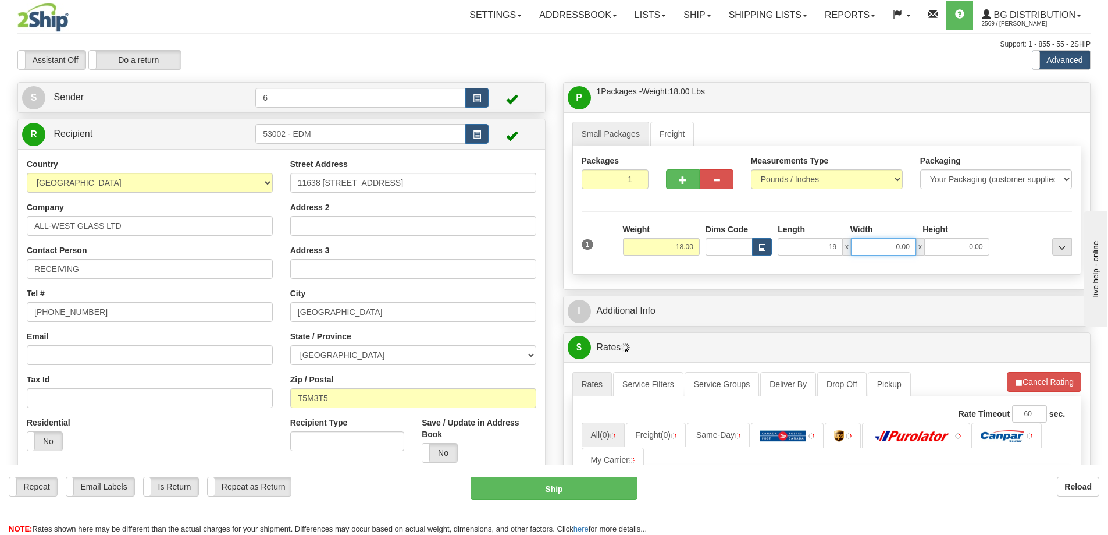
type input "19.00"
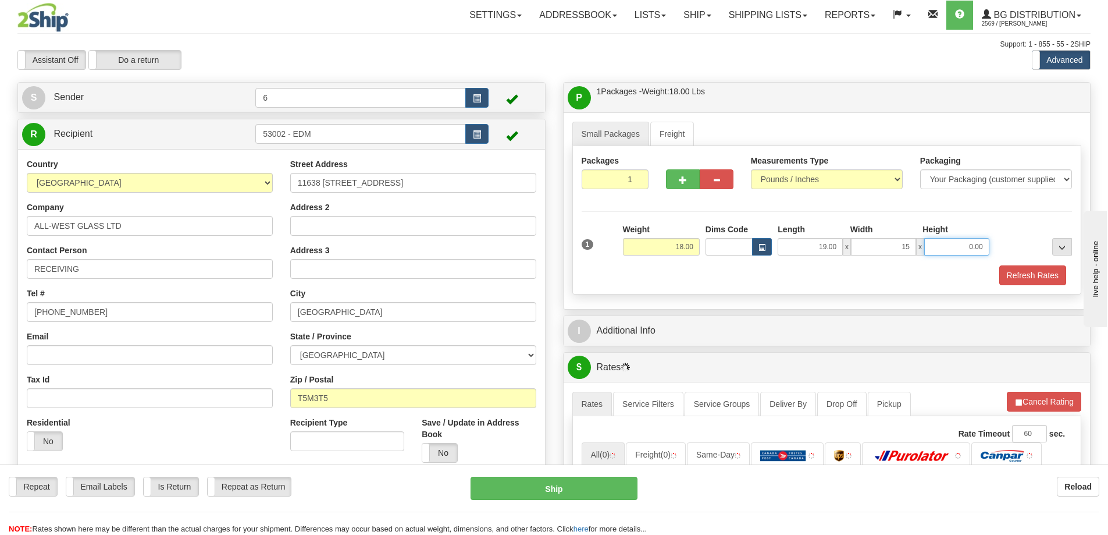
type input "15.00"
type input "13.00"
click at [1015, 280] on button "Refresh Rates" at bounding box center [1033, 275] width 67 height 20
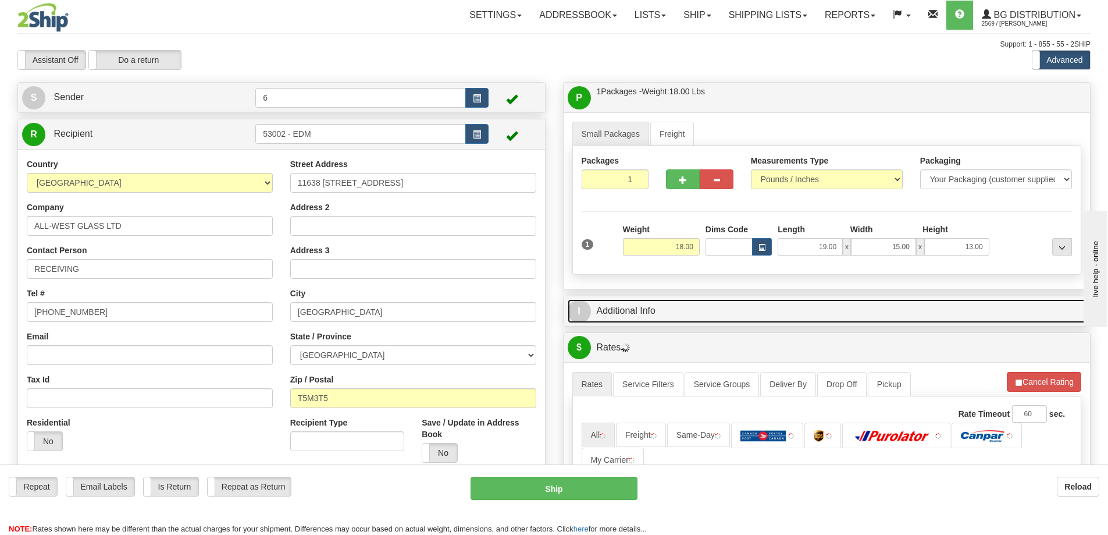
drag, startPoint x: 977, startPoint y: 312, endPoint x: 971, endPoint y: 312, distance: 6.4
click at [976, 312] on link "I Additional Info" at bounding box center [827, 311] width 519 height 24
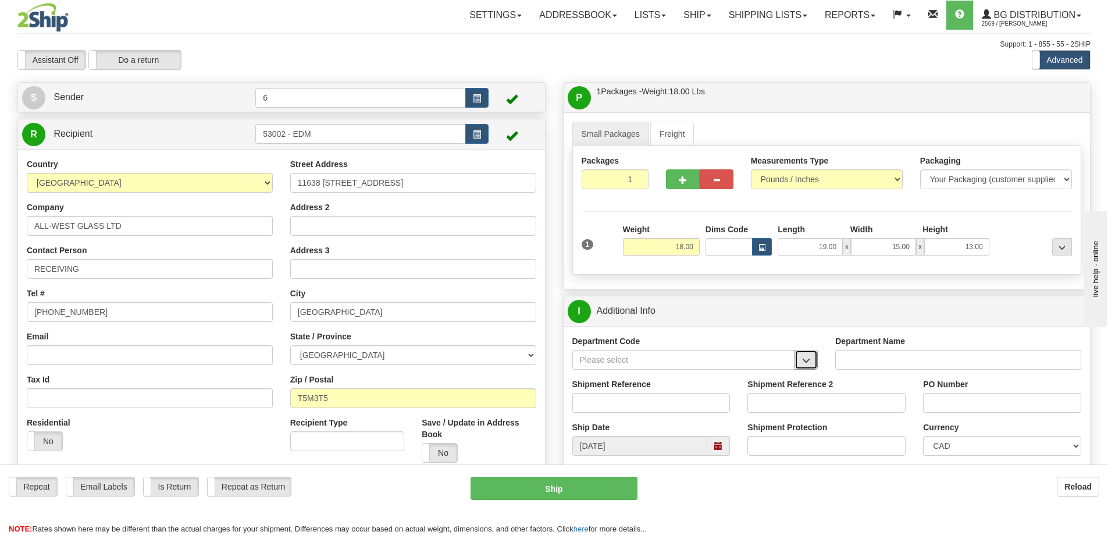
click at [806, 360] on span "button" at bounding box center [806, 361] width 8 height 8
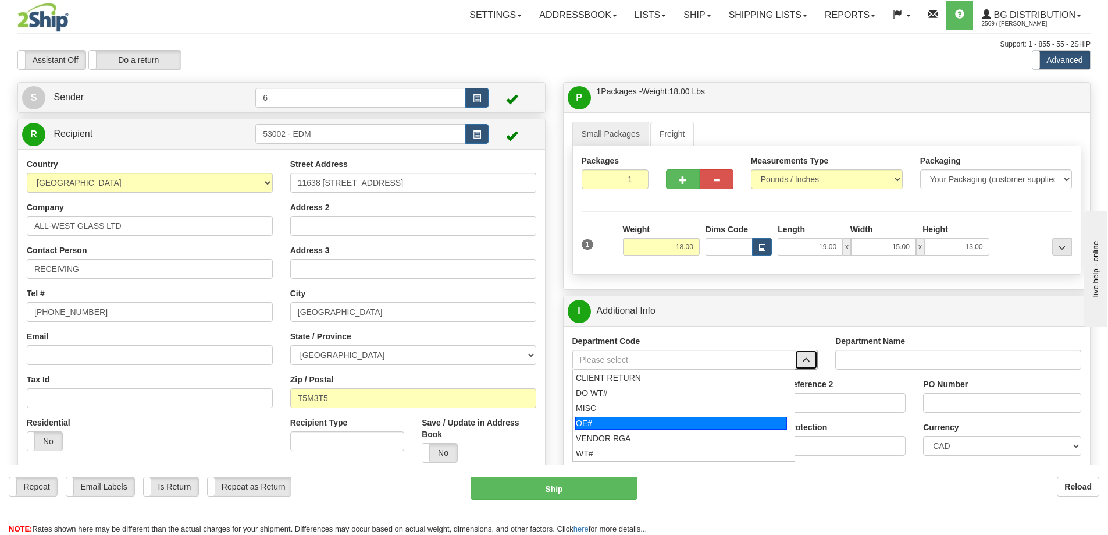
click at [581, 429] on div "OE#" at bounding box center [681, 423] width 212 height 13
type input "OE#"
type input "ORDERS"
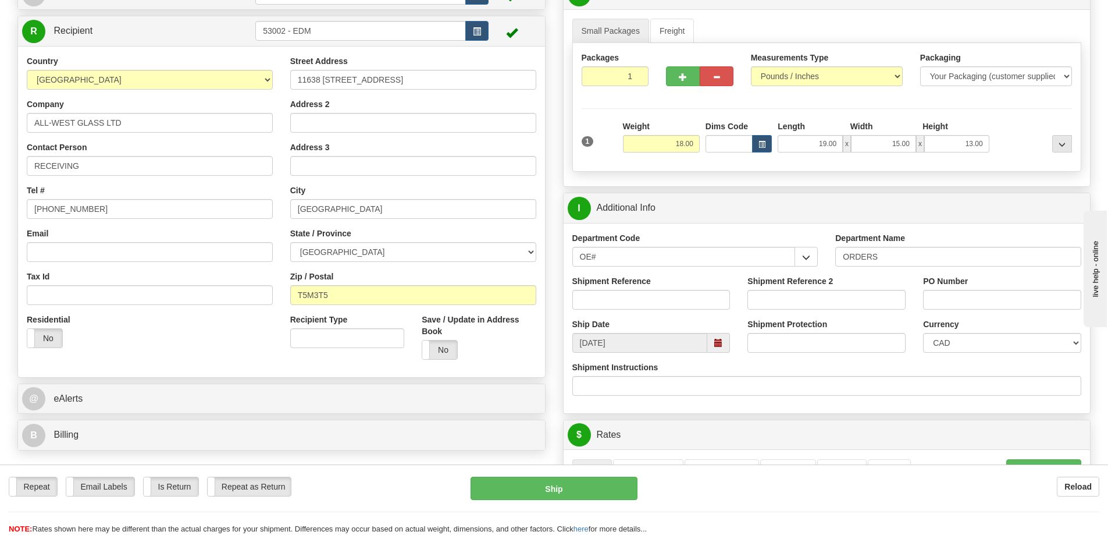
scroll to position [233, 0]
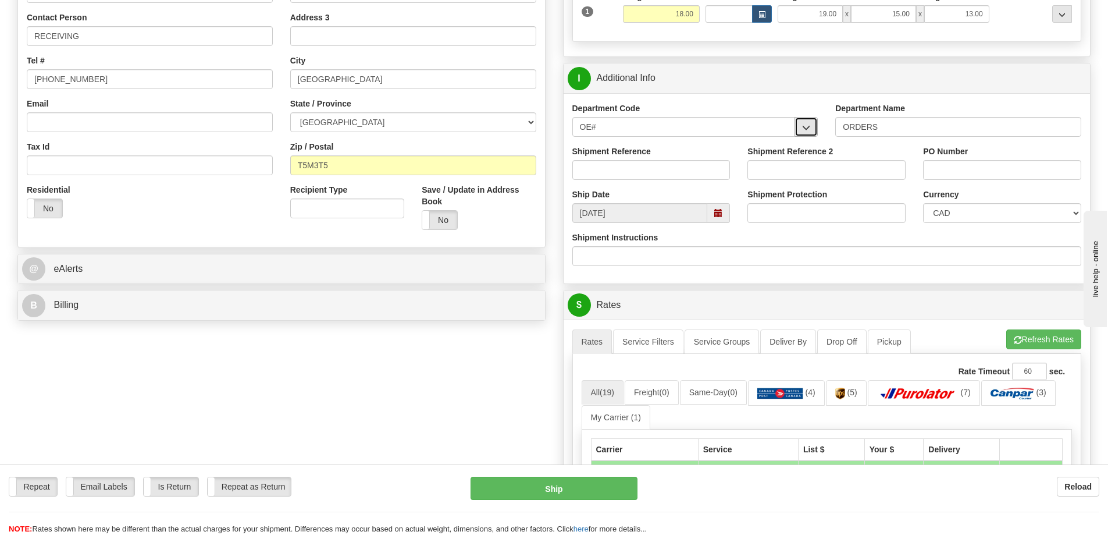
click at [812, 130] on button "button" at bounding box center [806, 127] width 23 height 20
click at [804, 131] on span "button" at bounding box center [806, 128] width 8 height 8
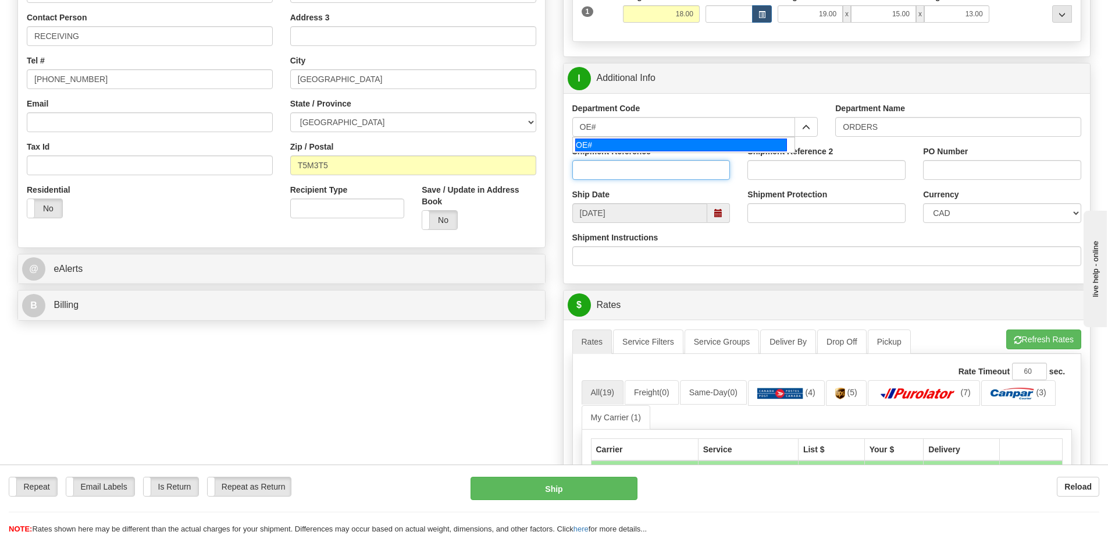
click at [667, 165] on input "Shipment Reference" at bounding box center [652, 170] width 158 height 20
type input "60031582-00"
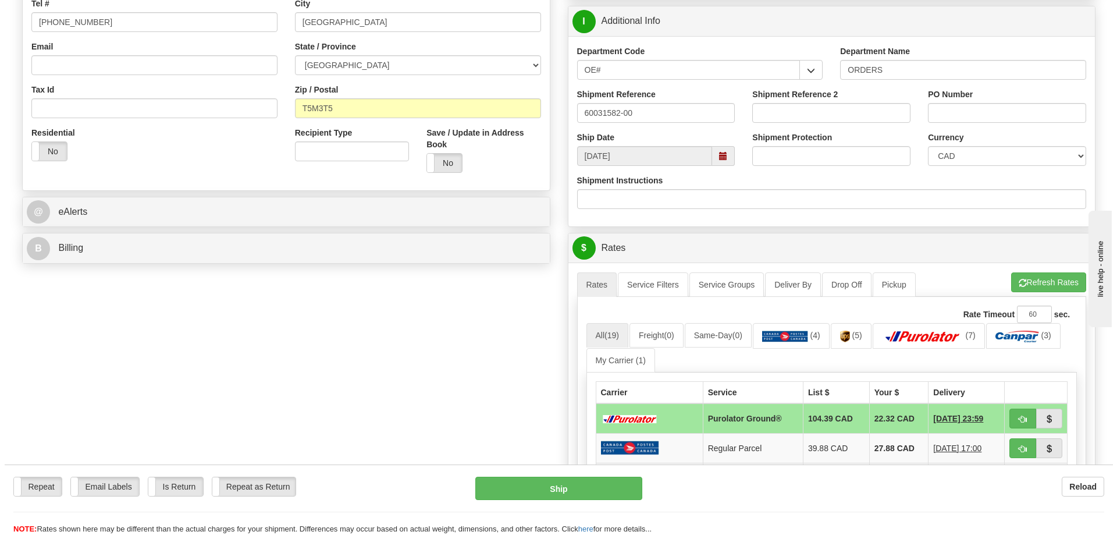
scroll to position [407, 0]
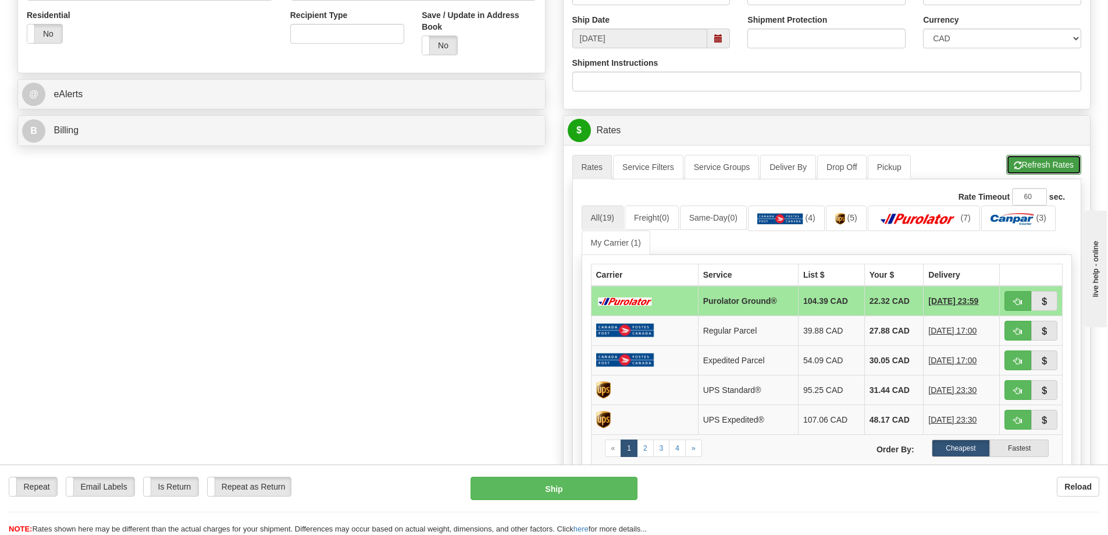
click at [1037, 165] on button "Refresh Rates" at bounding box center [1044, 165] width 75 height 20
click at [1008, 298] on button "button" at bounding box center [1018, 301] width 27 height 20
type input "260"
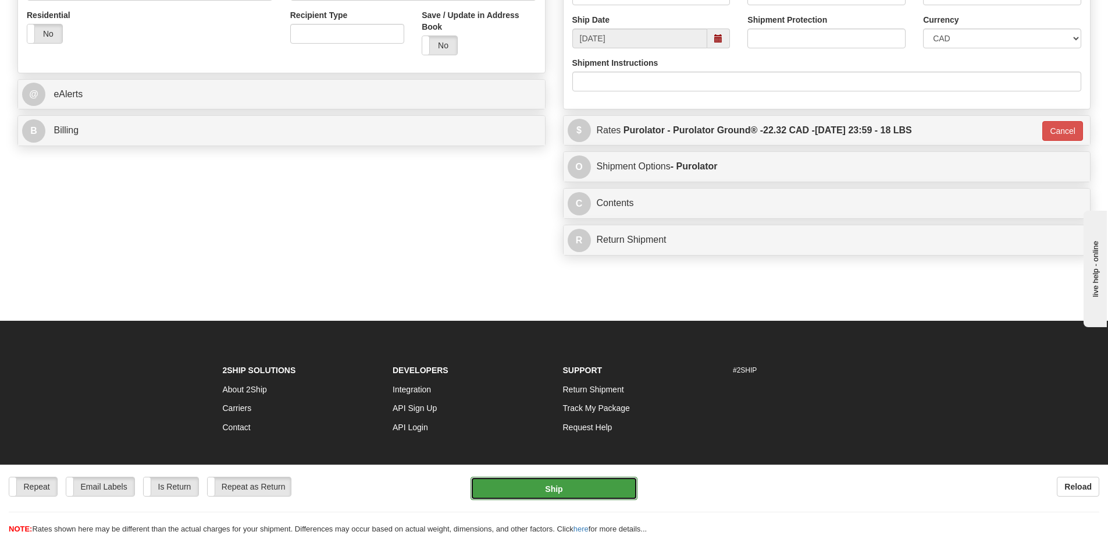
click at [523, 478] on button "Ship" at bounding box center [554, 488] width 167 height 23
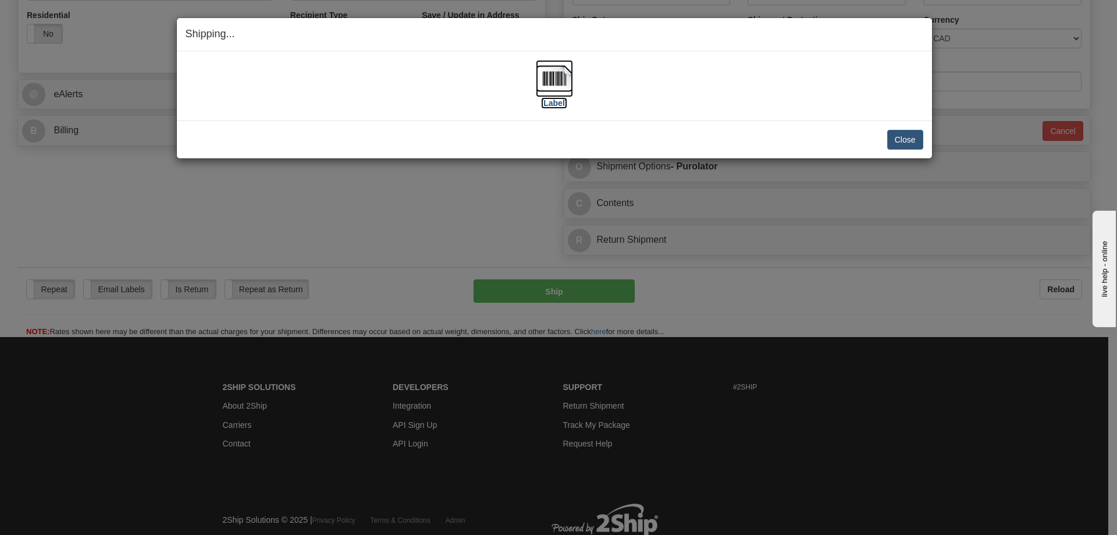
click at [554, 106] on label "[Label]" at bounding box center [554, 103] width 27 height 12
click at [894, 132] on button "Close" at bounding box center [905, 140] width 36 height 20
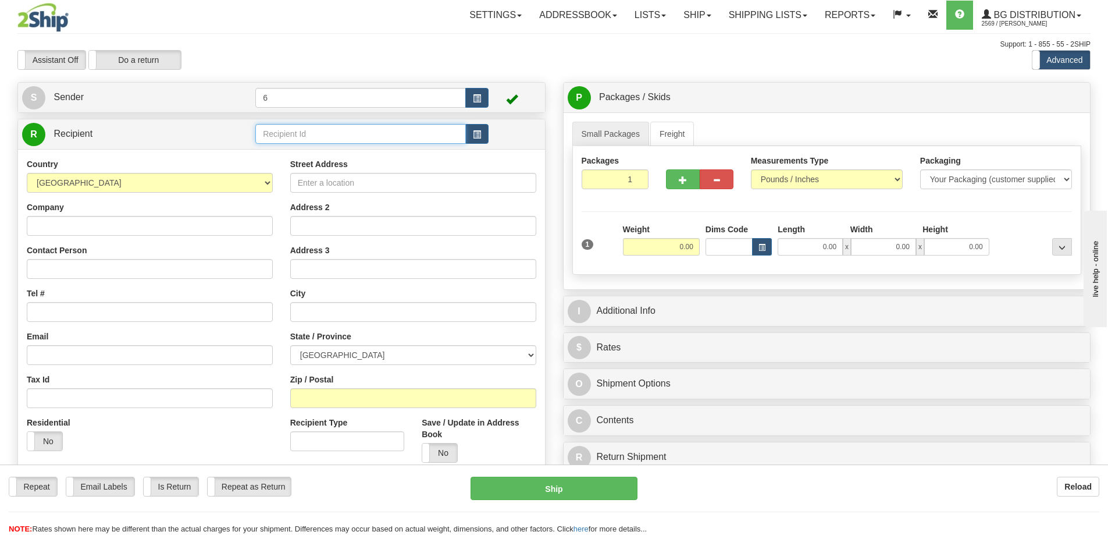
click at [325, 137] on input "text" at bounding box center [360, 134] width 211 height 20
type input "44001"
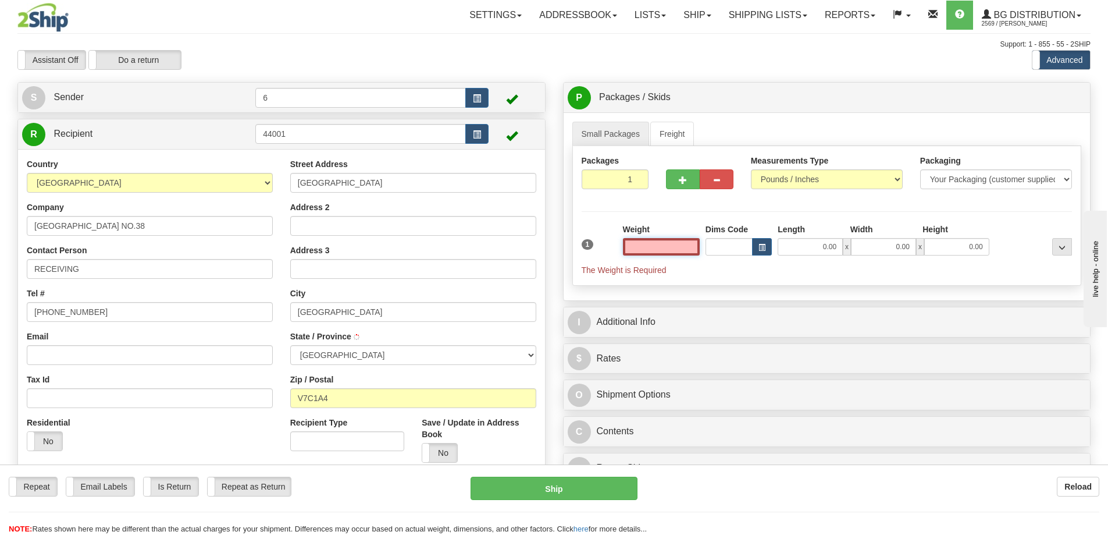
click at [661, 246] on input "text" at bounding box center [661, 246] width 77 height 17
type input "22.00"
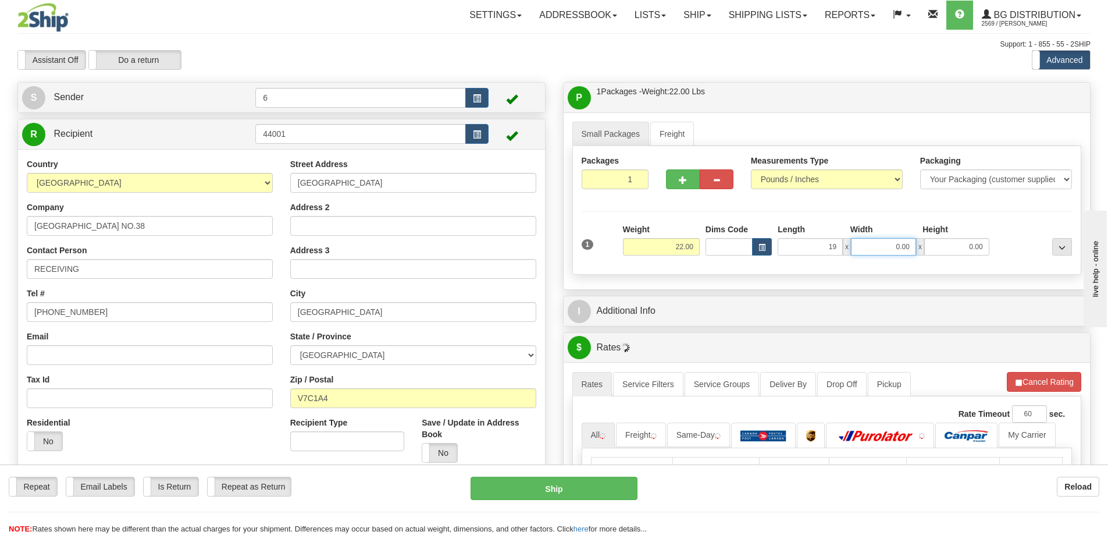
type input "19.00"
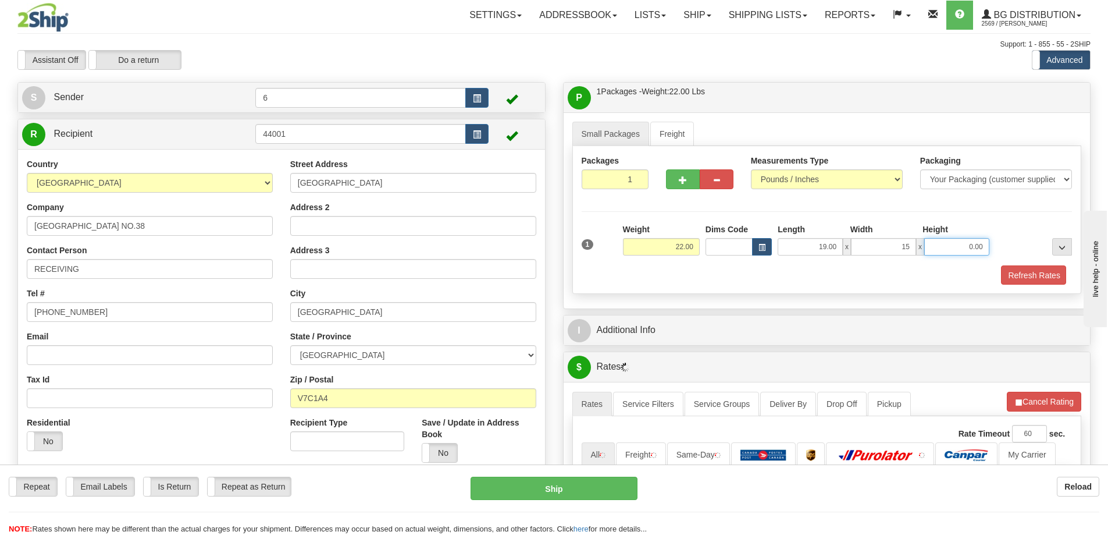
type input "15.00"
type input "13.00"
click at [686, 176] on button "button" at bounding box center [683, 179] width 34 height 20
radio input "true"
type input "2"
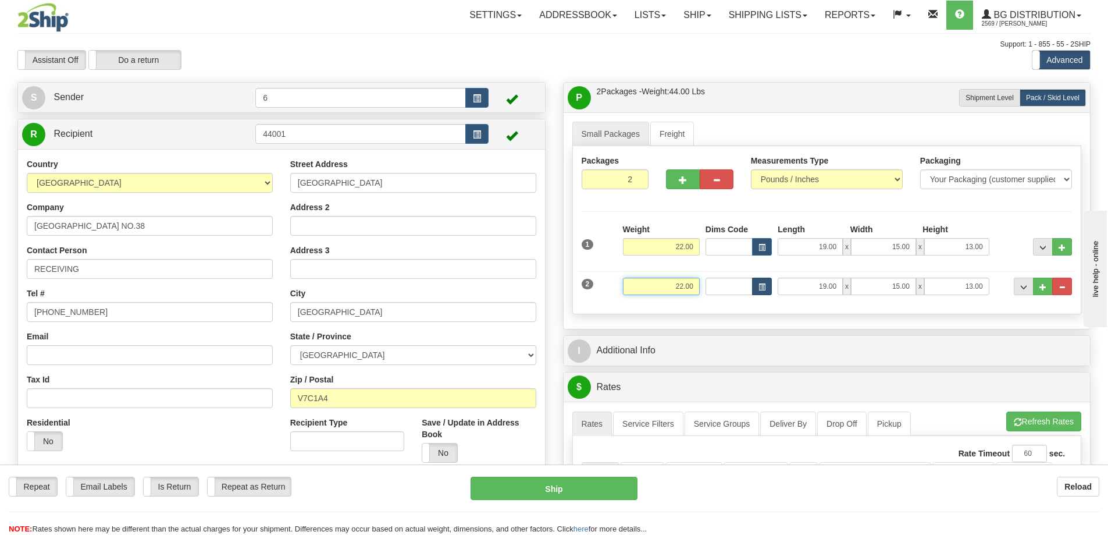
drag, startPoint x: 657, startPoint y: 285, endPoint x: 758, endPoint y: 279, distance: 100.8
click at [762, 279] on div "2 Weight 22.00 Dims Code Length Width Height" at bounding box center [827, 284] width 497 height 39
type input "1"
type input "18.00"
type input "17.00"
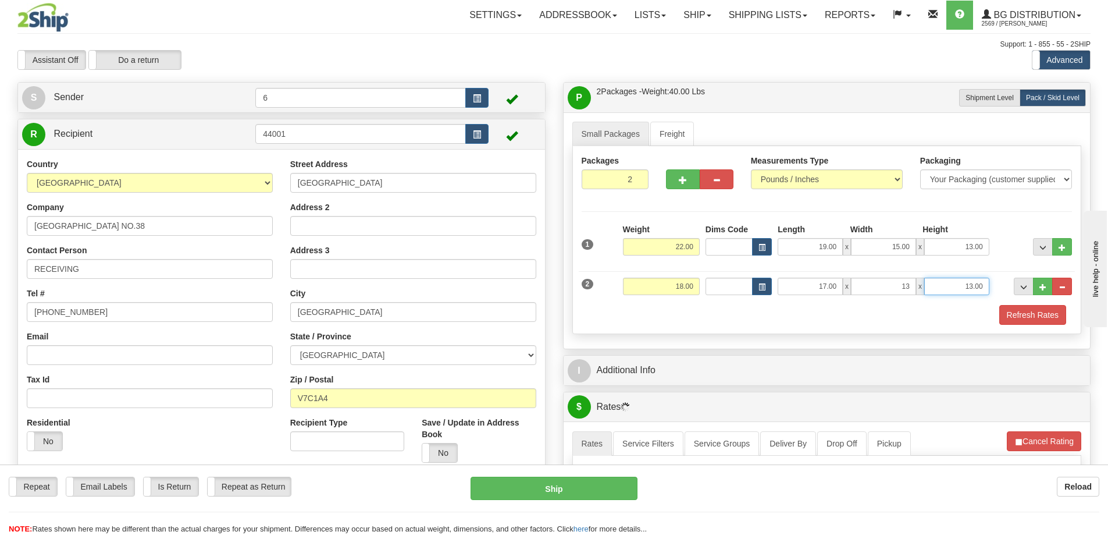
type input "13.00"
type input "9.00"
click at [1046, 320] on button "Refresh Rates" at bounding box center [1033, 315] width 67 height 20
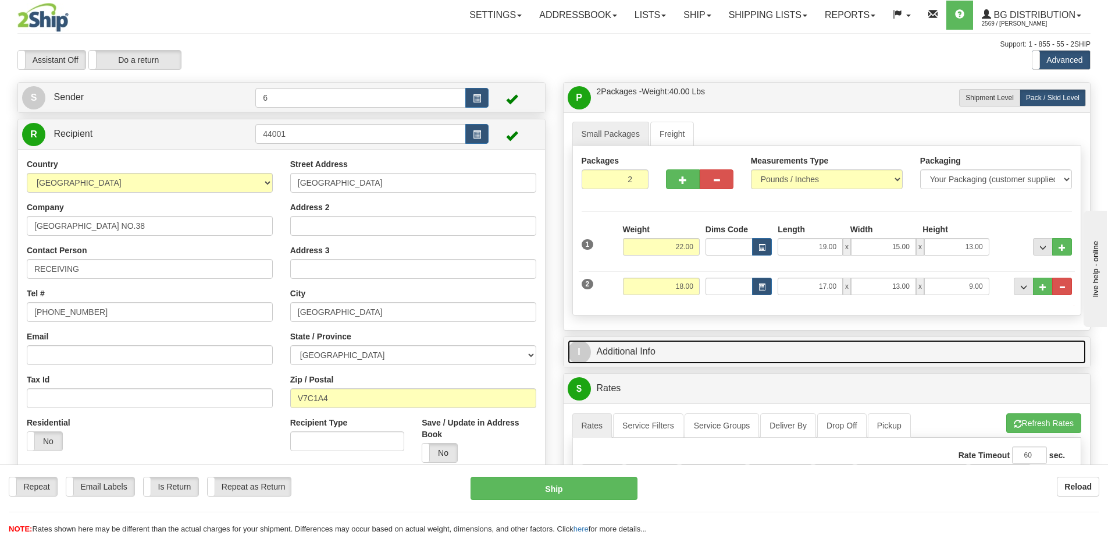
click at [996, 351] on link "I Additional Info" at bounding box center [827, 352] width 519 height 24
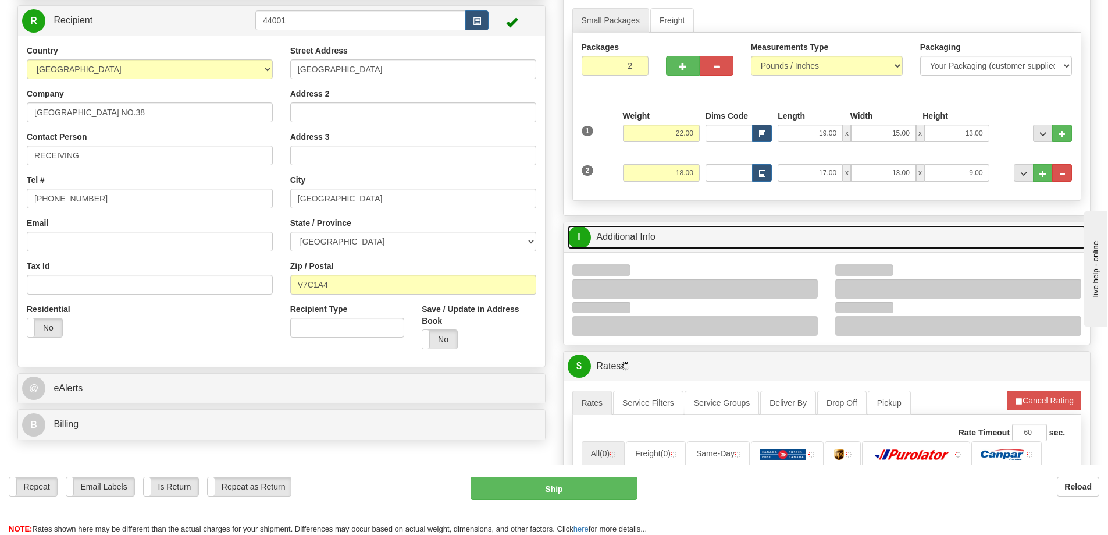
scroll to position [233, 0]
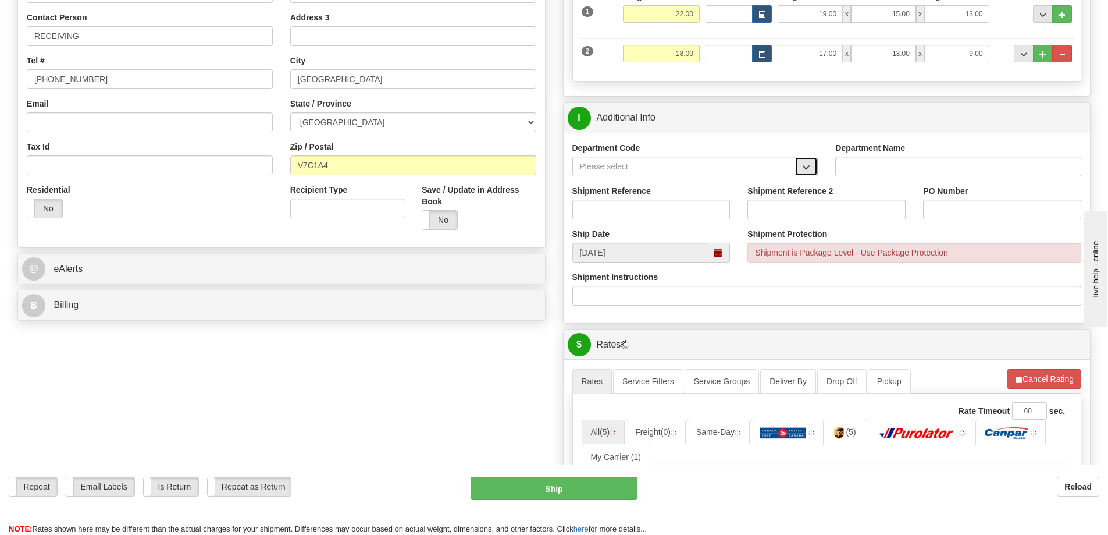
click at [808, 170] on span "button" at bounding box center [806, 168] width 8 height 8
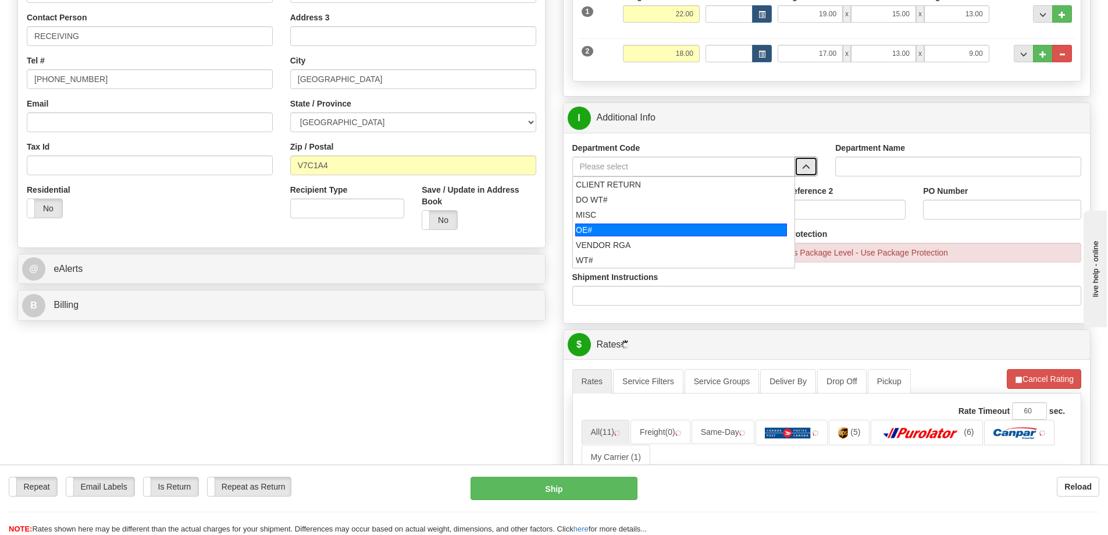
click at [663, 232] on div "OE#" at bounding box center [681, 229] width 212 height 13
type input "OE#"
type input "ORDERS"
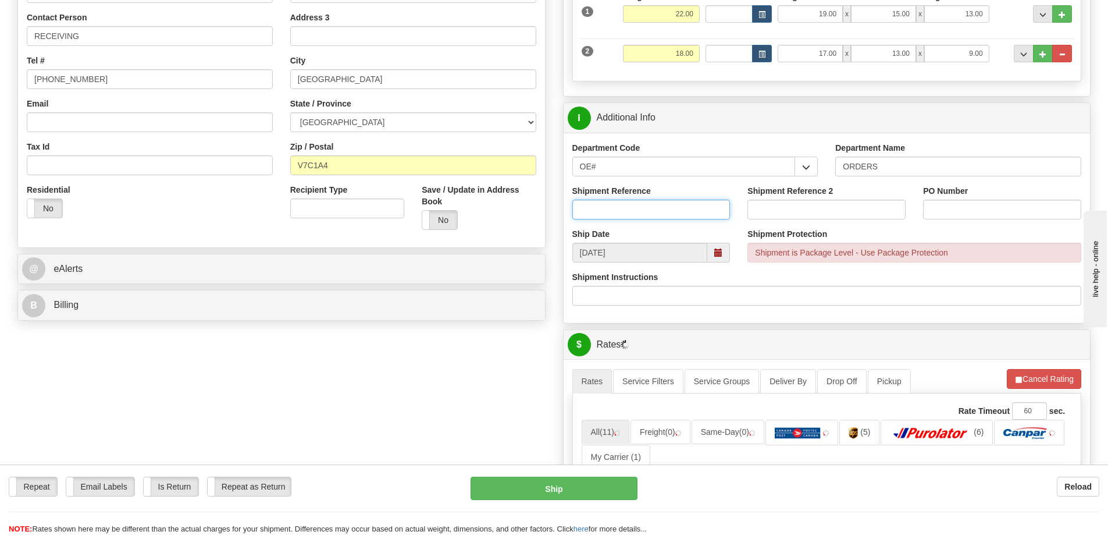
click at [652, 211] on input "Shipment Reference" at bounding box center [652, 210] width 158 height 20
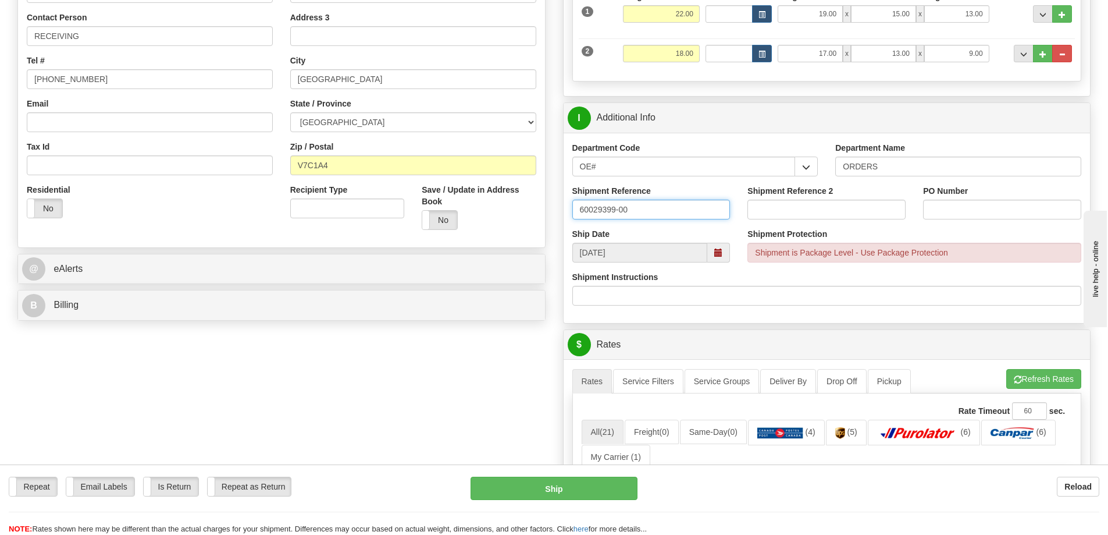
click at [639, 215] on input "60029399-00" at bounding box center [652, 210] width 158 height 20
type input "60029399-00 60032084-00"
paste input "60029399-00 60032084-00"
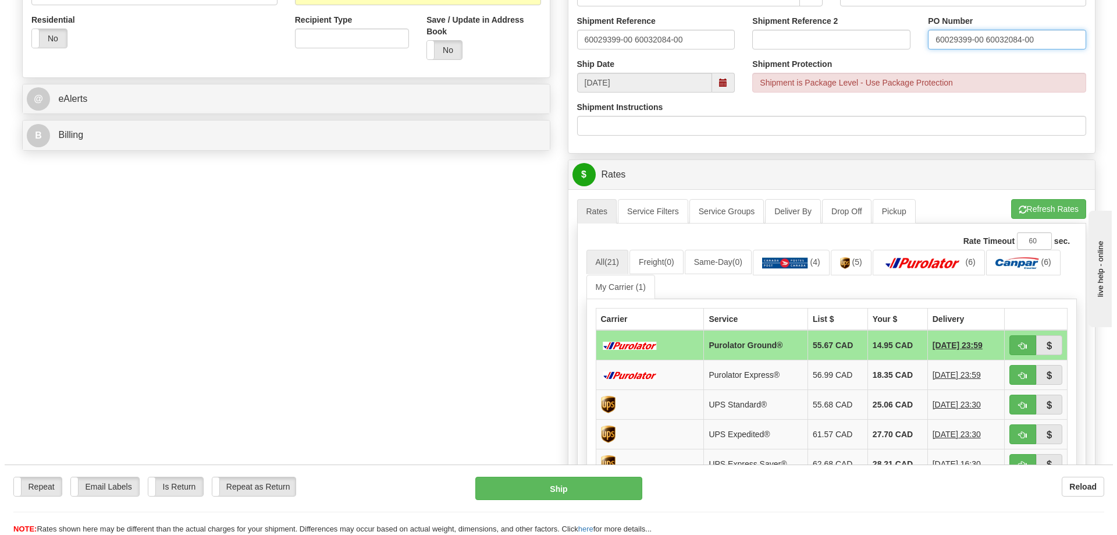
scroll to position [407, 0]
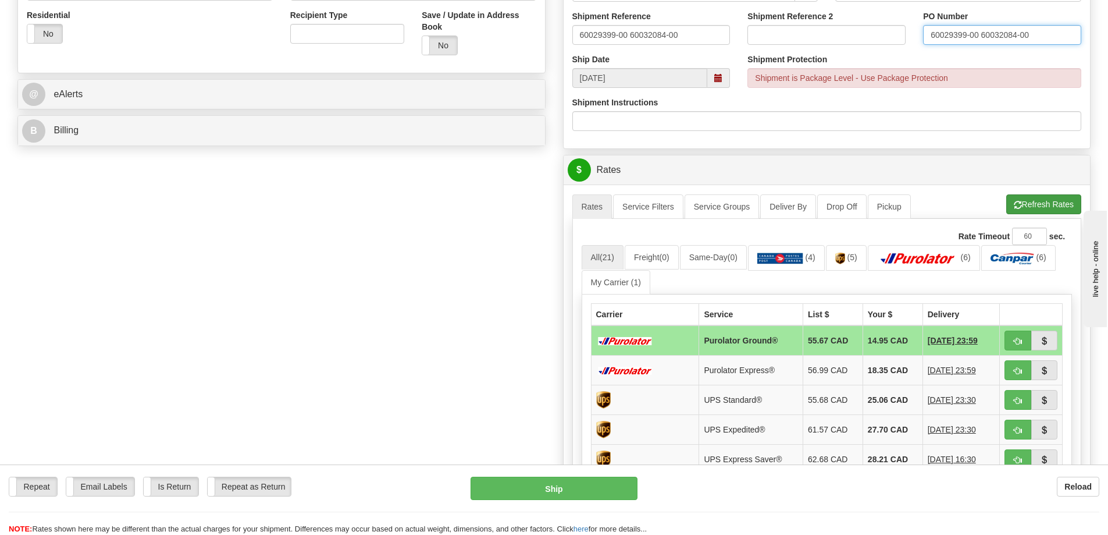
type input "60029399-00 60032084-00"
click at [1041, 208] on button "Refresh Rates" at bounding box center [1044, 204] width 75 height 20
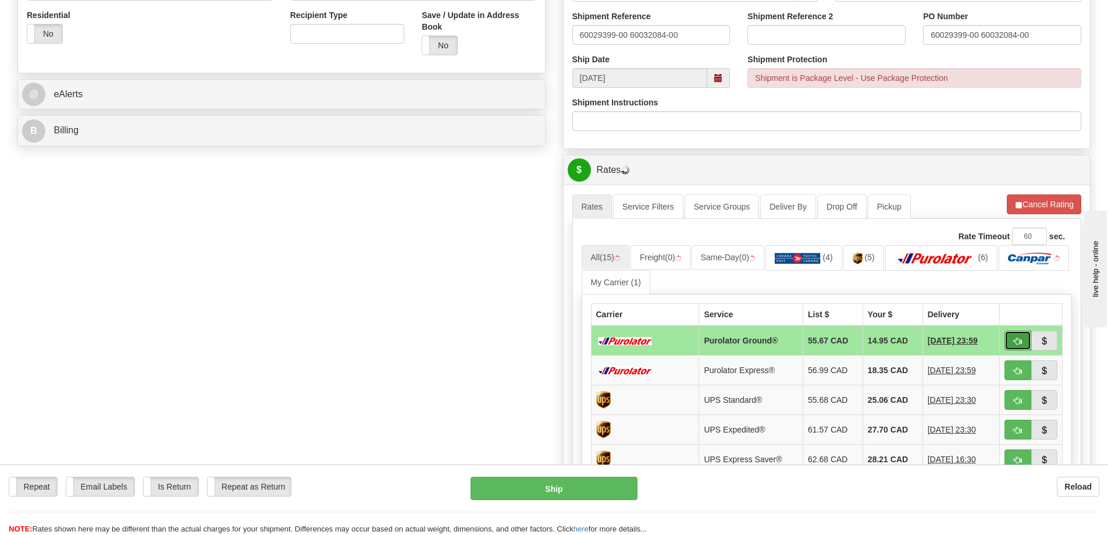
click at [1013, 339] on button "button" at bounding box center [1018, 340] width 27 height 20
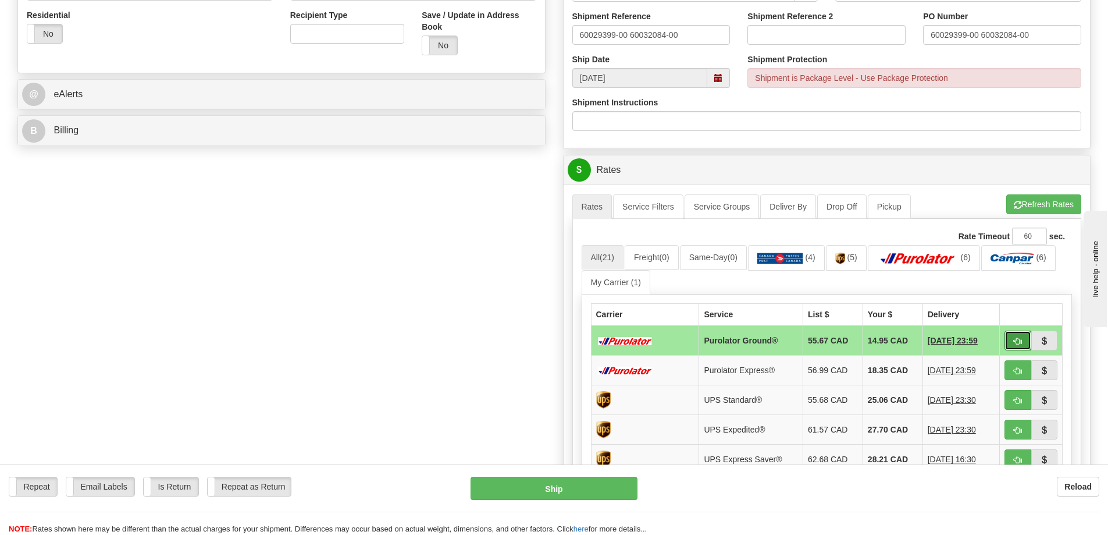
click at [1013, 344] on button "button" at bounding box center [1018, 340] width 27 height 20
type input "260"
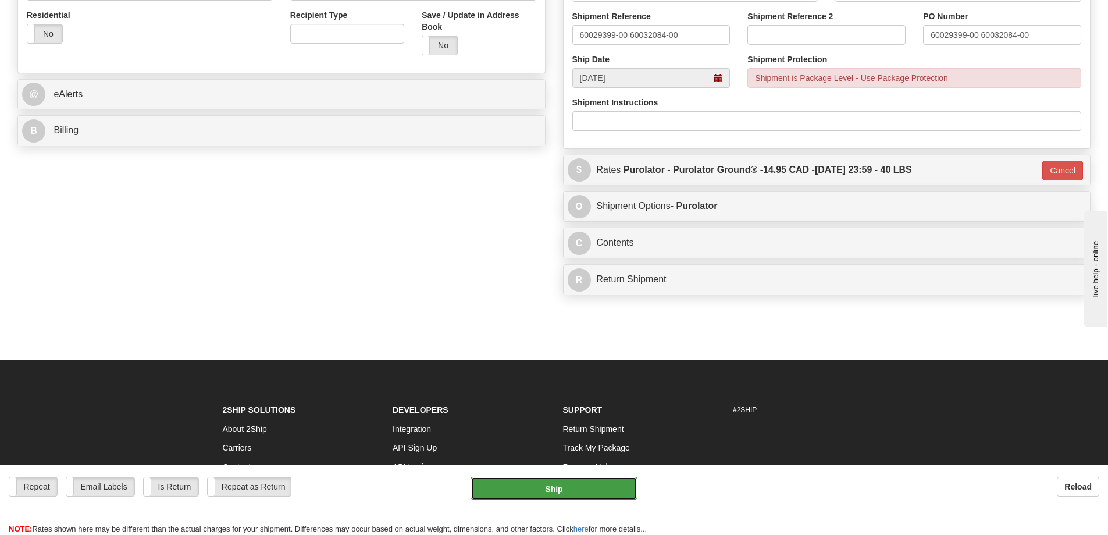
click at [550, 485] on button "Ship" at bounding box center [554, 488] width 167 height 23
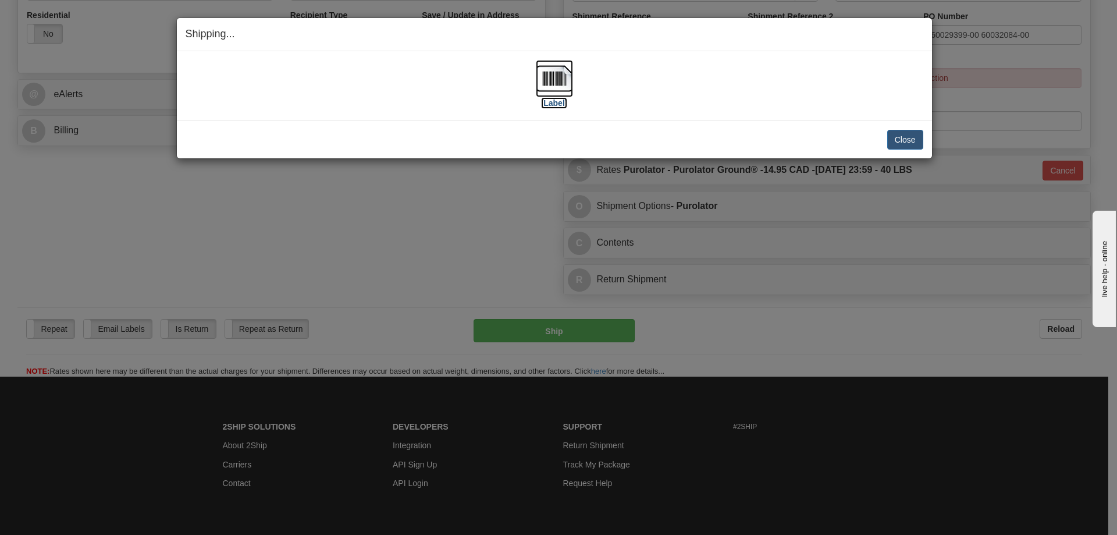
click at [548, 107] on label "[Label]" at bounding box center [554, 103] width 27 height 12
drag, startPoint x: 250, startPoint y: 120, endPoint x: 262, endPoint y: 140, distance: 23.3
click at [253, 125] on div "Shipping... Your SHIPMENT will EXPIRE in [Label] IMPORTANT NOTICE Embassy / Con…" at bounding box center [554, 87] width 756 height 141
click at [908, 140] on button "Close" at bounding box center [905, 140] width 36 height 20
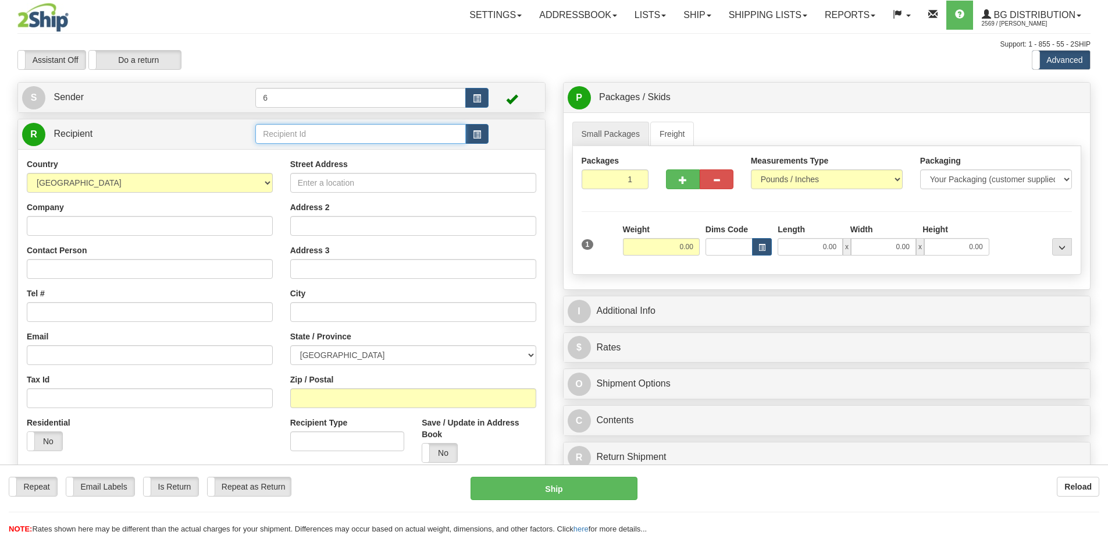
click at [290, 140] on input "text" at bounding box center [360, 134] width 211 height 20
type input "41004"
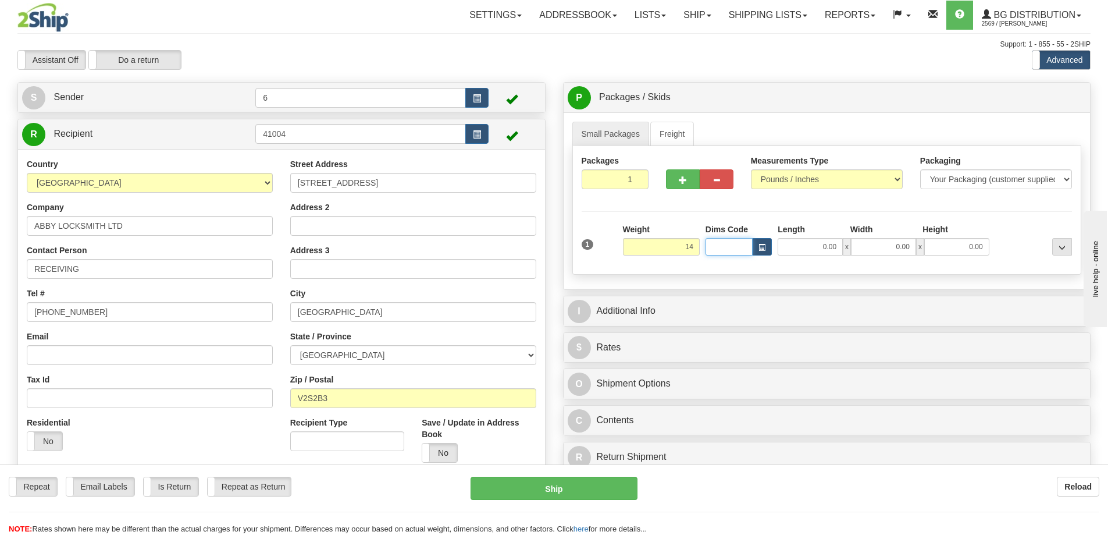
type input "14.00"
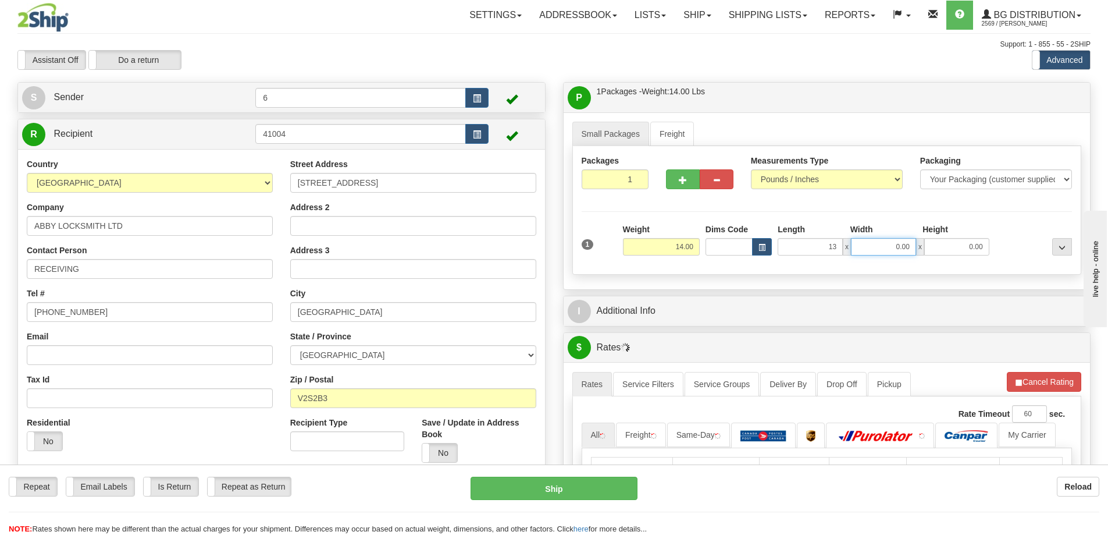
type input "13.00"
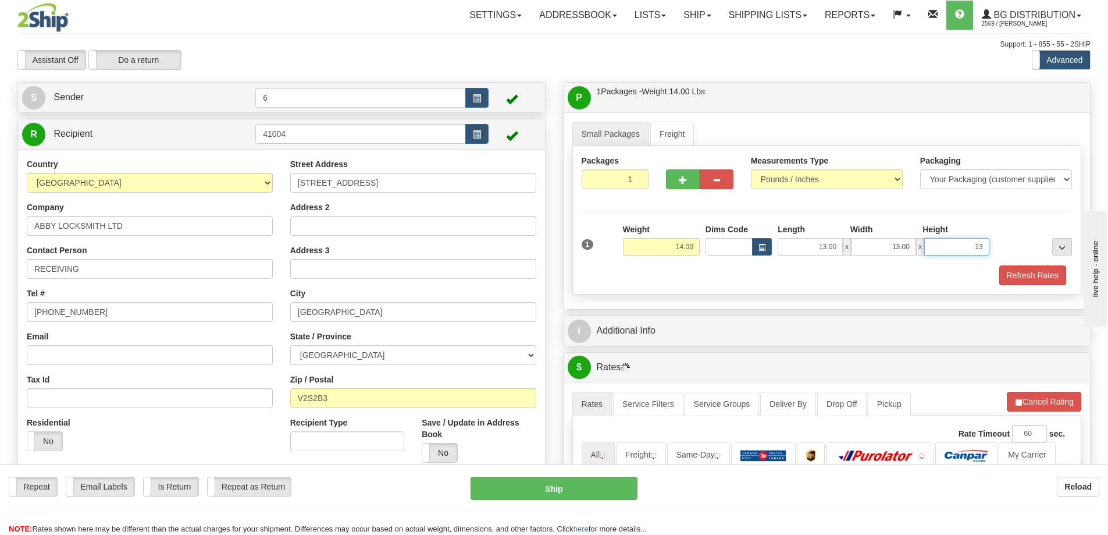
type input "13"
type input "13.00"
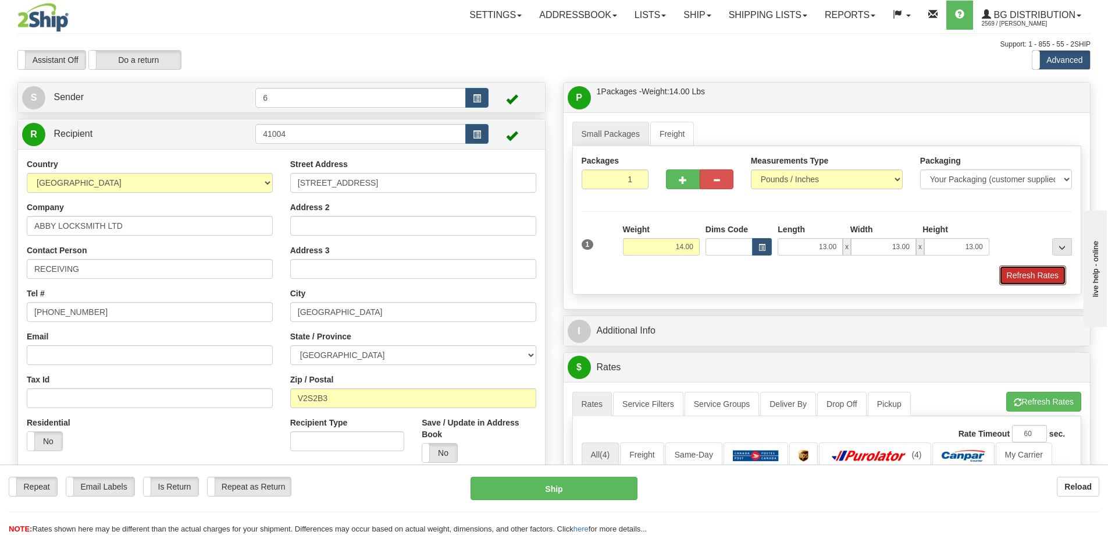
click at [1029, 276] on button "Refresh Rates" at bounding box center [1033, 275] width 67 height 20
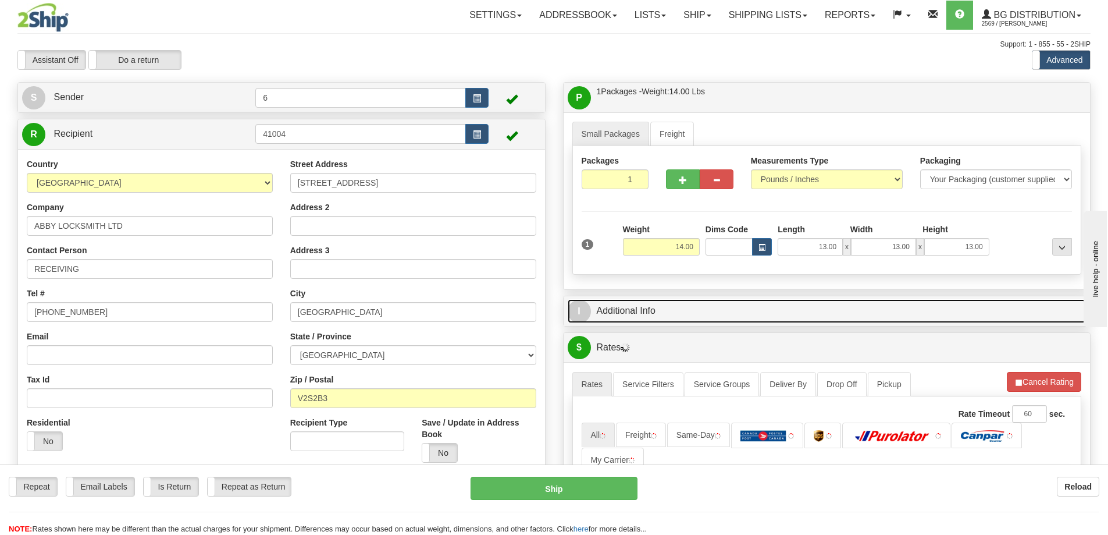
click at [993, 305] on link "I Additional Info" at bounding box center [827, 311] width 519 height 24
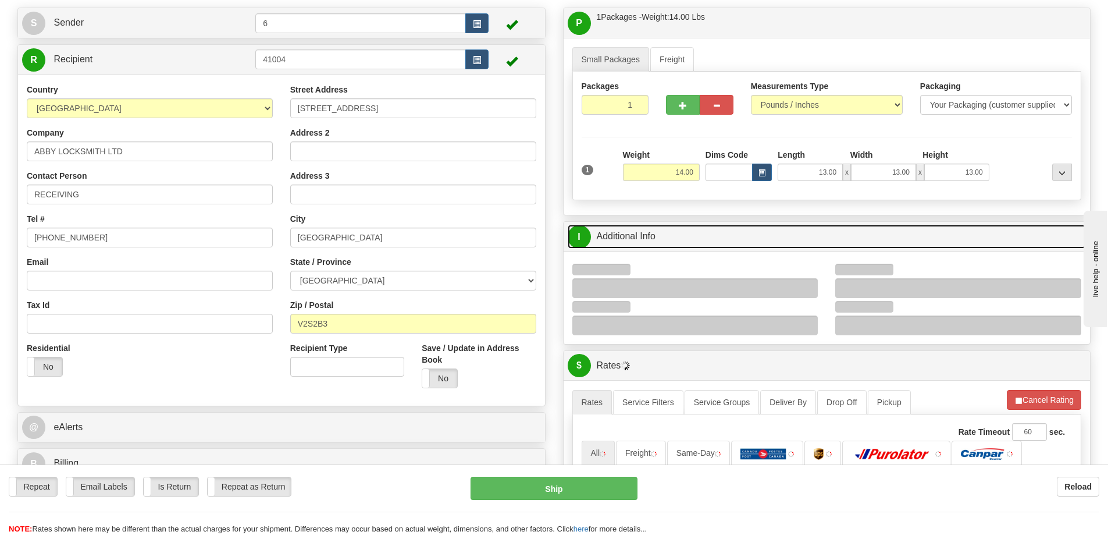
scroll to position [116, 0]
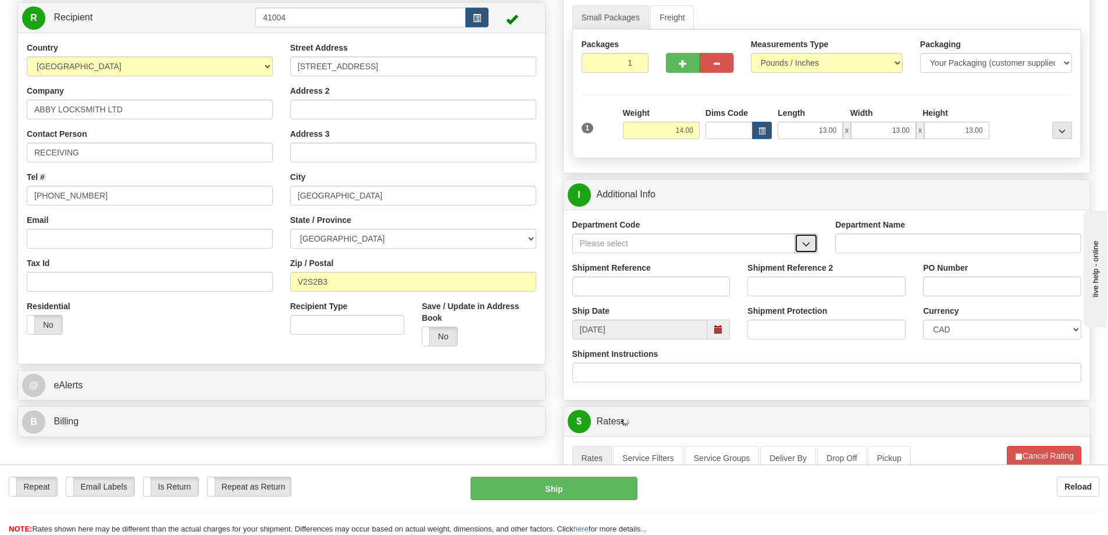
click at [812, 242] on button "button" at bounding box center [806, 243] width 23 height 20
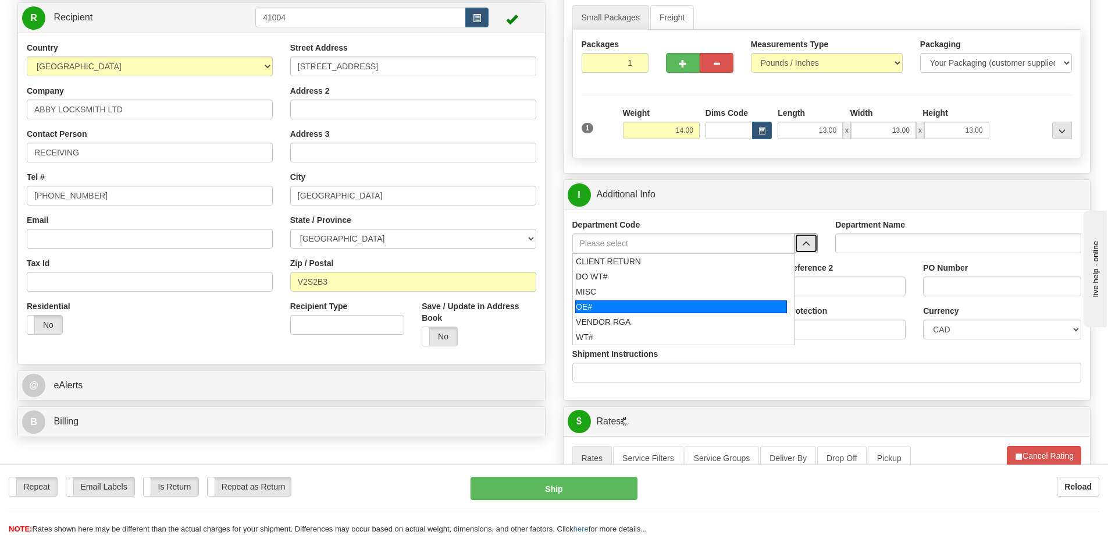
click at [620, 304] on div "OE#" at bounding box center [681, 306] width 212 height 13
type input "OE#"
type input "ORDERS"
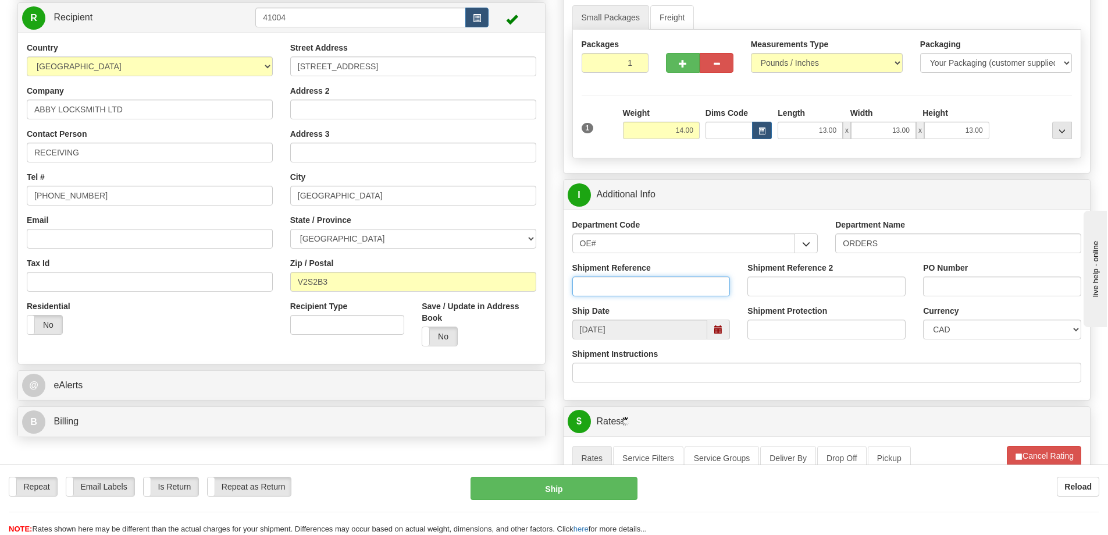
click at [617, 290] on input "Shipment Reference" at bounding box center [652, 286] width 158 height 20
type input "60032050-00"
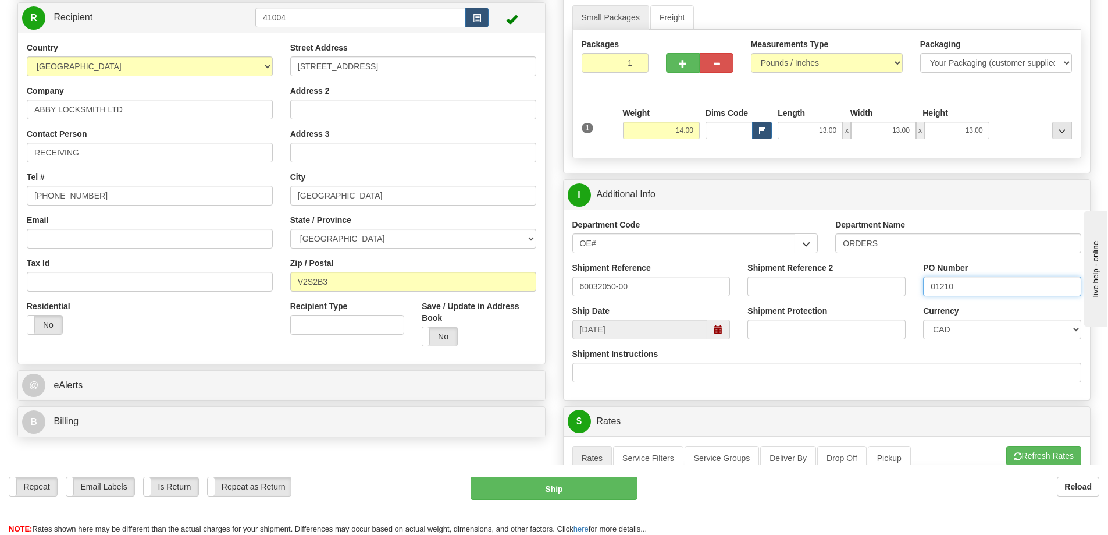
type input "01210"
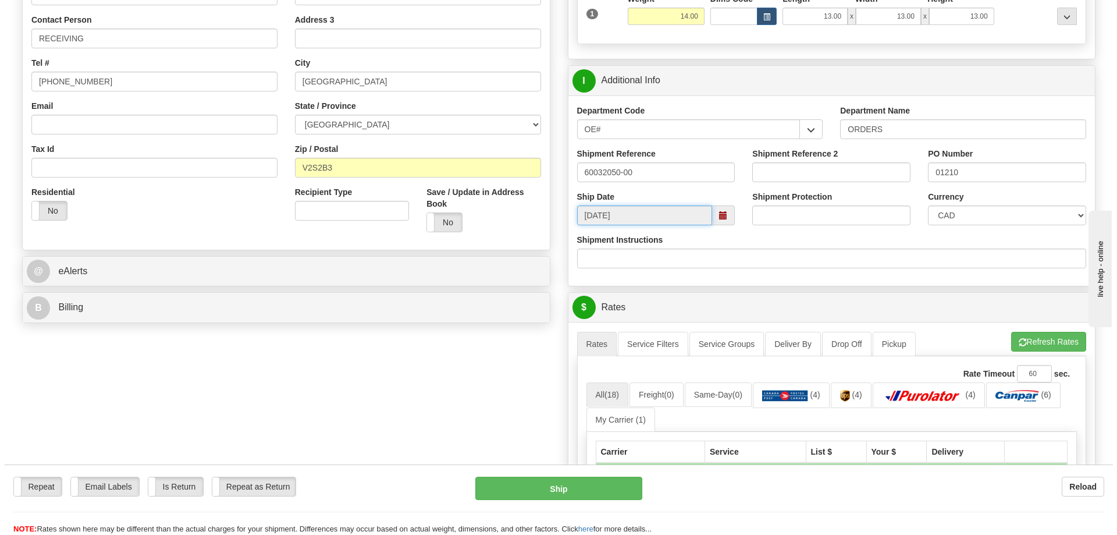
scroll to position [407, 0]
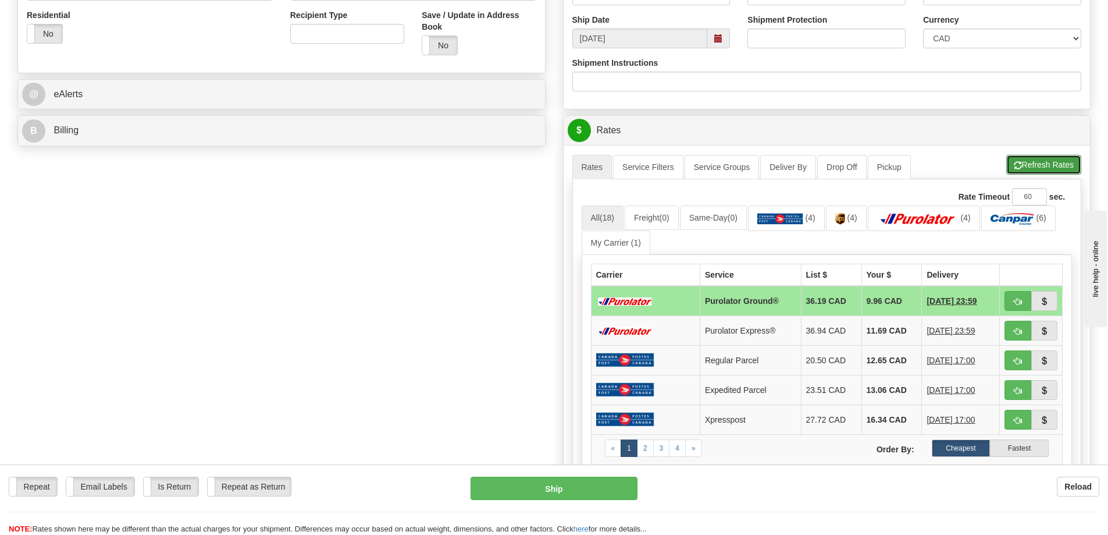
click at [1042, 175] on button "Refresh Rates" at bounding box center [1044, 165] width 75 height 20
click at [1020, 305] on span "button" at bounding box center [1018, 302] width 8 height 8
type input "260"
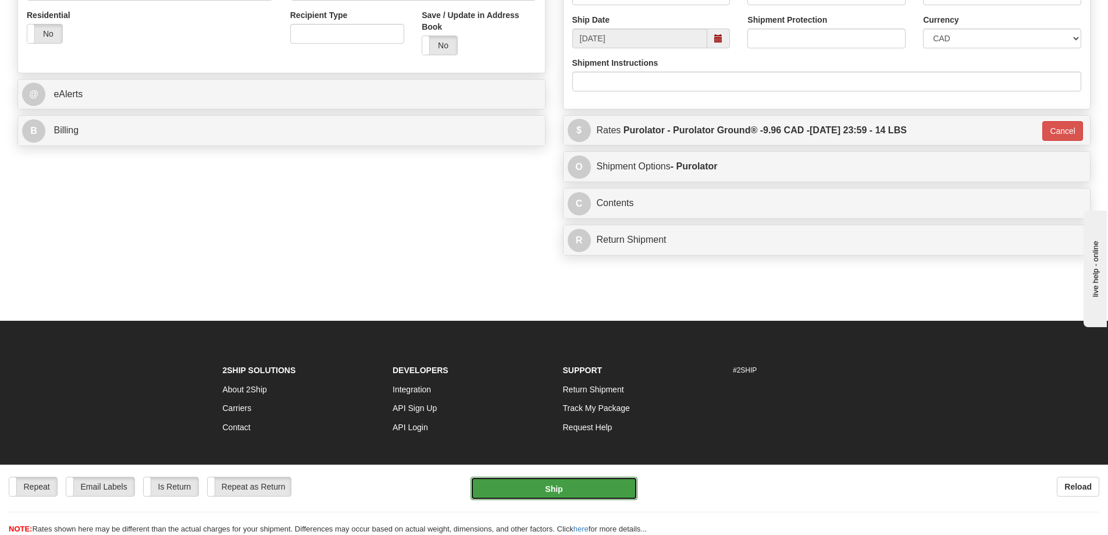
click at [583, 491] on button "Ship" at bounding box center [554, 488] width 167 height 23
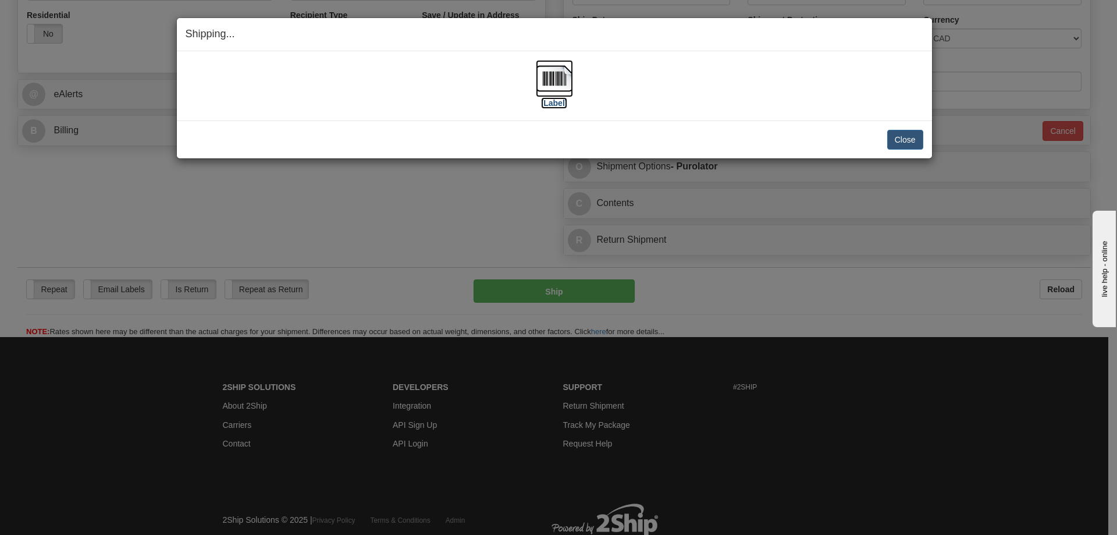
click at [560, 104] on label "[Label]" at bounding box center [554, 103] width 27 height 12
click at [286, 111] on div "[Label]" at bounding box center [555, 86] width 738 height 52
click at [891, 136] on button "Close" at bounding box center [905, 140] width 36 height 20
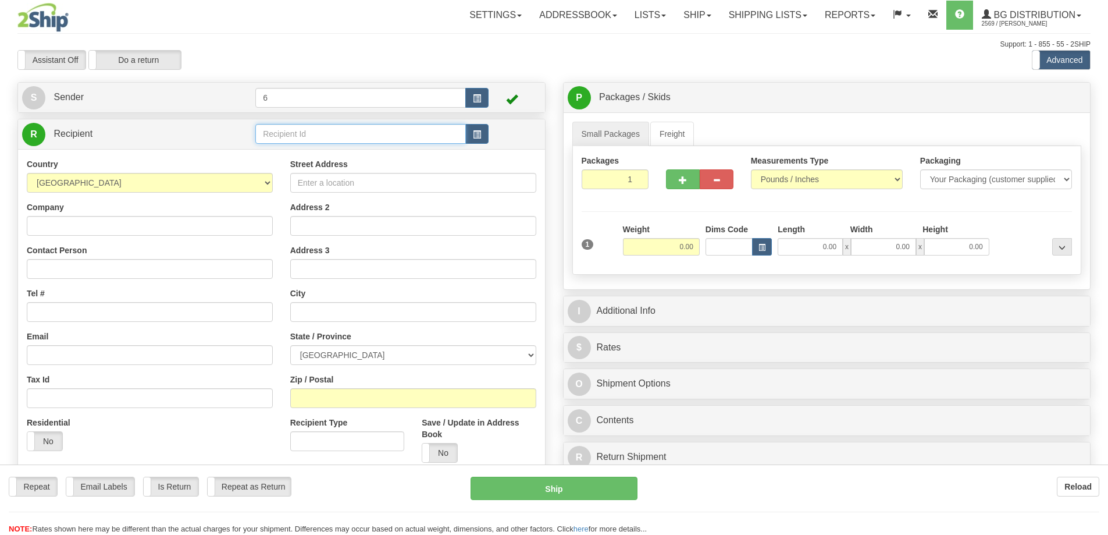
click at [278, 138] on input "text" at bounding box center [360, 134] width 211 height 20
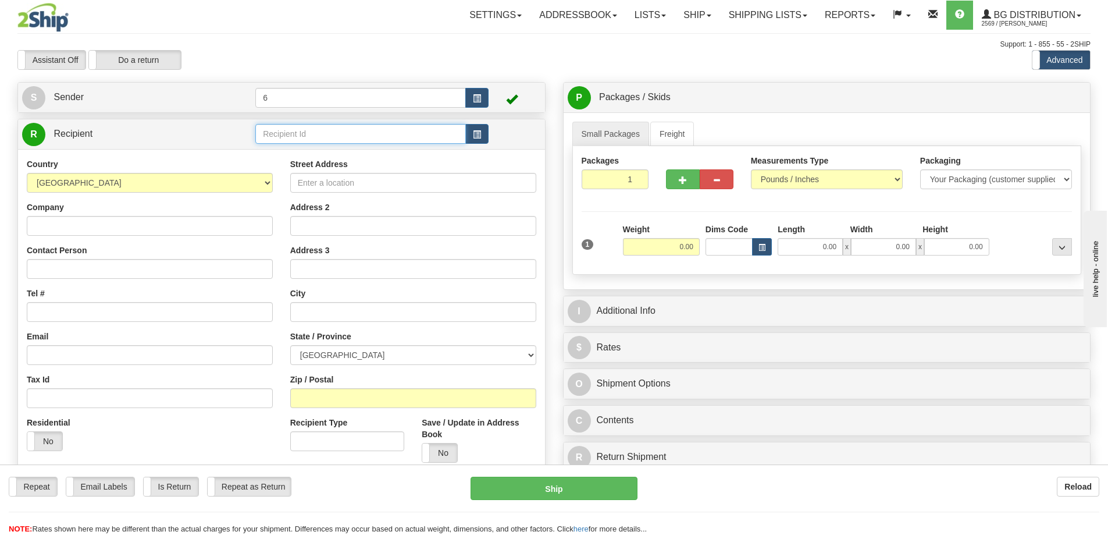
click at [278, 138] on input "text" at bounding box center [360, 134] width 211 height 20
type input "41072"
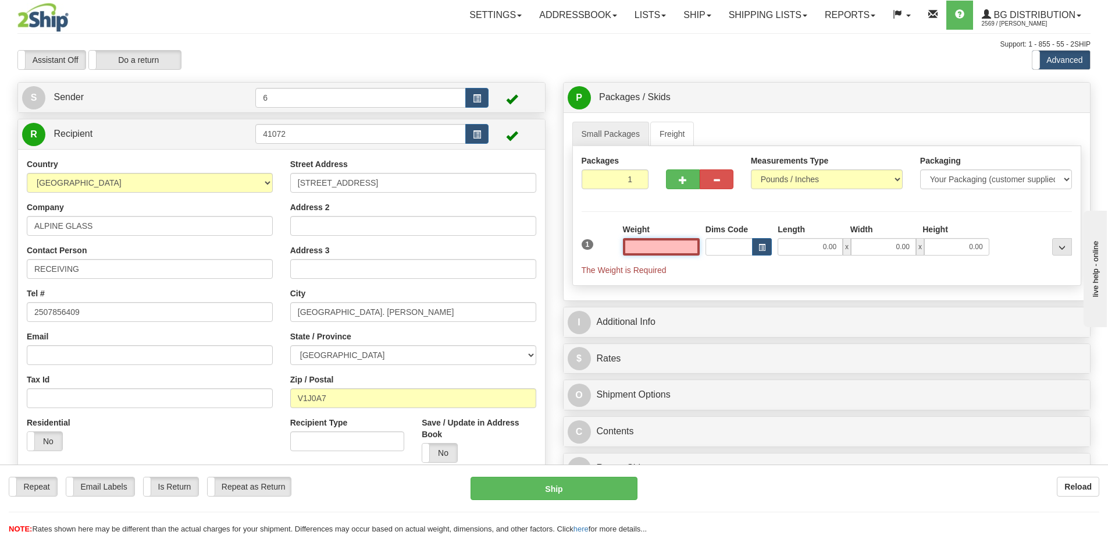
click at [663, 248] on input "text" at bounding box center [661, 246] width 77 height 17
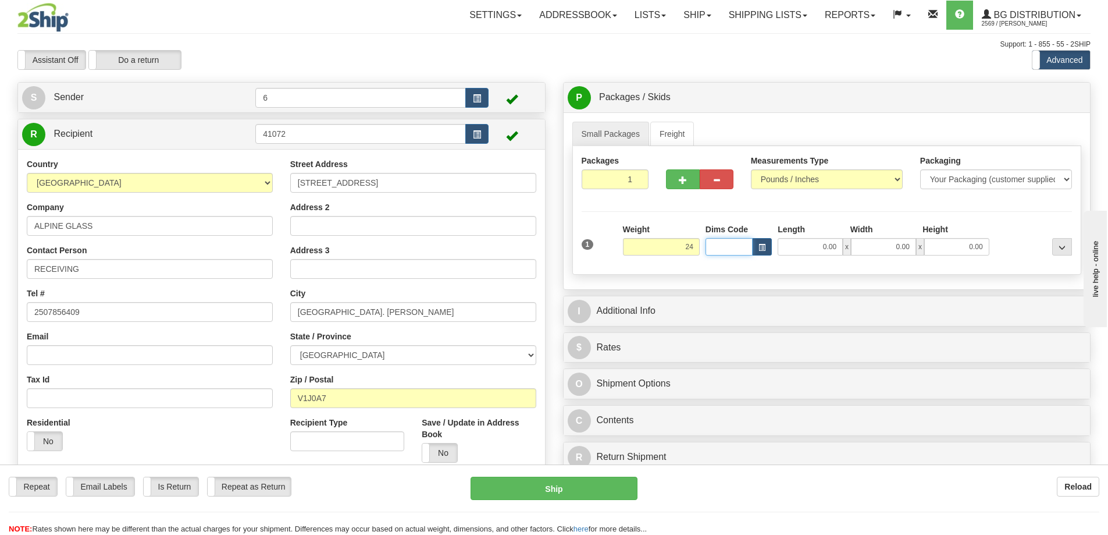
type input "24.00"
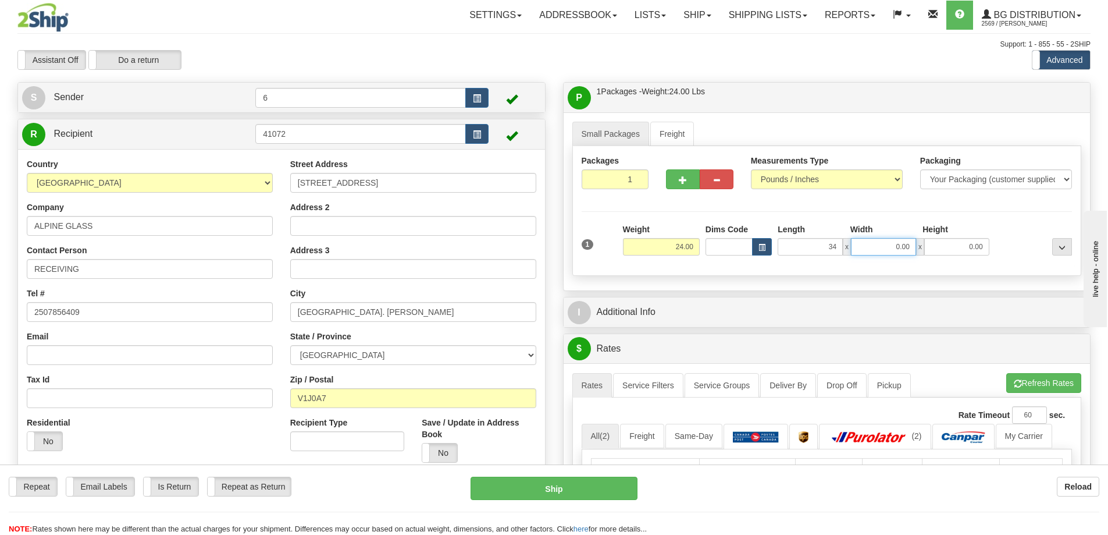
type input "34.00"
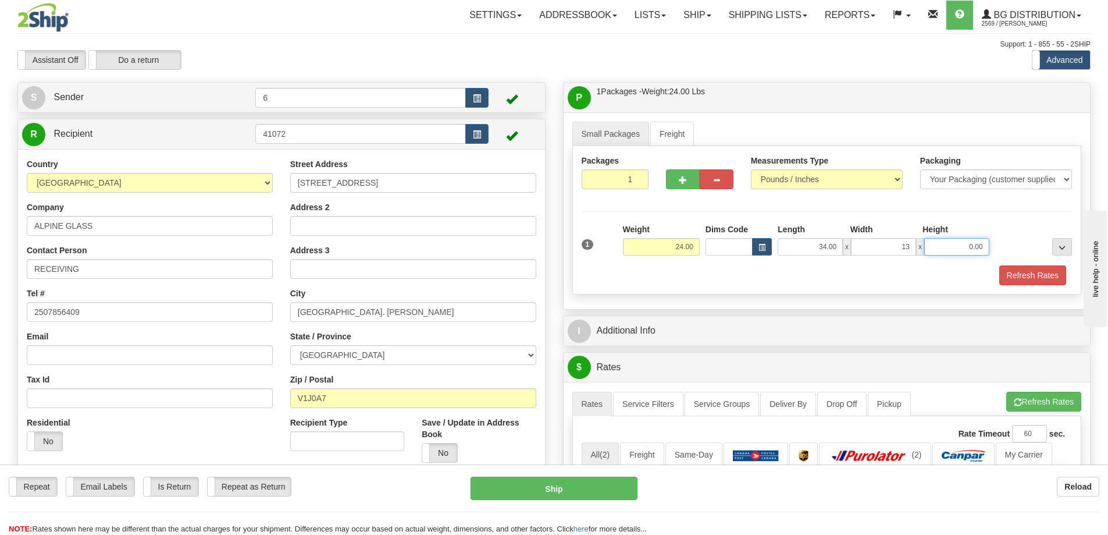
type input "13.00"
type input "6.00"
click at [1019, 281] on button "Refresh Rates" at bounding box center [1033, 275] width 67 height 20
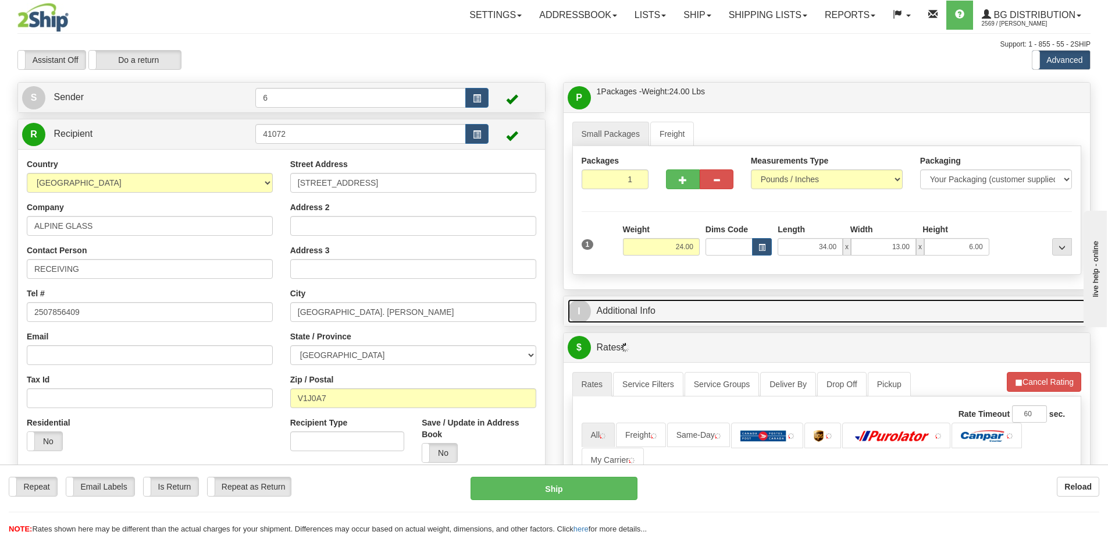
click at [988, 308] on link "I Additional Info" at bounding box center [827, 311] width 519 height 24
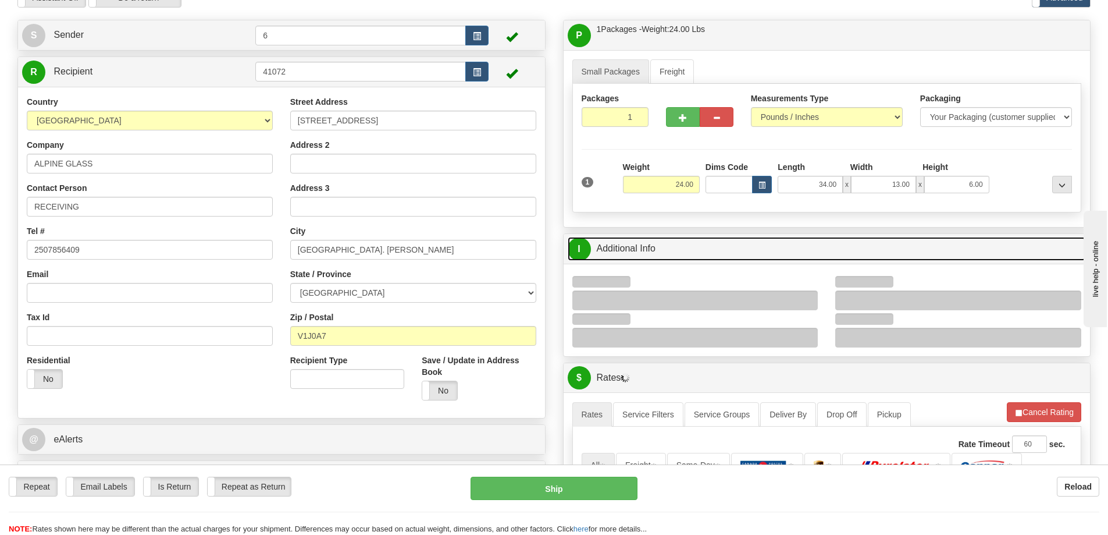
scroll to position [116, 0]
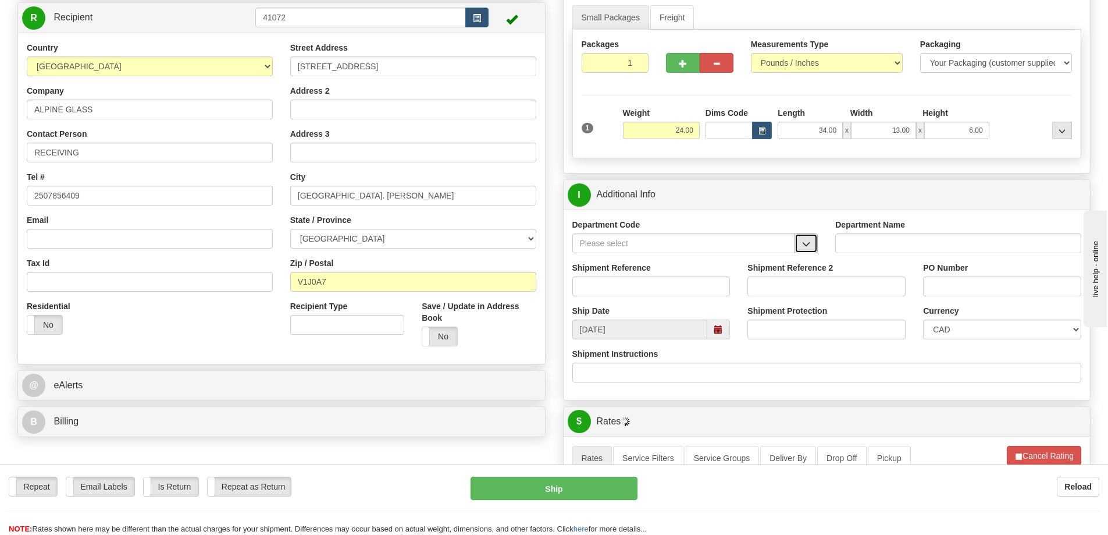
drag, startPoint x: 811, startPoint y: 245, endPoint x: 788, endPoint y: 253, distance: 24.7
click at [811, 245] on button "button" at bounding box center [806, 243] width 23 height 20
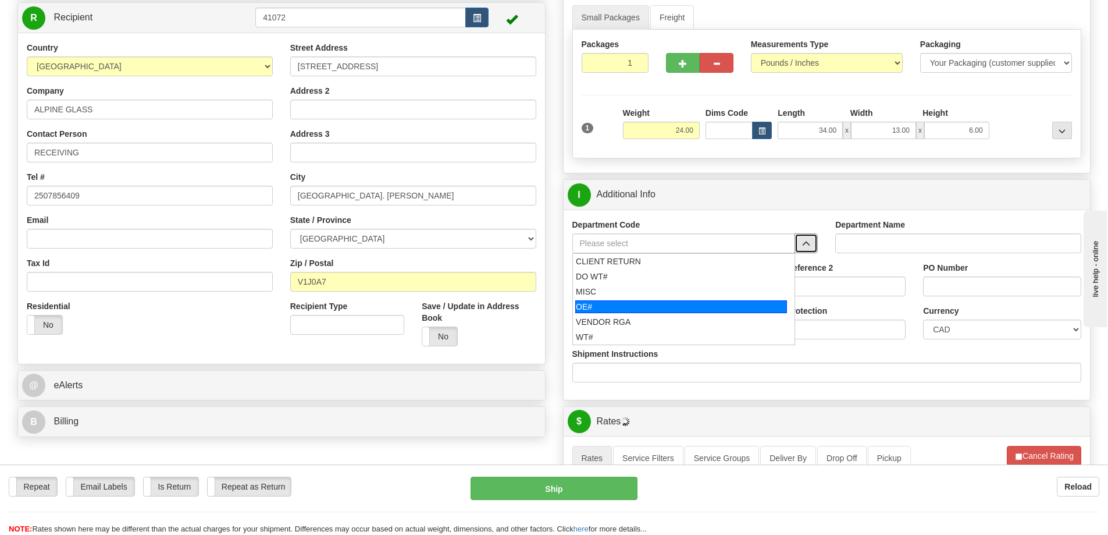
click at [660, 305] on div "OE#" at bounding box center [681, 306] width 212 height 13
type input "OE#"
type input "ORDERS"
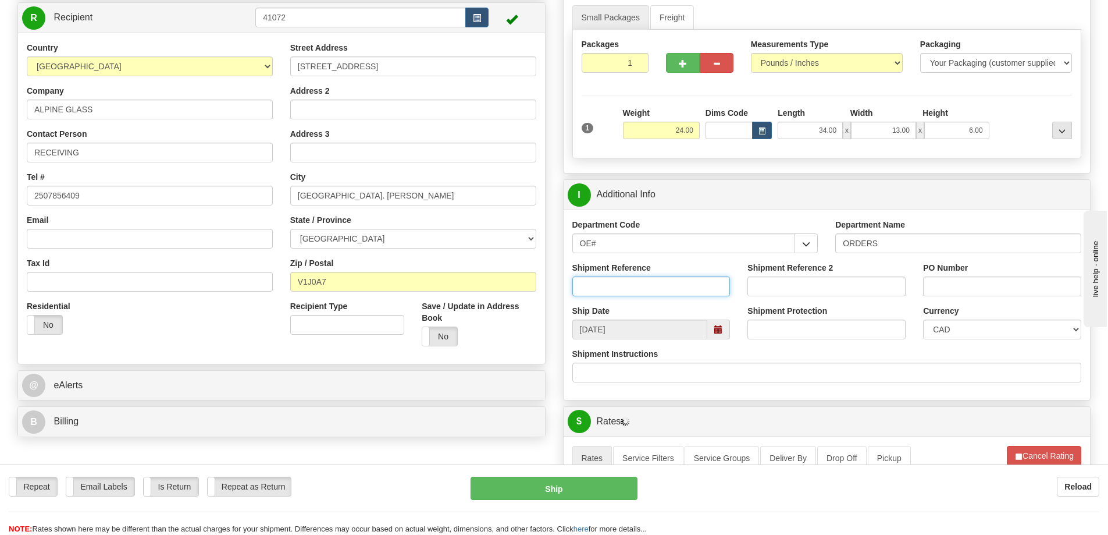
click at [651, 289] on input "Shipment Reference" at bounding box center [652, 286] width 158 height 20
type input "60027405-01"
type input "p"
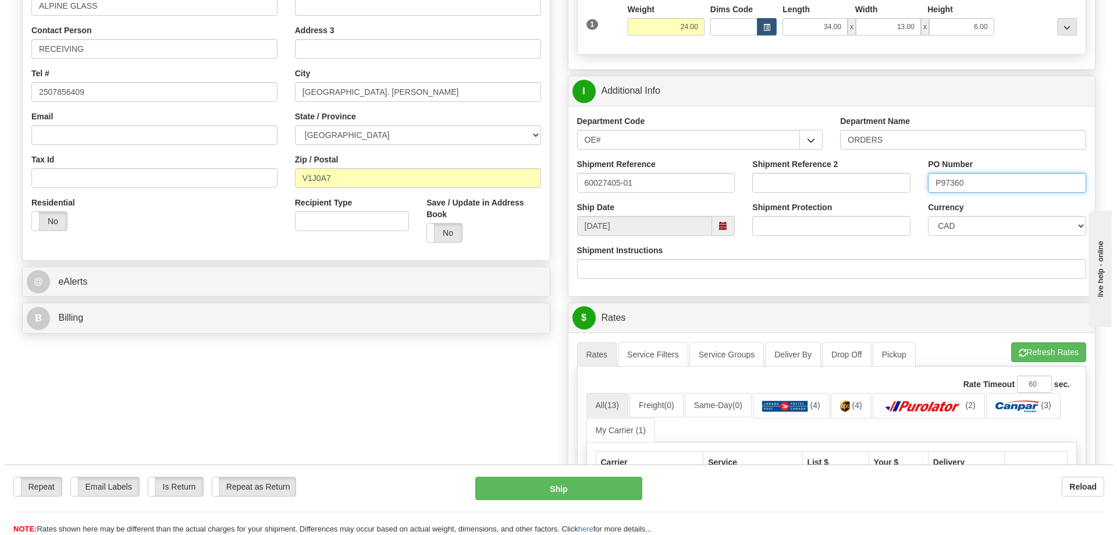
scroll to position [349, 0]
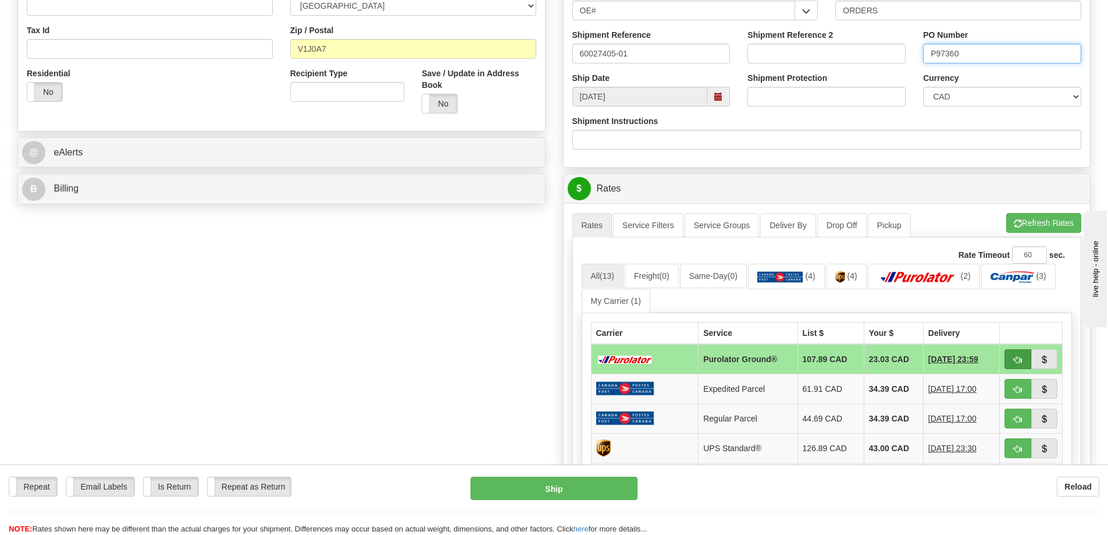
type input "P97360"
click at [1026, 362] on button "button" at bounding box center [1018, 359] width 27 height 20
type input "260"
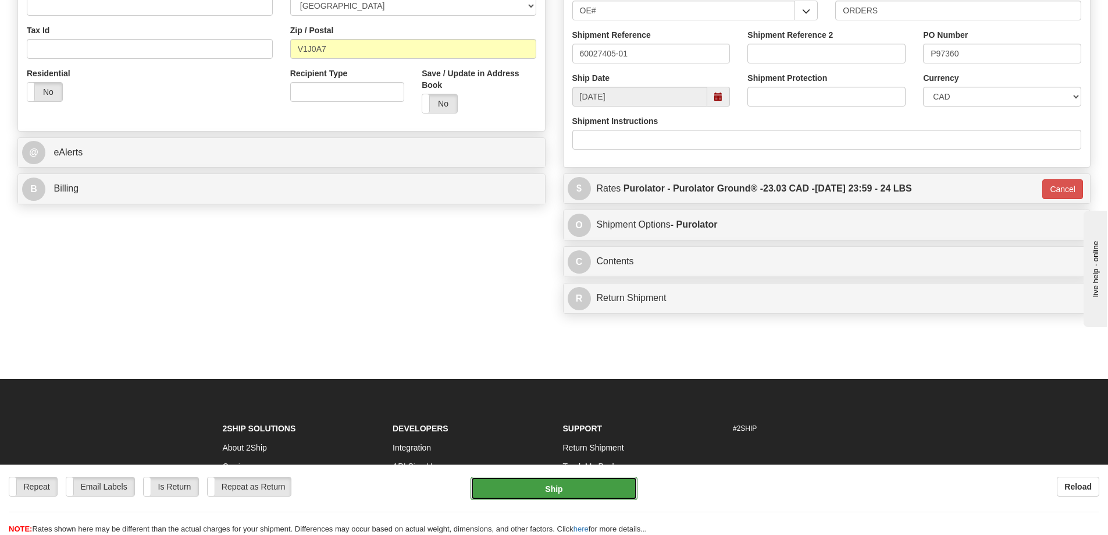
click at [557, 486] on button "Ship" at bounding box center [554, 488] width 167 height 23
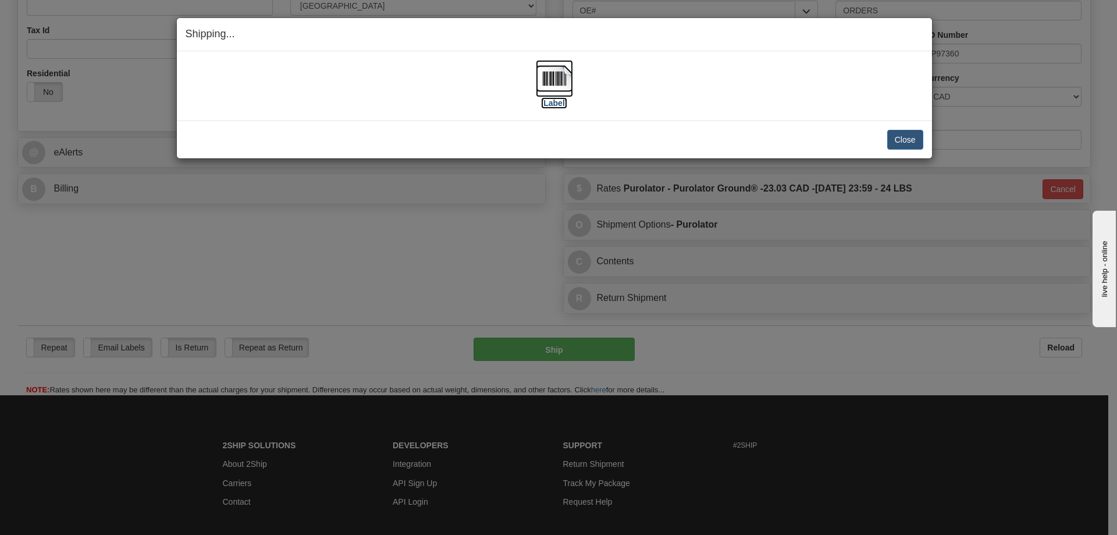
click at [552, 104] on label "[Label]" at bounding box center [554, 103] width 27 height 12
